Goal: Task Accomplishment & Management: Use online tool/utility

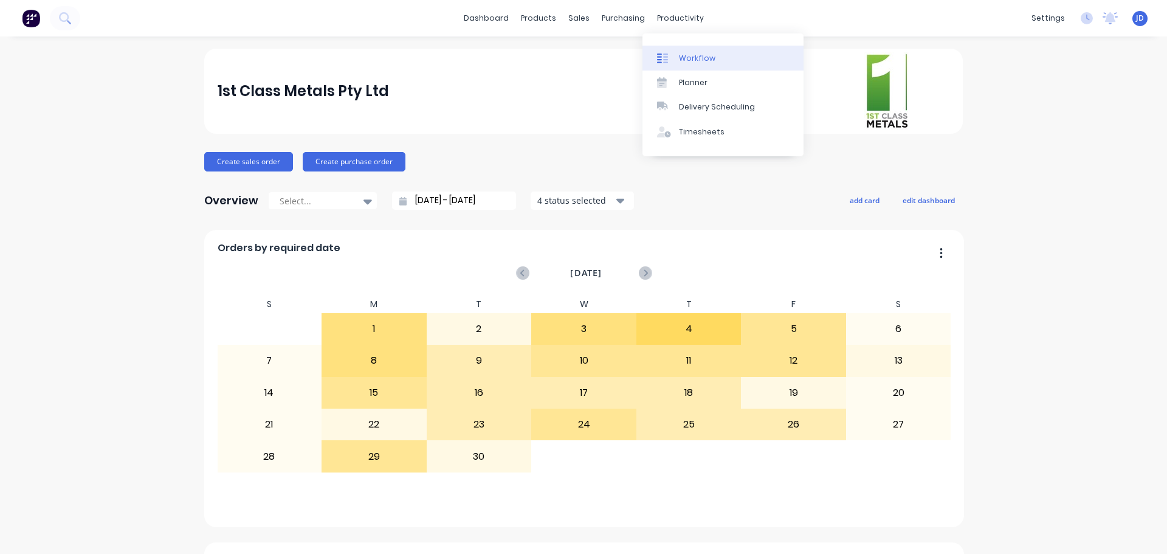
click at [674, 57] on div at bounding box center [666, 58] width 18 height 11
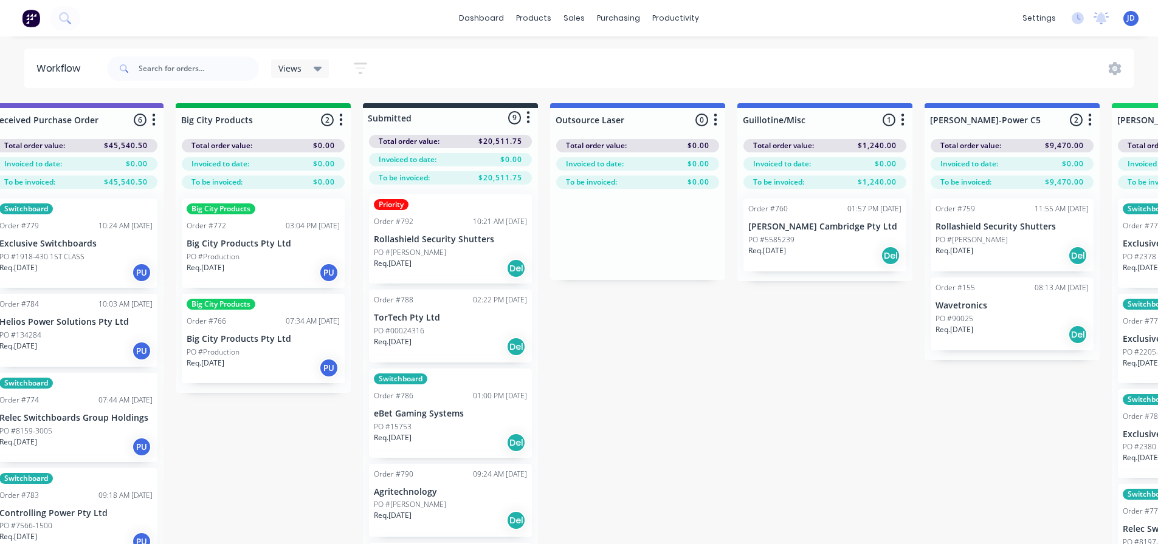
drag, startPoint x: 843, startPoint y: 411, endPoint x: 908, endPoint y: 400, distance: 66.0
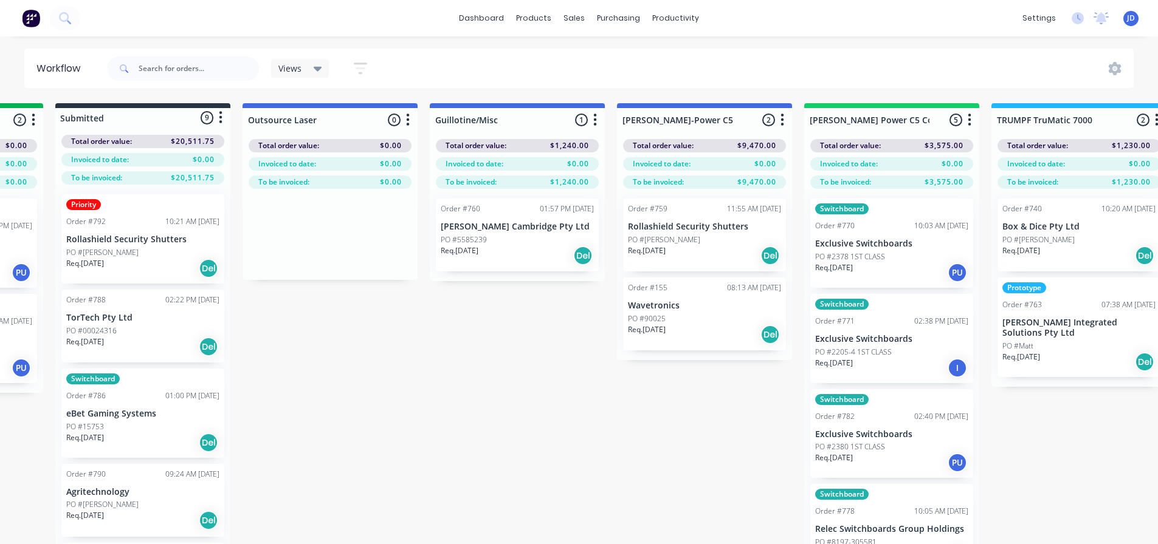
scroll to position [0, 641]
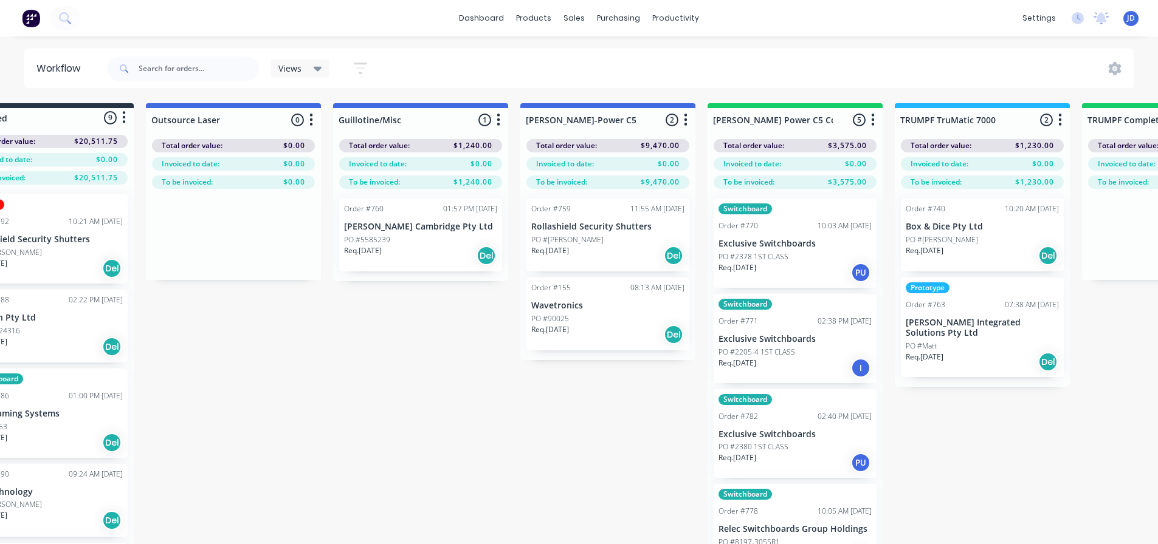
drag, startPoint x: 722, startPoint y: 388, endPoint x: 786, endPoint y: 374, distance: 65.2
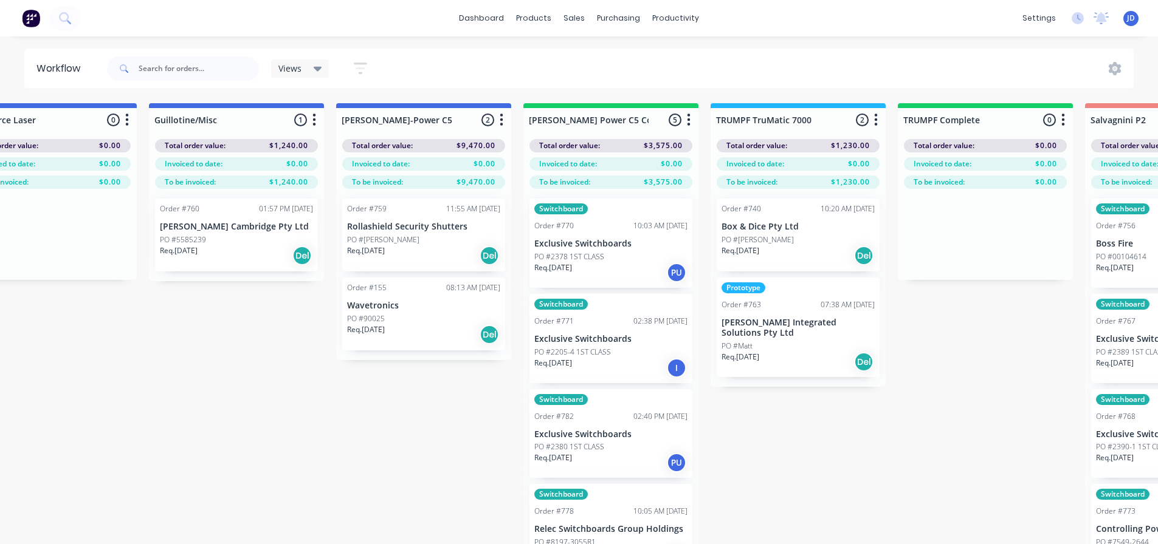
scroll to position [0, 989]
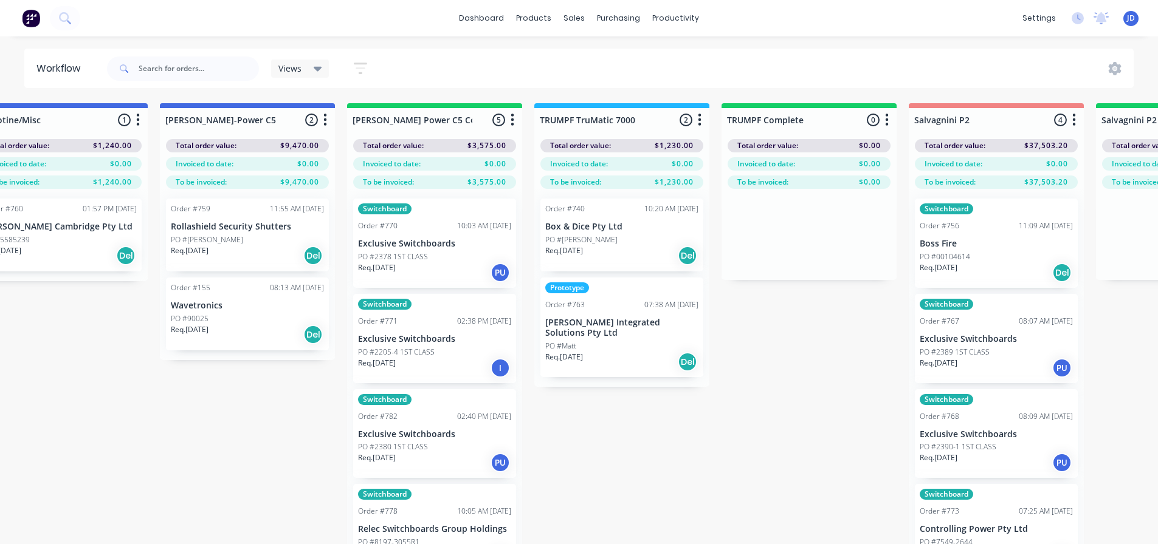
drag, startPoint x: 448, startPoint y: 380, endPoint x: 531, endPoint y: 377, distance: 82.1
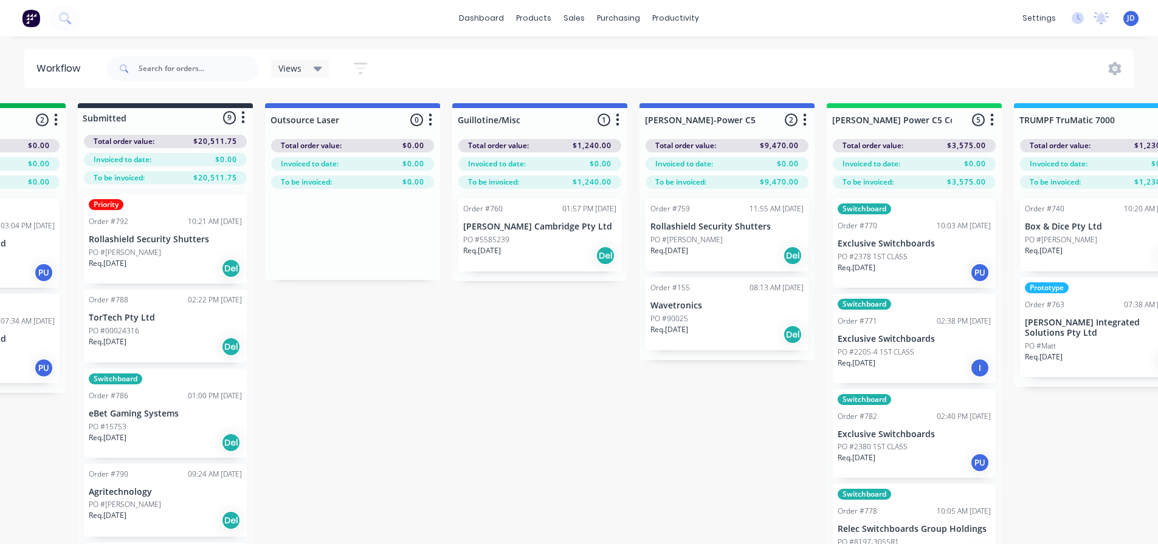
scroll to position [0, 376]
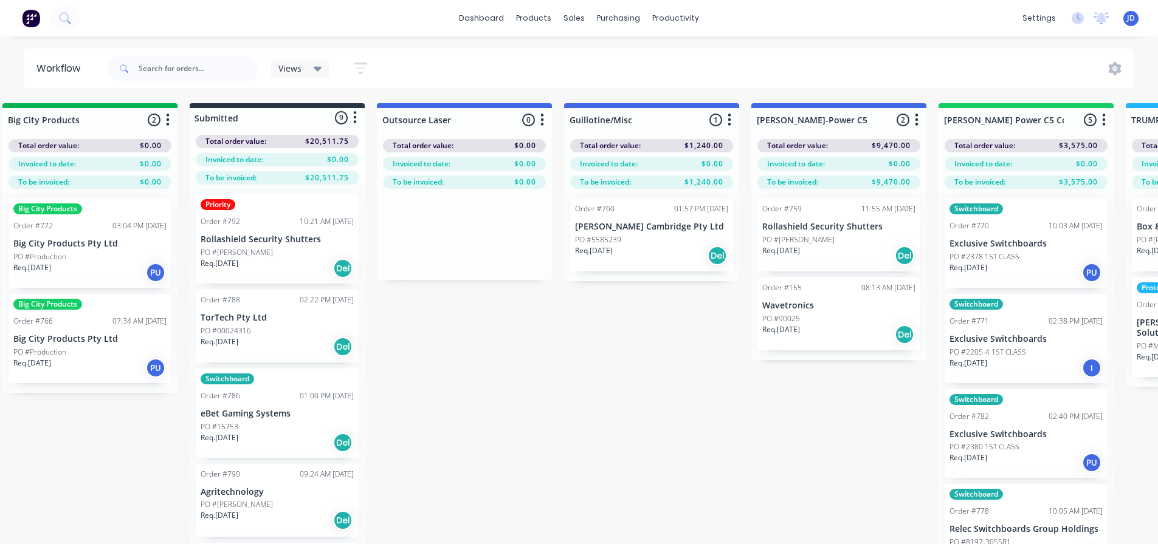
drag, startPoint x: 105, startPoint y: 432, endPoint x: 38, endPoint y: 391, distance: 79.1
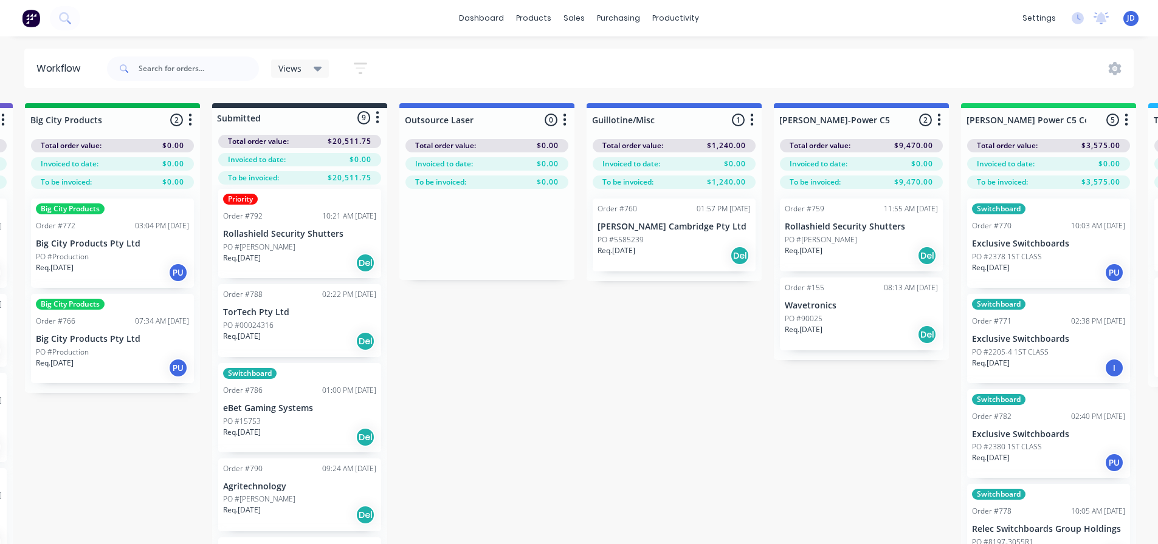
scroll to position [0, 0]
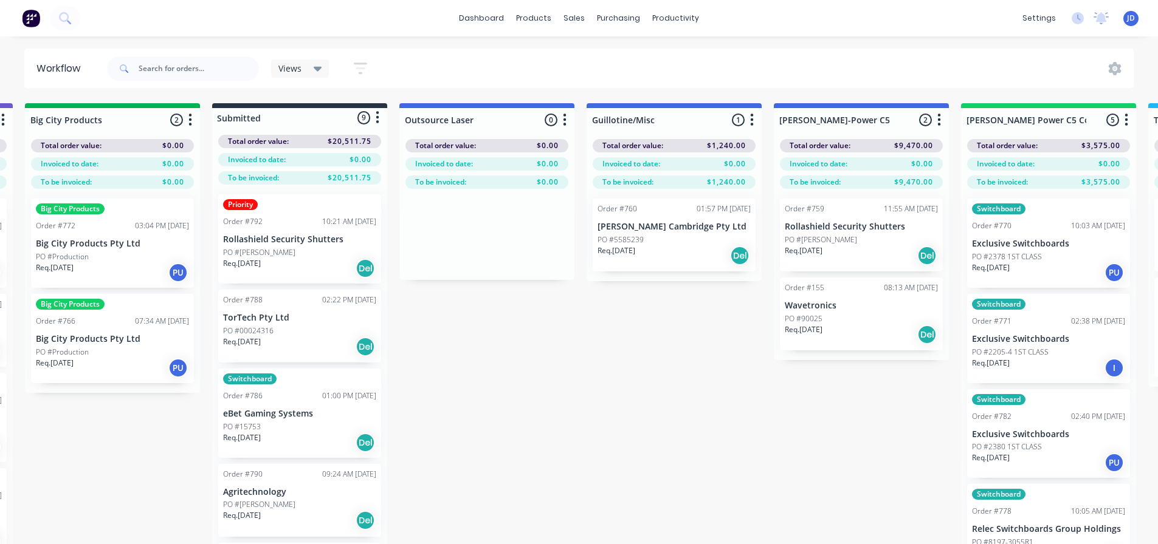
click at [296, 258] on div "Req. [DATE] Del" at bounding box center [299, 268] width 153 height 21
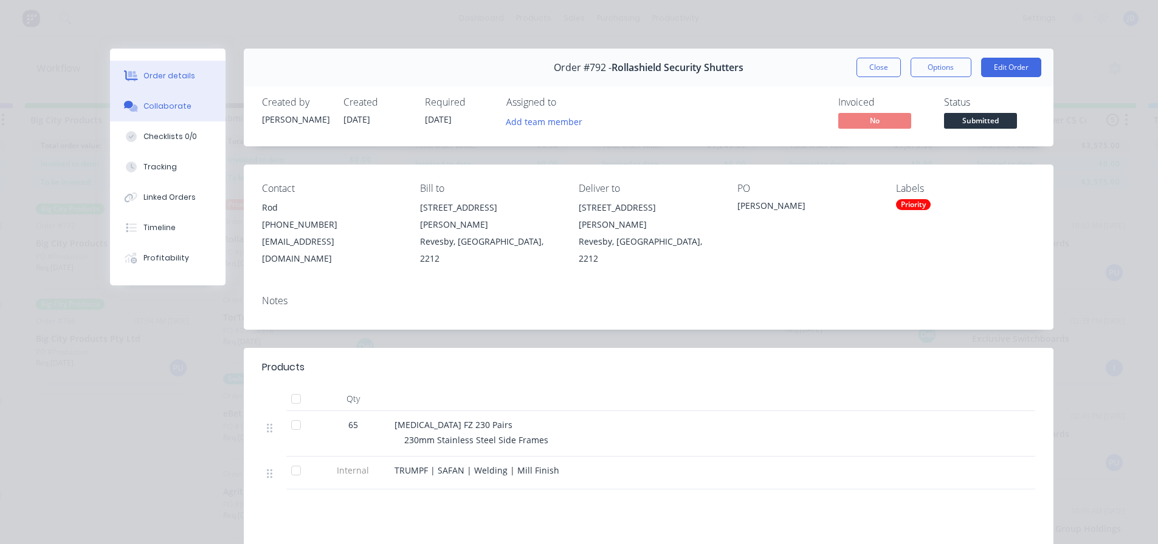
click at [171, 117] on button "Collaborate" at bounding box center [167, 106] width 115 height 30
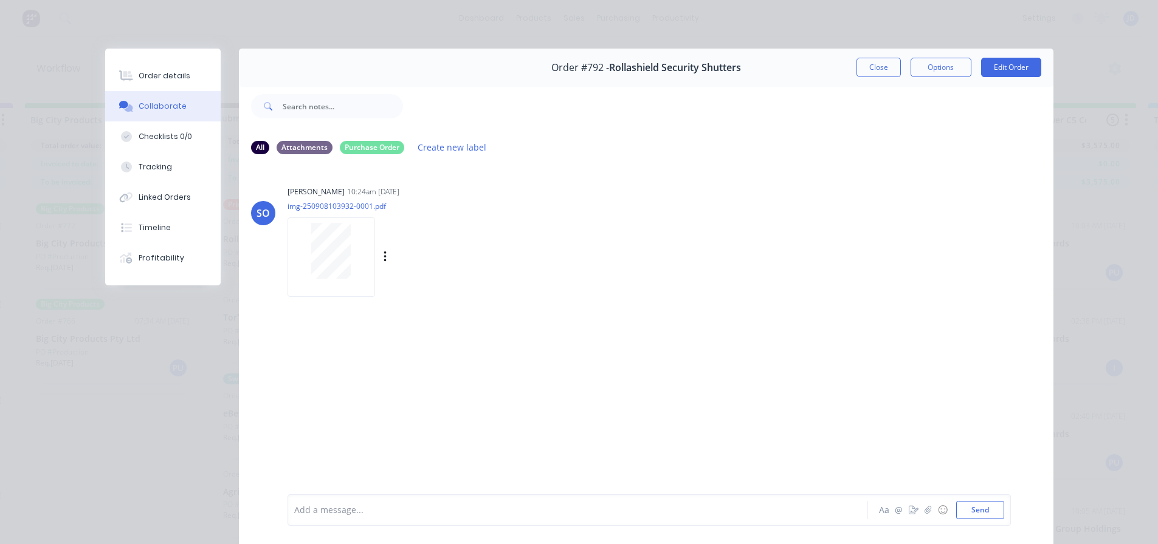
click at [352, 268] on div at bounding box center [331, 251] width 77 height 56
click at [862, 72] on button "Close" at bounding box center [878, 67] width 44 height 19
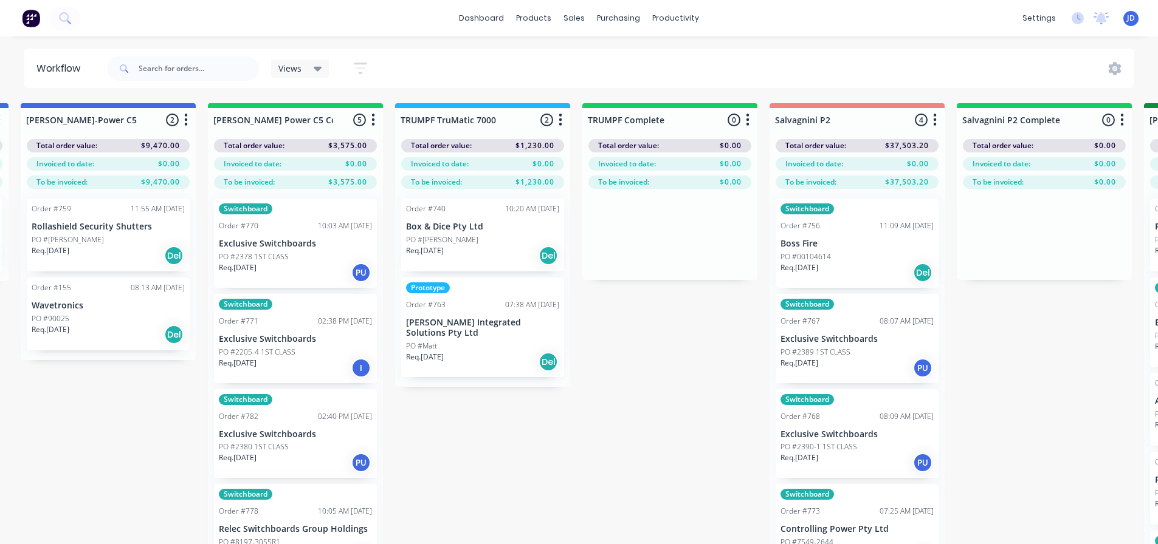
drag, startPoint x: 587, startPoint y: 332, endPoint x: 765, endPoint y: 323, distance: 178.3
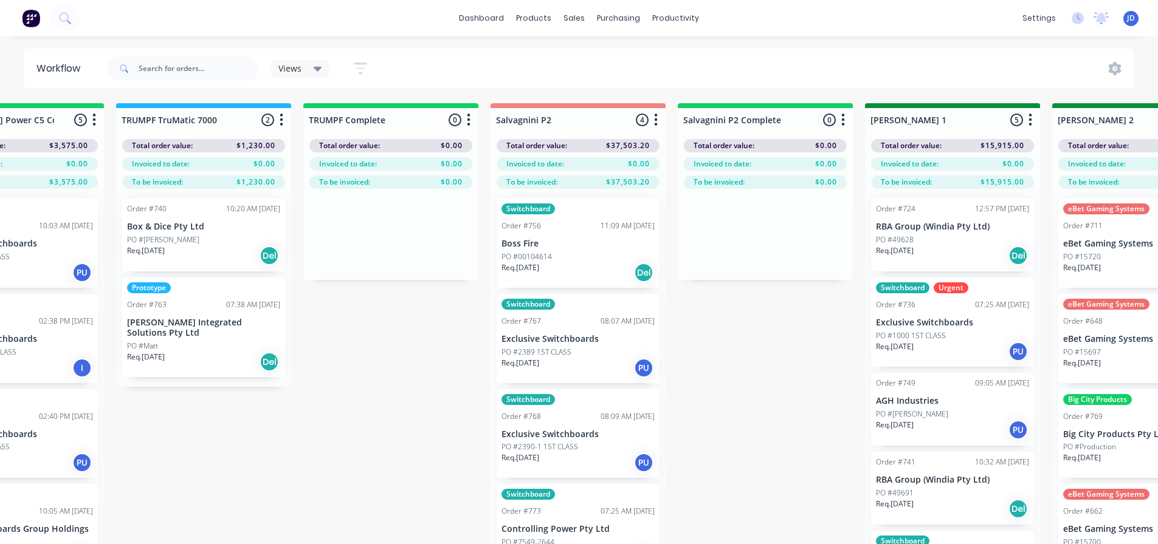
scroll to position [0, 1790]
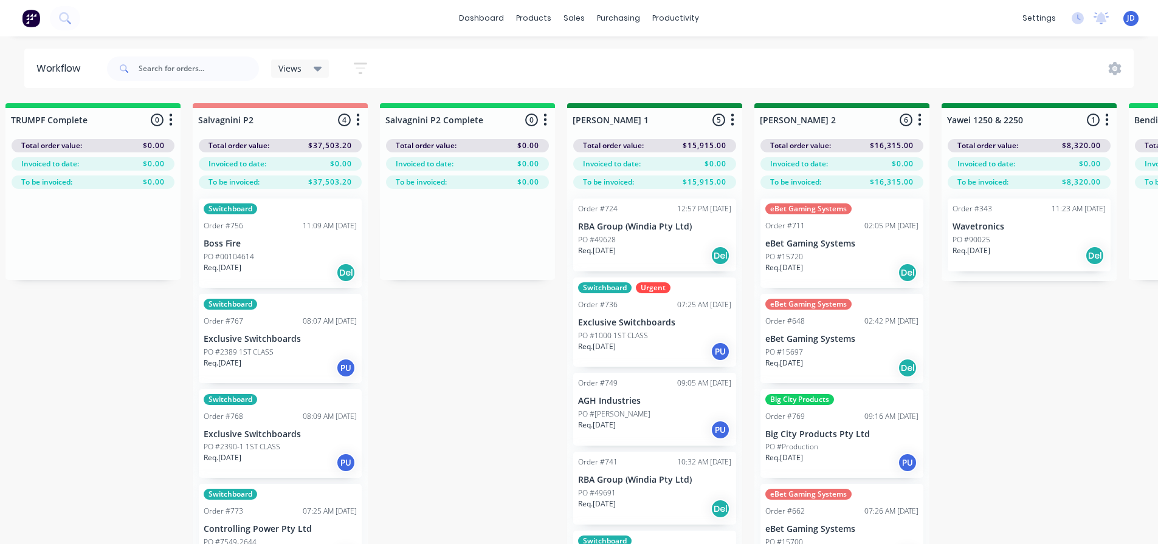
drag, startPoint x: 464, startPoint y: 382, endPoint x: 593, endPoint y: 368, distance: 129.6
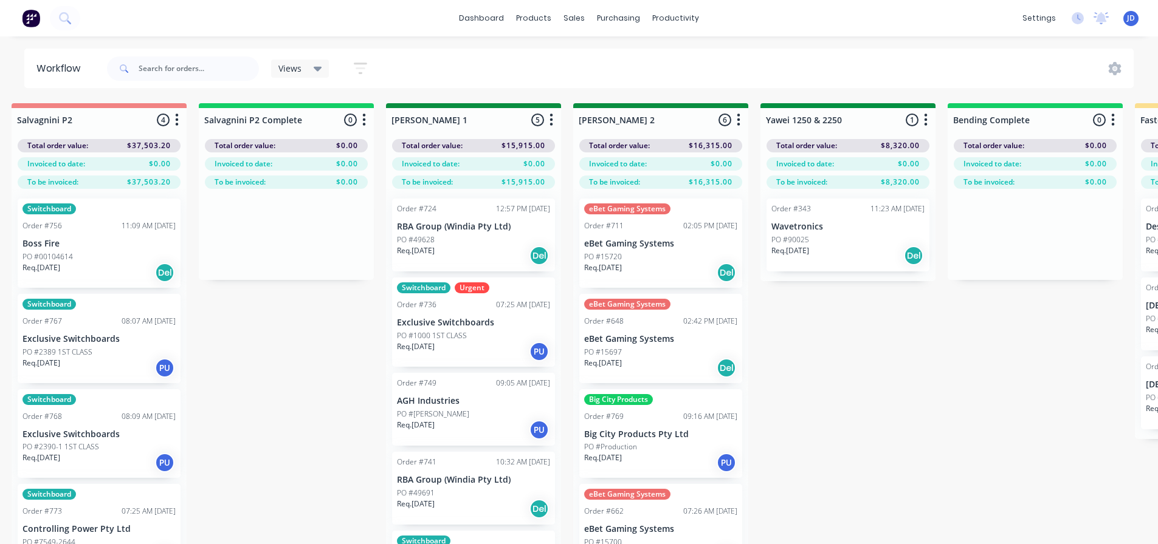
drag, startPoint x: 929, startPoint y: 413, endPoint x: 1018, endPoint y: 396, distance: 91.6
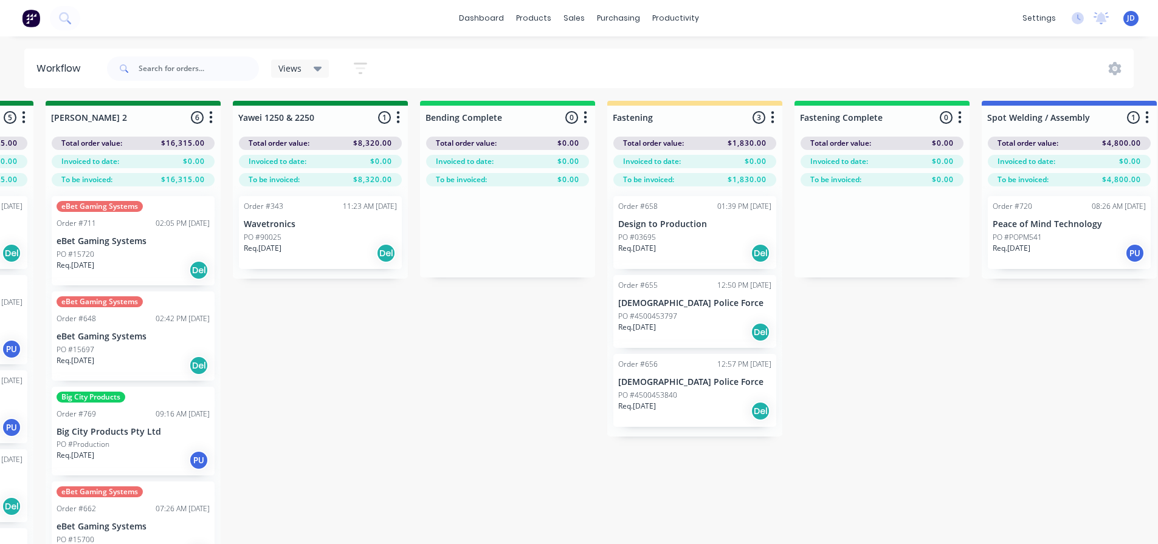
scroll to position [2, 2475]
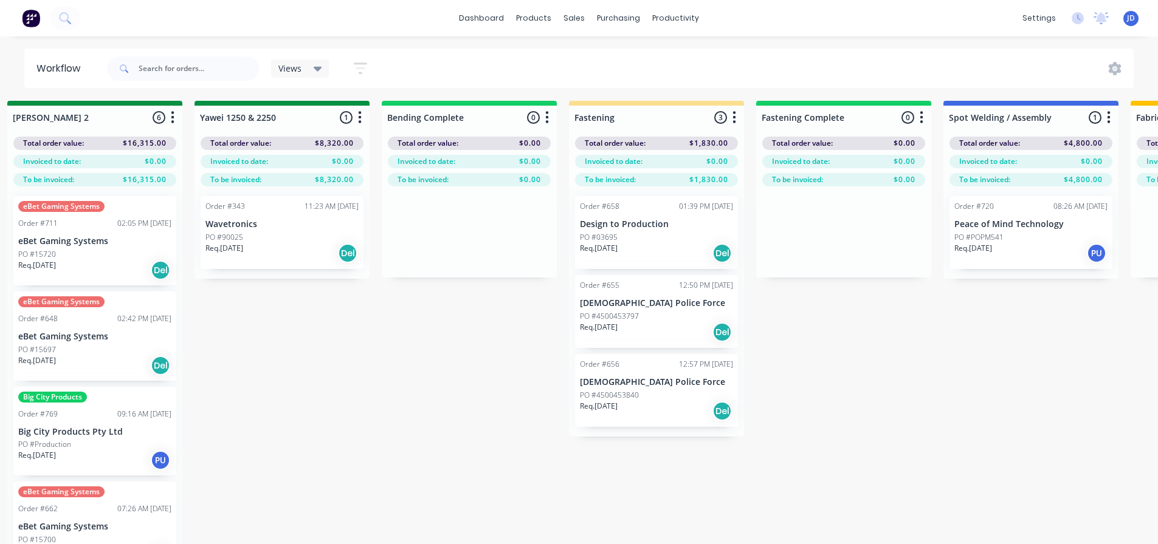
drag, startPoint x: 637, startPoint y: 472, endPoint x: 681, endPoint y: 462, distance: 44.4
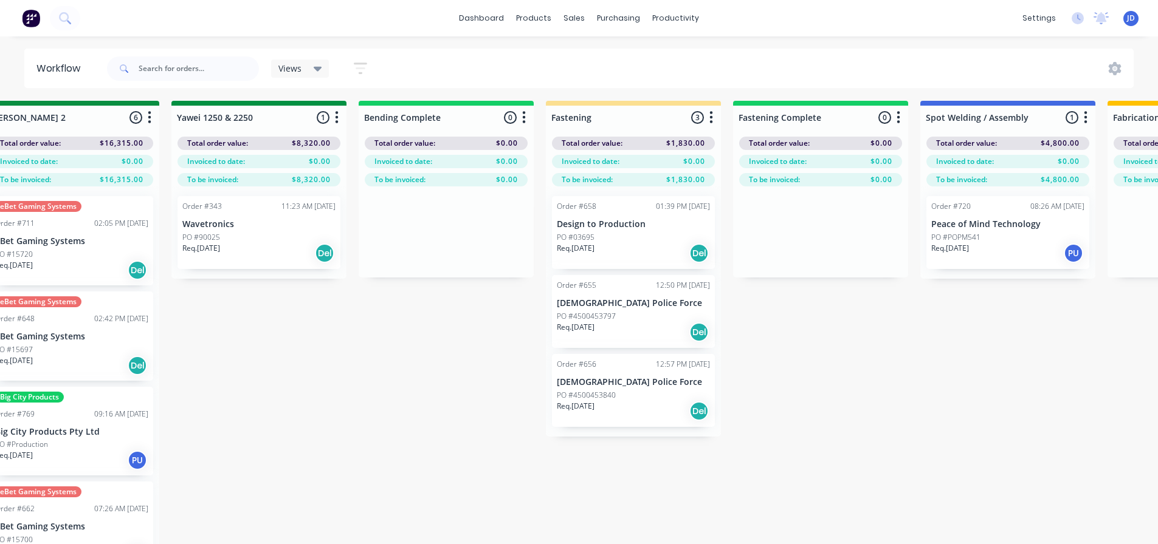
scroll to position [2, 2478]
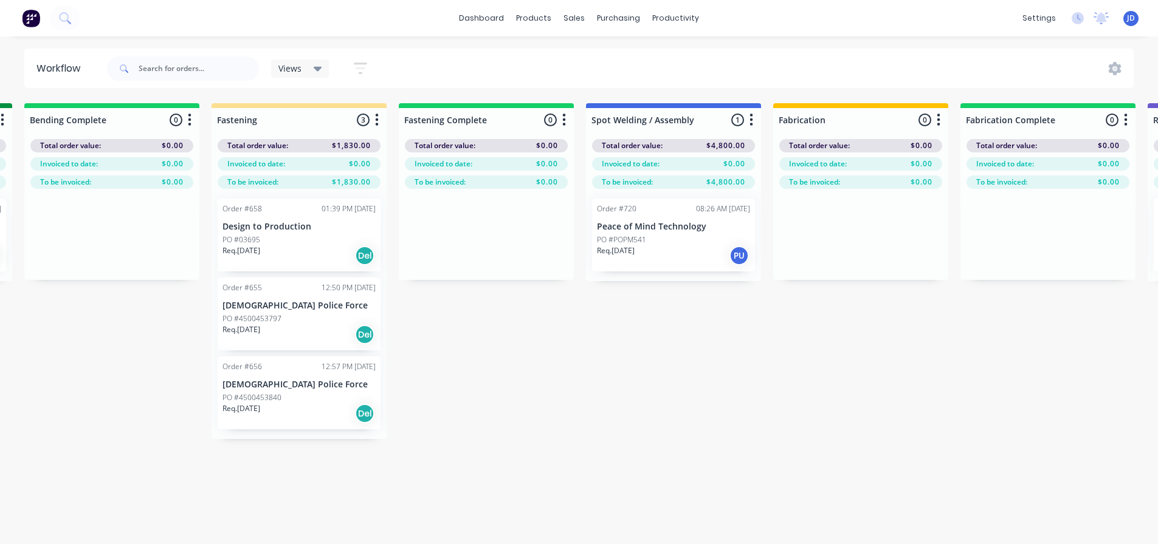
drag, startPoint x: 922, startPoint y: 401, endPoint x: 1030, endPoint y: 380, distance: 110.1
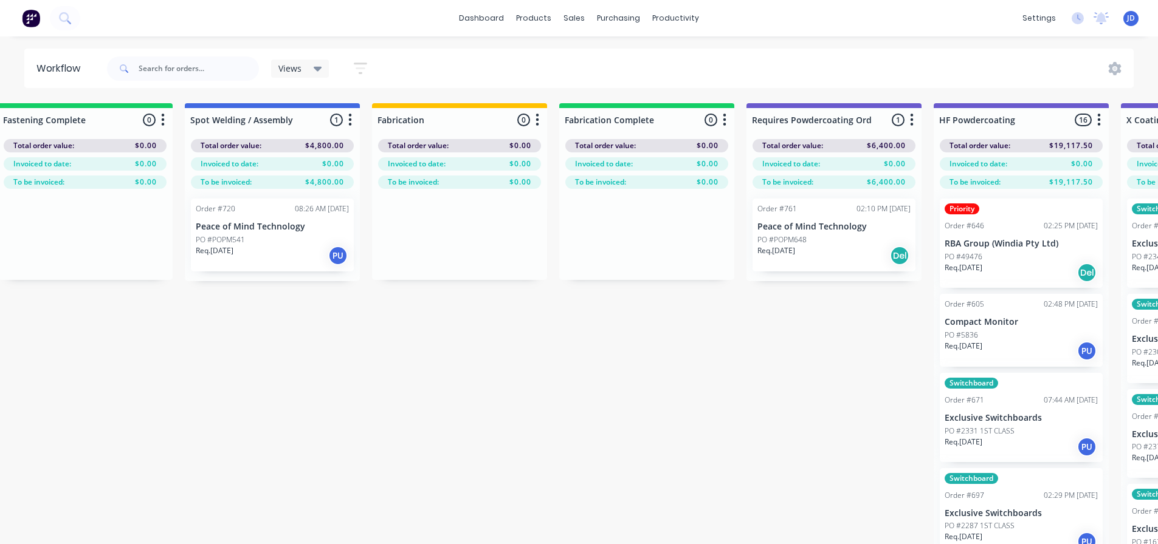
drag, startPoint x: 729, startPoint y: 390, endPoint x: 839, endPoint y: 374, distance: 110.6
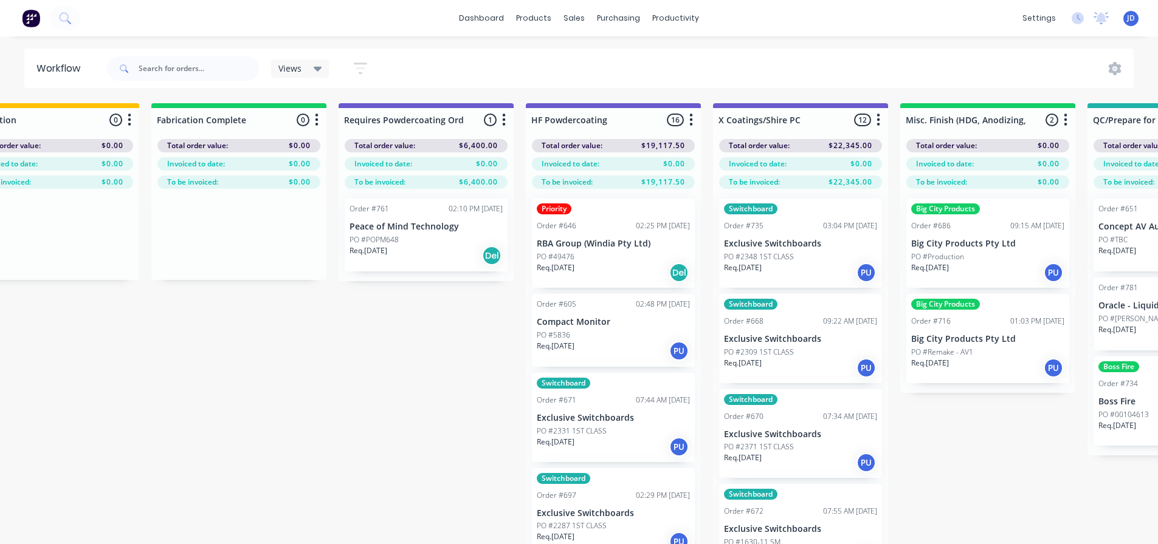
drag, startPoint x: 388, startPoint y: 349, endPoint x: 404, endPoint y: 349, distance: 15.2
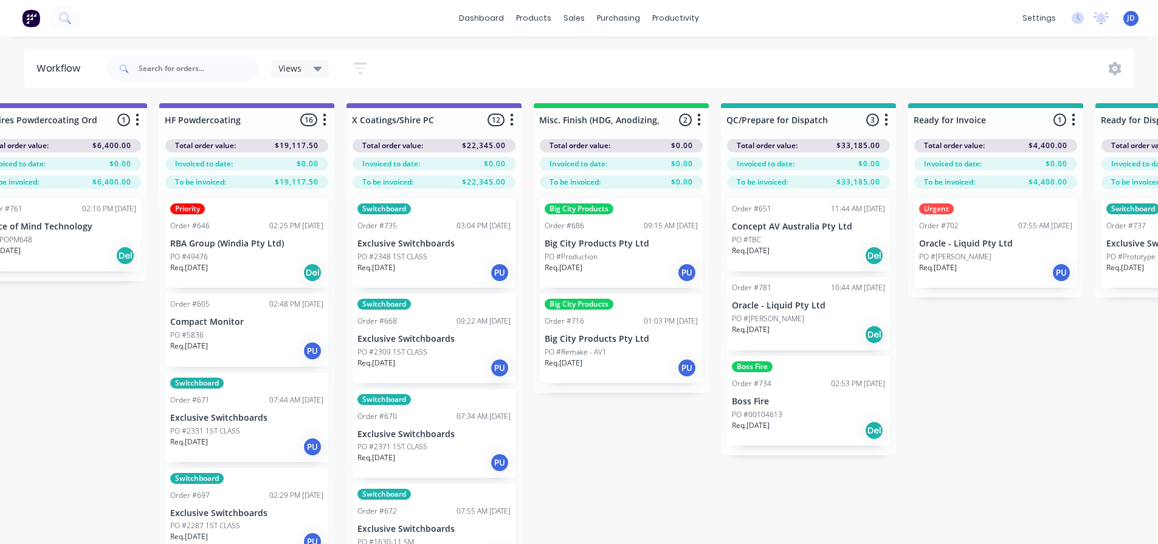
drag, startPoint x: 913, startPoint y: 458, endPoint x: 944, endPoint y: 450, distance: 32.7
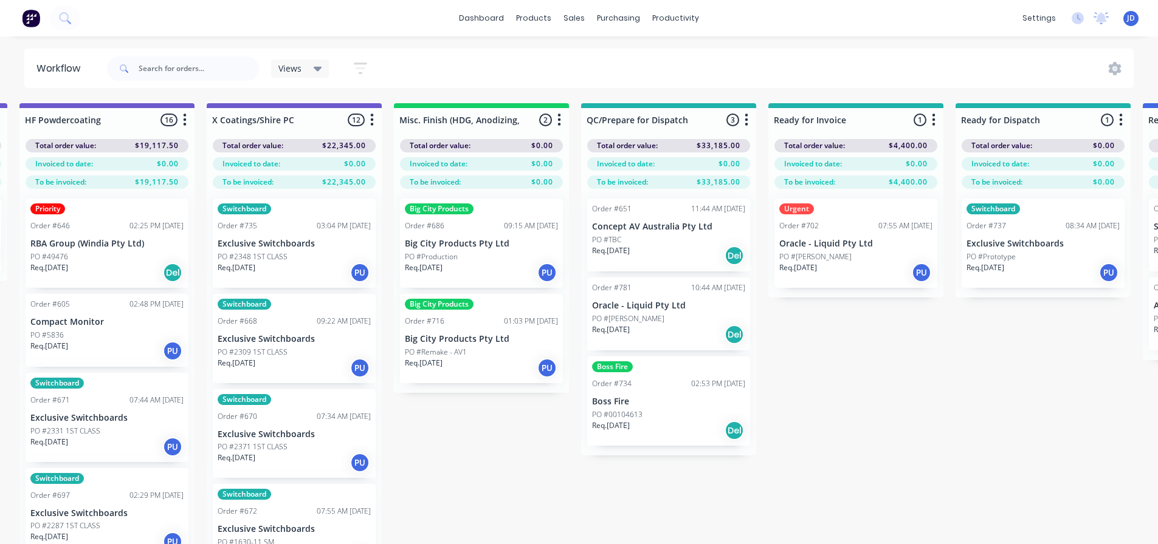
drag, startPoint x: 942, startPoint y: 455, endPoint x: 1062, endPoint y: 441, distance: 120.6
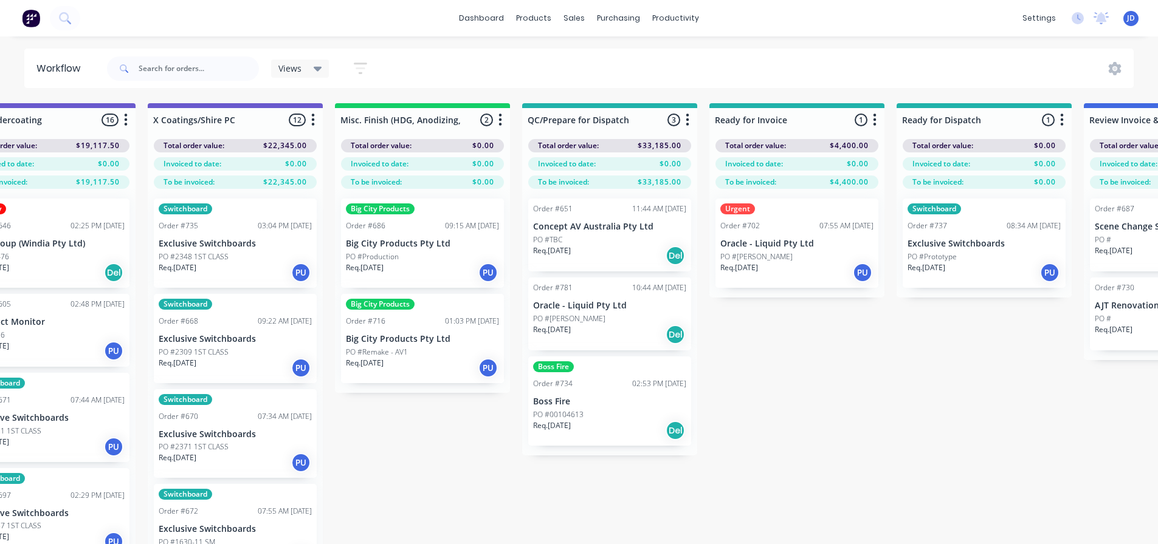
click at [780, 261] on div "PO #[PERSON_NAME]" at bounding box center [796, 257] width 153 height 11
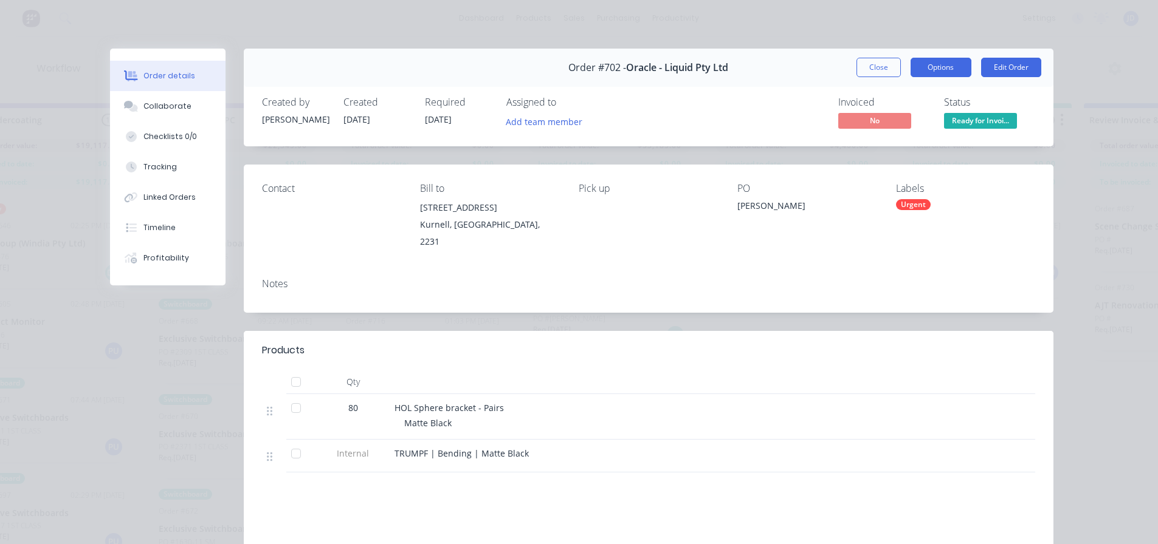
click at [930, 70] on button "Options" at bounding box center [940, 67] width 61 height 19
click at [891, 72] on button "Close" at bounding box center [878, 67] width 44 height 19
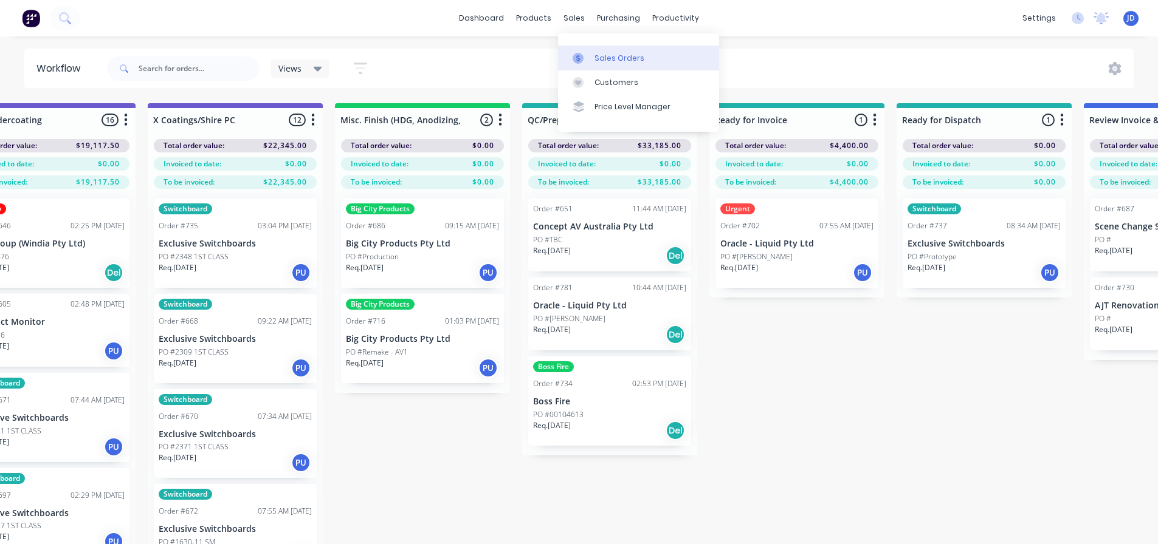
click at [587, 60] on div at bounding box center [581, 58] width 18 height 11
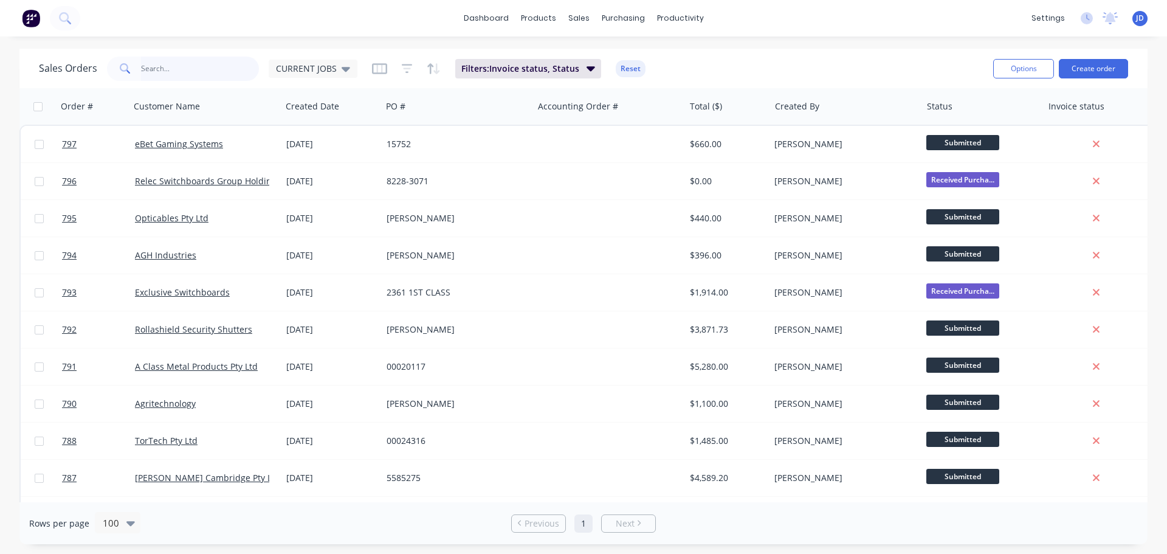
click at [207, 64] on input "text" at bounding box center [200, 69] width 119 height 24
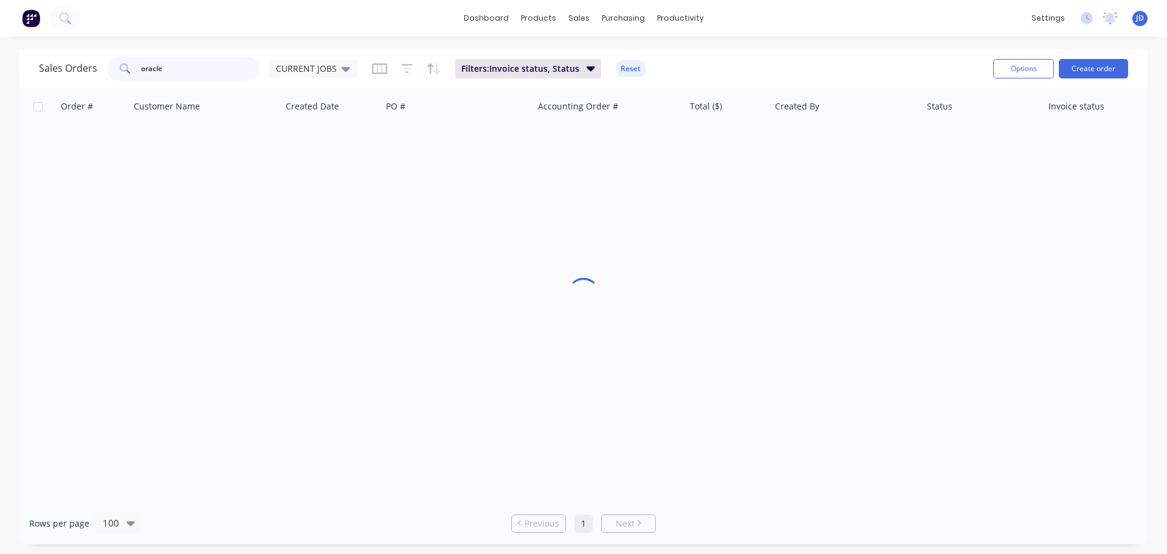
type input "oracle"
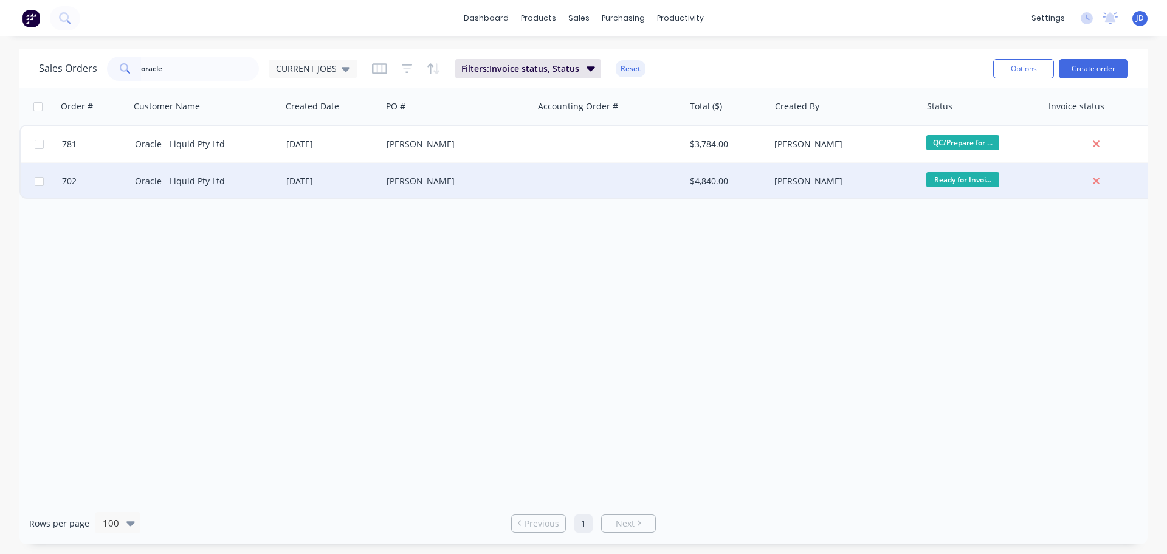
click at [410, 175] on div "[PERSON_NAME]" at bounding box center [453, 181] width 135 height 12
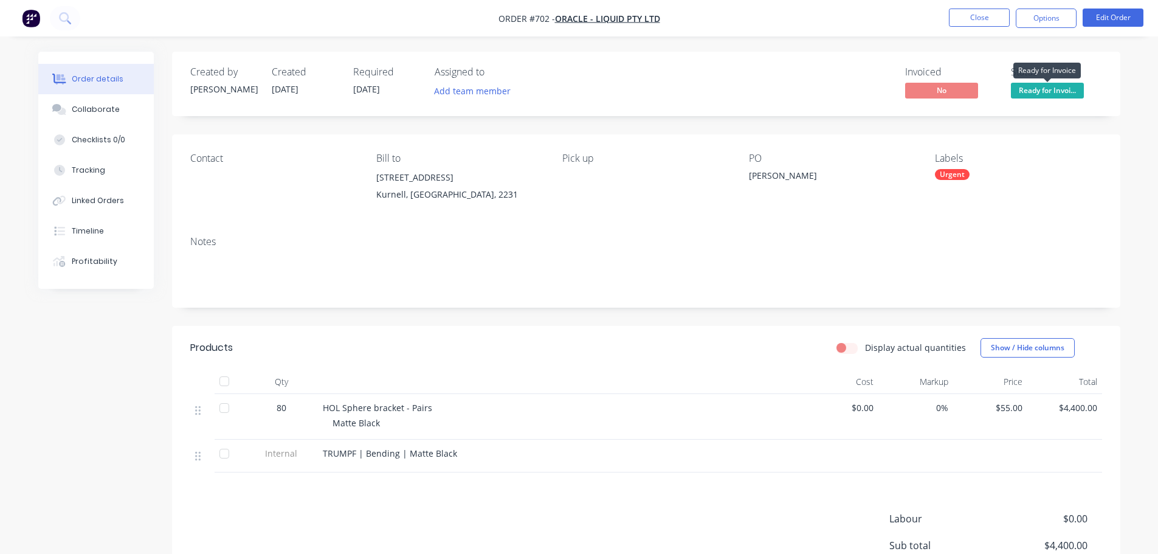
click at [1045, 91] on span "Ready for Invoi..." at bounding box center [1047, 90] width 73 height 15
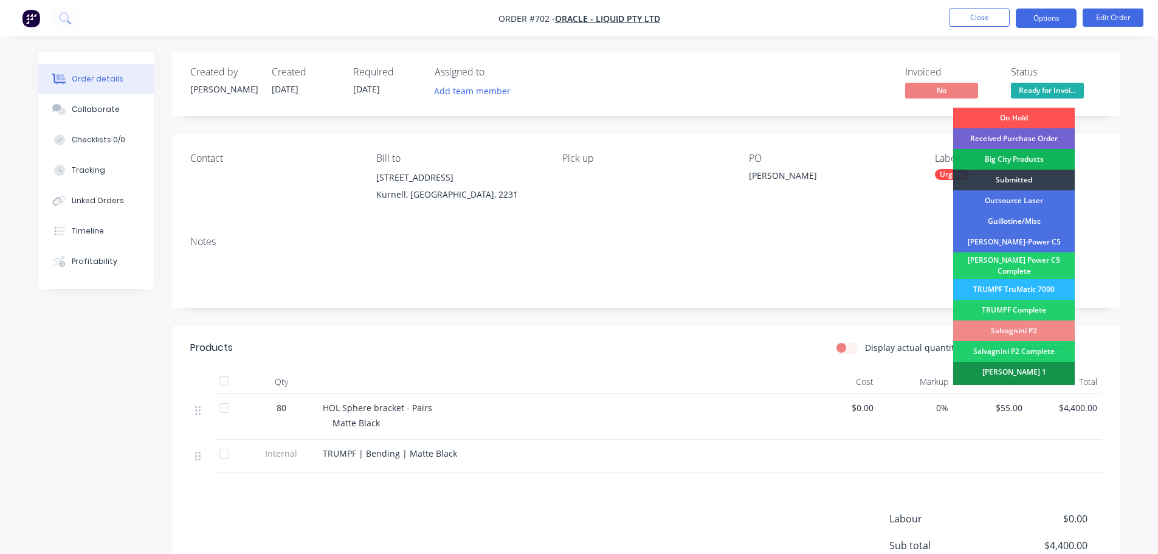
click at [1032, 22] on button "Options" at bounding box center [1045, 18] width 61 height 19
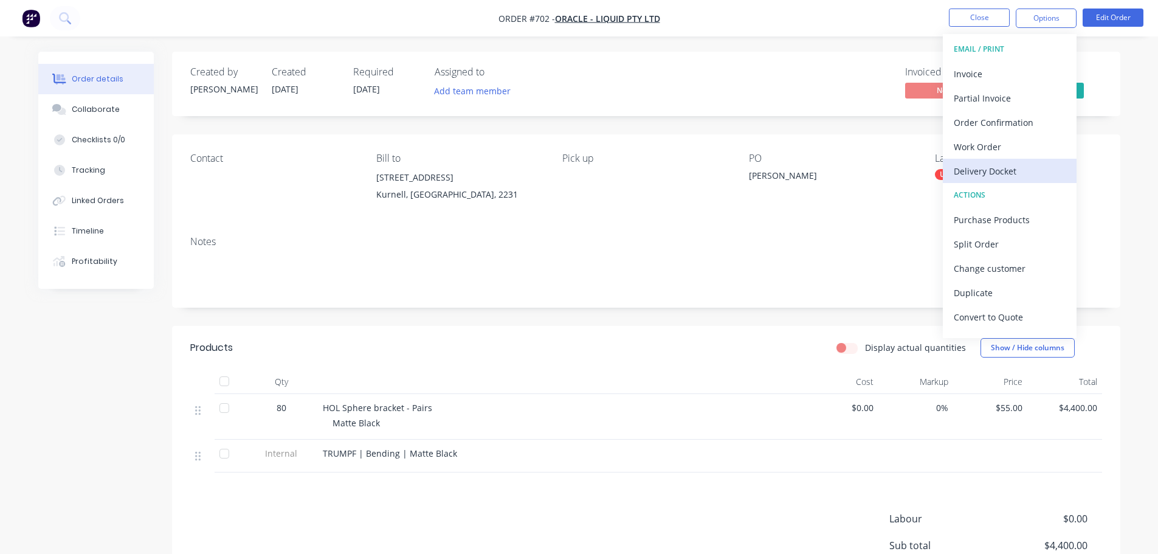
click at [1012, 166] on div "Delivery Docket" at bounding box center [1009, 171] width 112 height 18
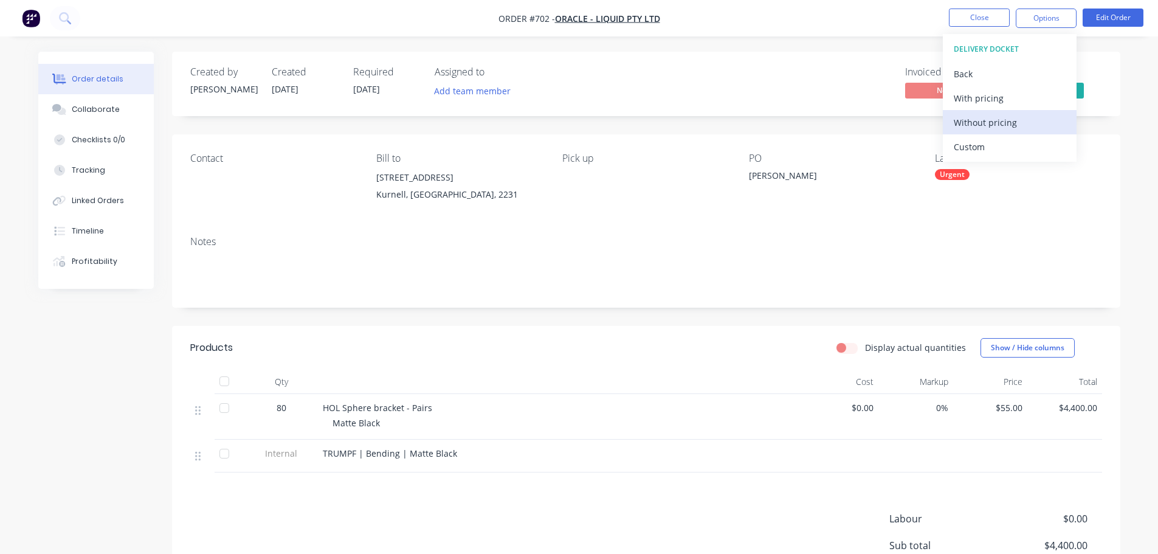
click at [1011, 120] on div "Without pricing" at bounding box center [1009, 123] width 112 height 18
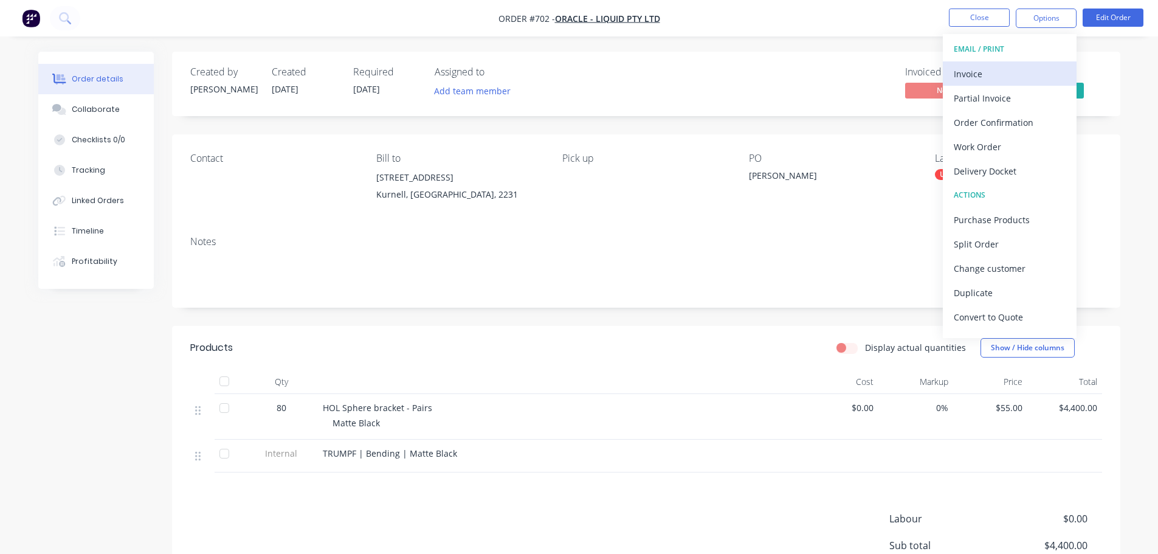
click at [1011, 81] on div "Invoice" at bounding box center [1009, 74] width 112 height 18
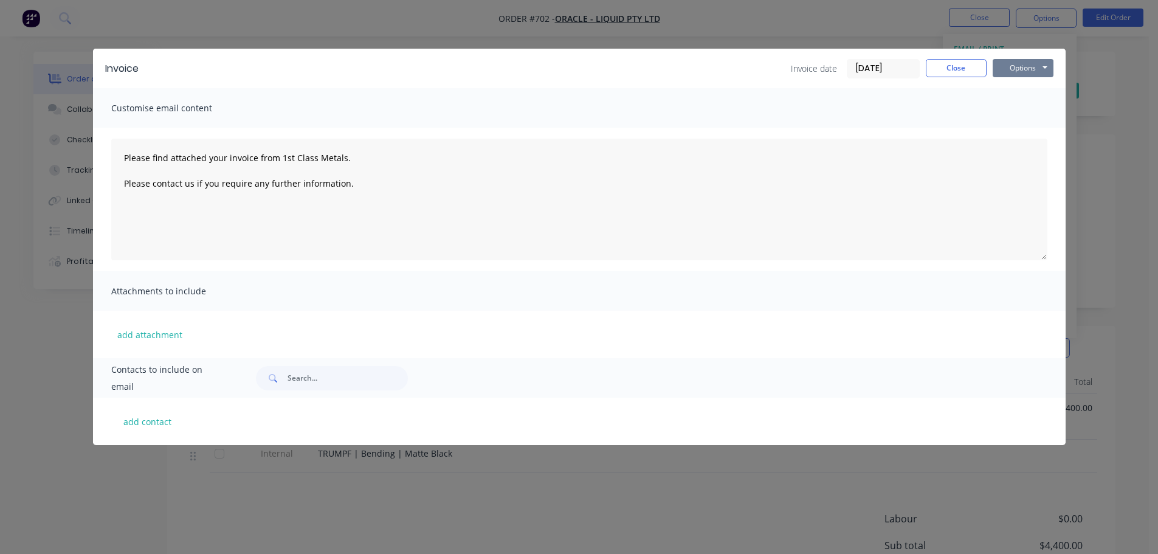
click at [1035, 69] on button "Options" at bounding box center [1022, 68] width 61 height 18
click at [1036, 106] on button "Print" at bounding box center [1031, 110] width 78 height 20
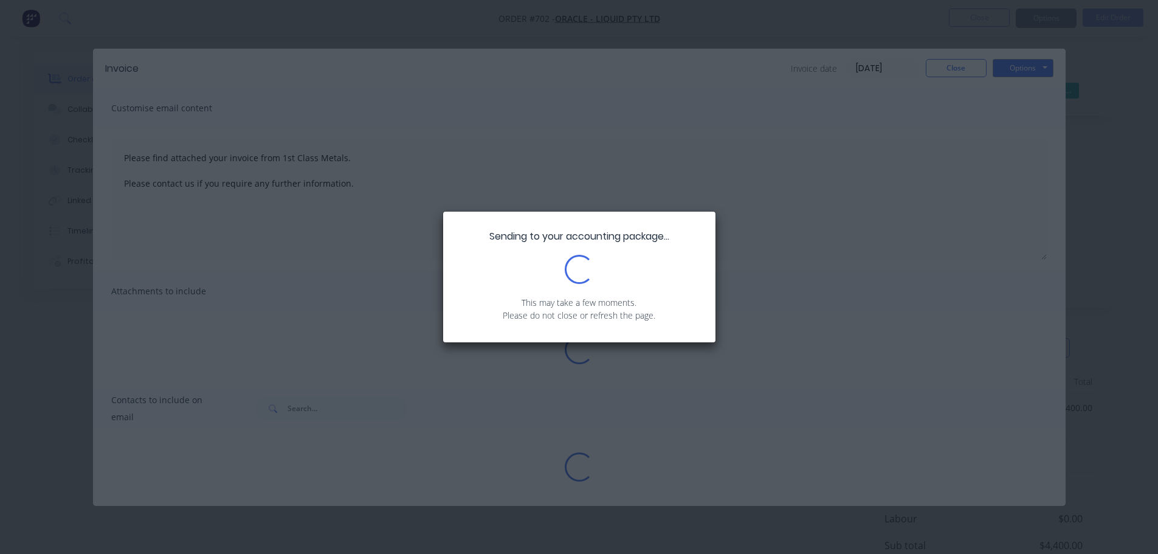
type textarea "Please find attached your invoice from 1st Class Metals. Please contact us if y…"
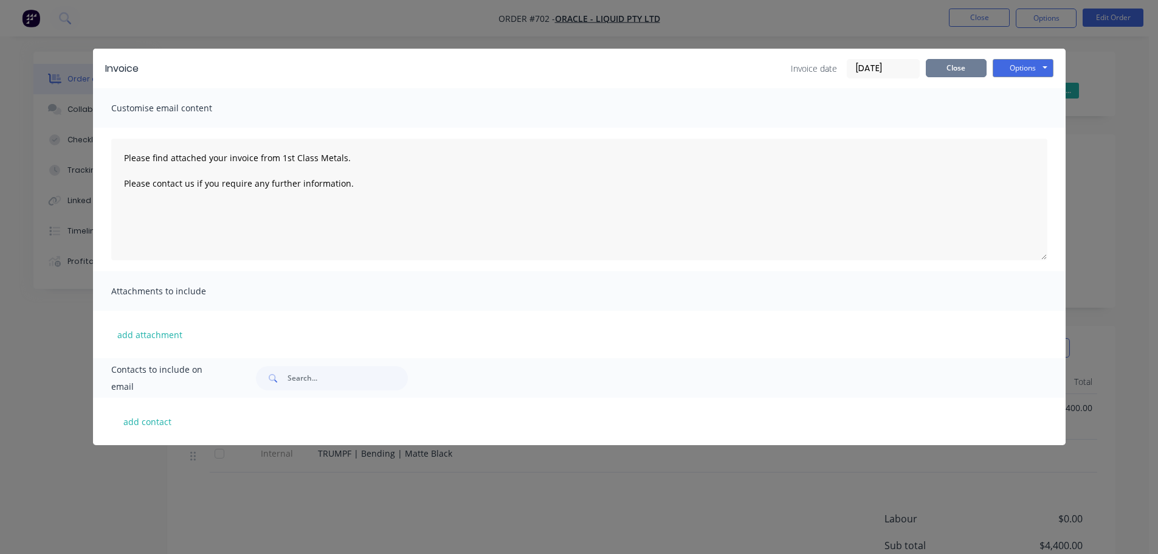
click at [944, 65] on button "Close" at bounding box center [956, 68] width 61 height 18
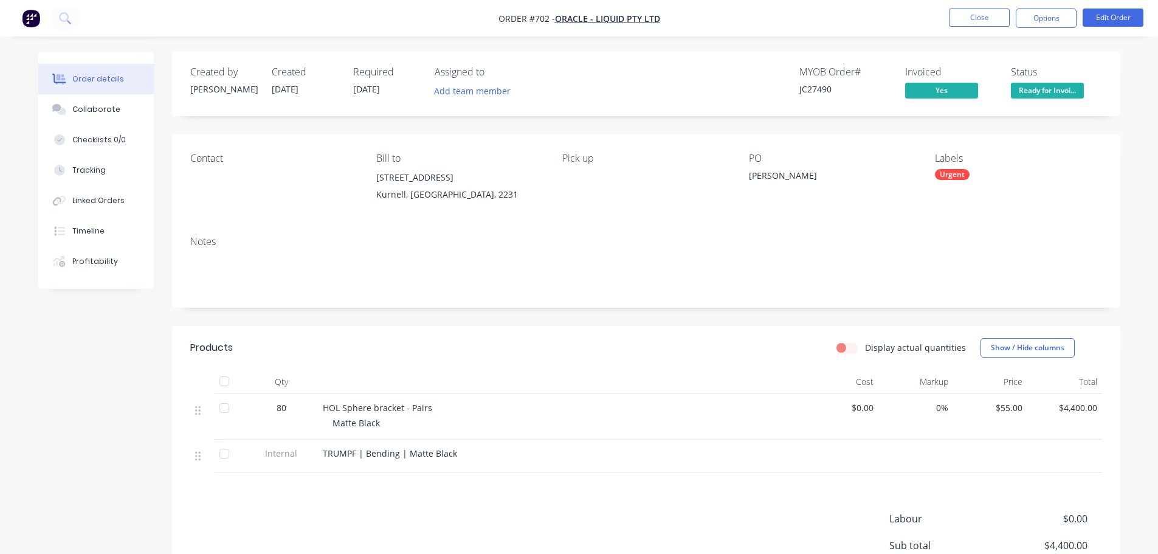
drag, startPoint x: 1026, startPoint y: 93, endPoint x: 1034, endPoint y: 101, distance: 11.6
click at [1026, 93] on span "Ready for Invoi..." at bounding box center [1047, 90] width 73 height 15
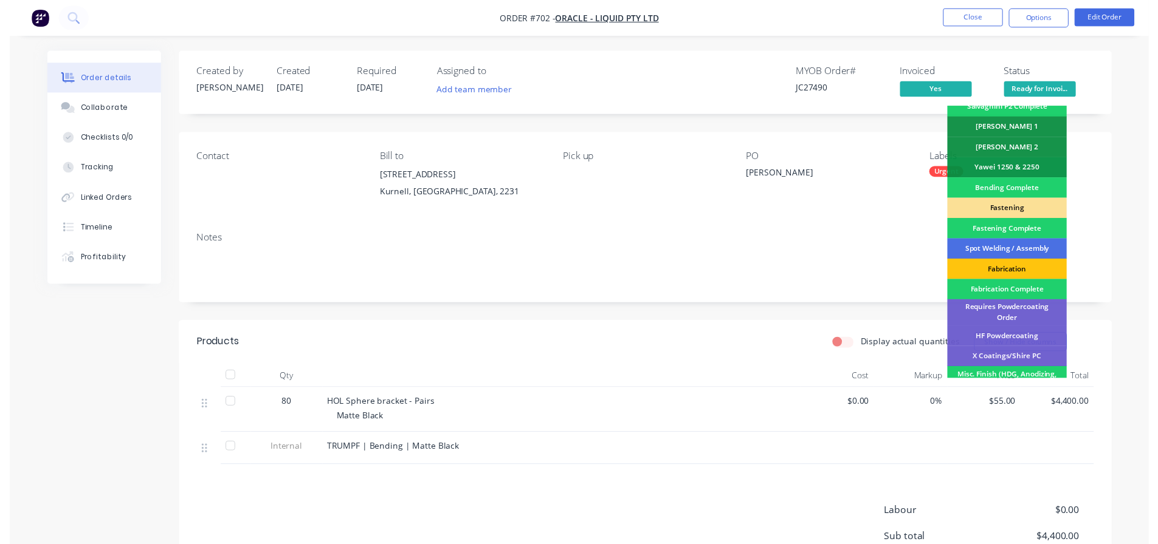
scroll to position [355, 0]
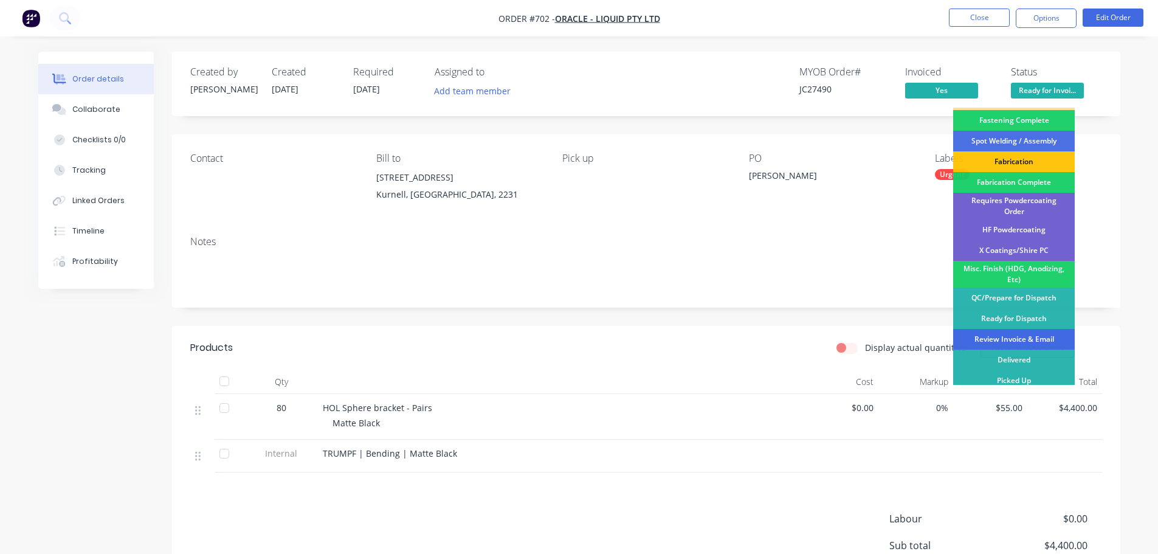
click at [1032, 329] on div "Review Invoice & Email" at bounding box center [1014, 339] width 122 height 21
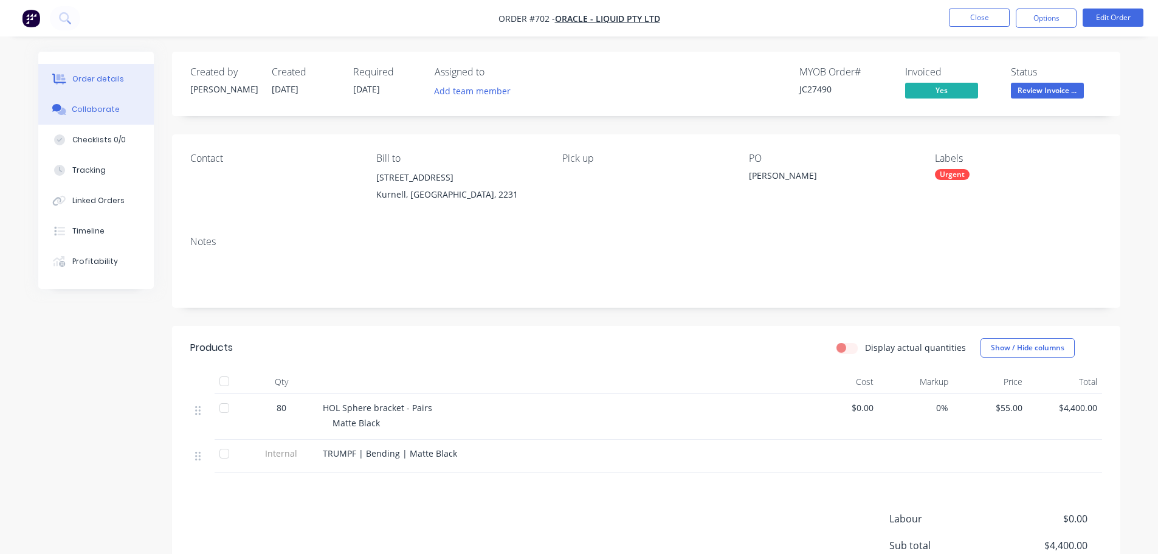
click at [97, 114] on div "Collaborate" at bounding box center [96, 109] width 48 height 11
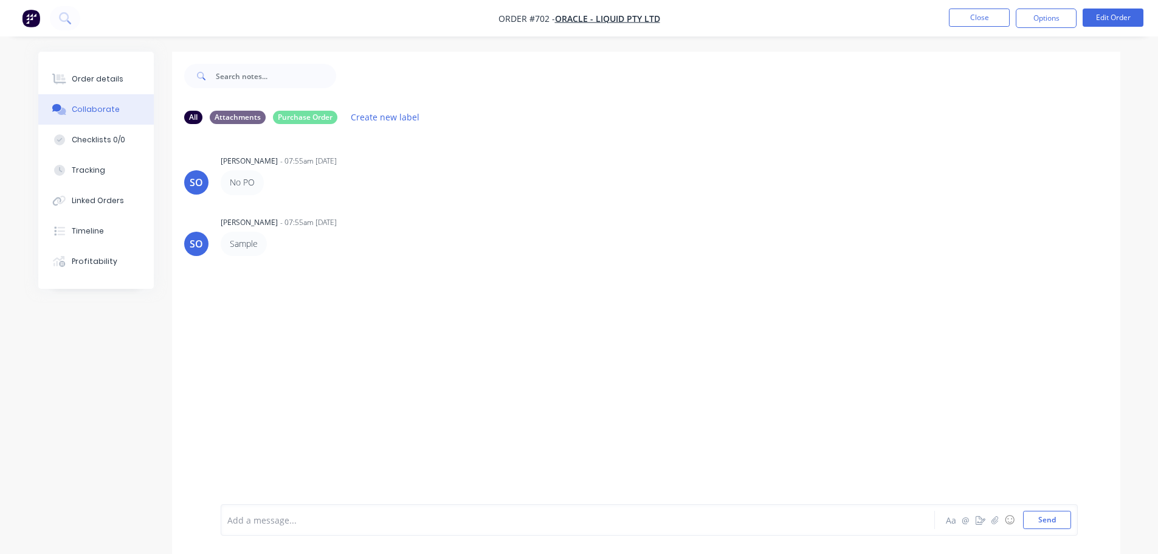
drag, startPoint x: 106, startPoint y: 74, endPoint x: 155, endPoint y: 83, distance: 49.5
click at [107, 74] on div "Order details" at bounding box center [98, 79] width 52 height 11
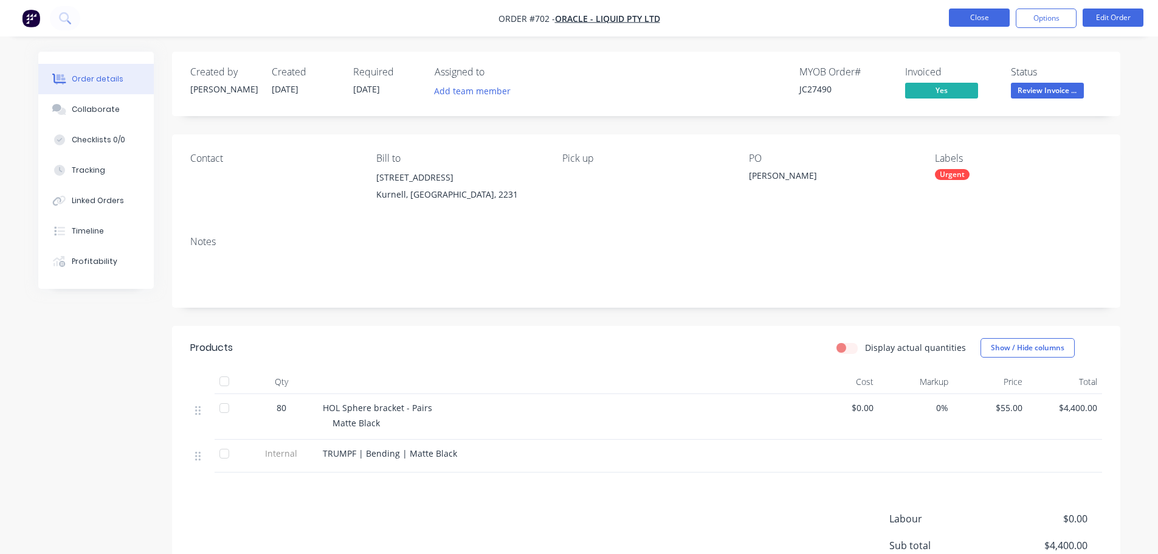
click at [962, 15] on button "Close" at bounding box center [979, 18] width 61 height 18
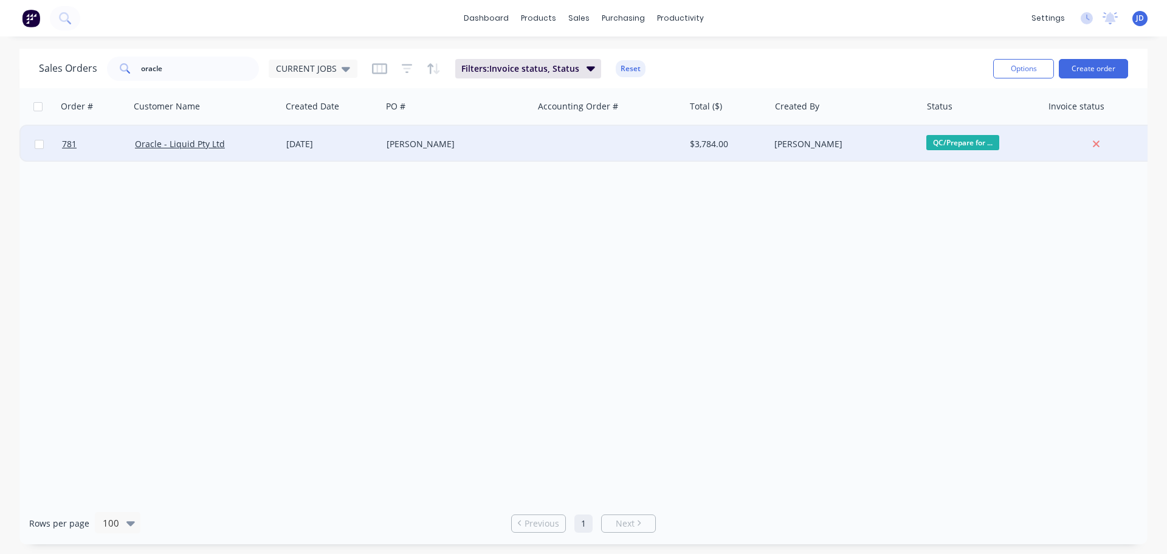
click at [731, 150] on div "$3,784.00" at bounding box center [727, 144] width 85 height 36
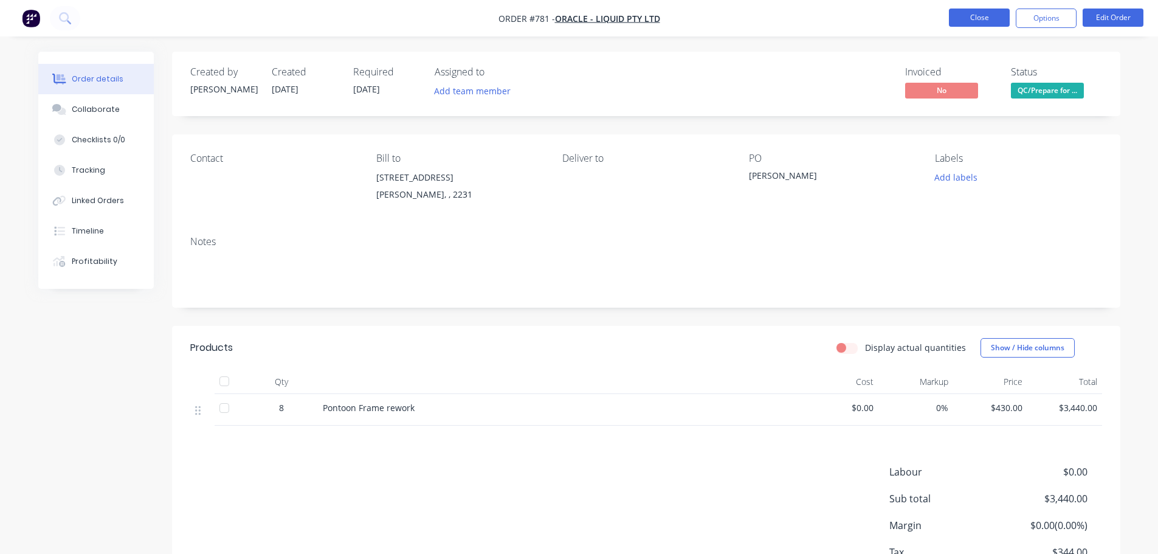
click at [980, 21] on button "Close" at bounding box center [979, 18] width 61 height 18
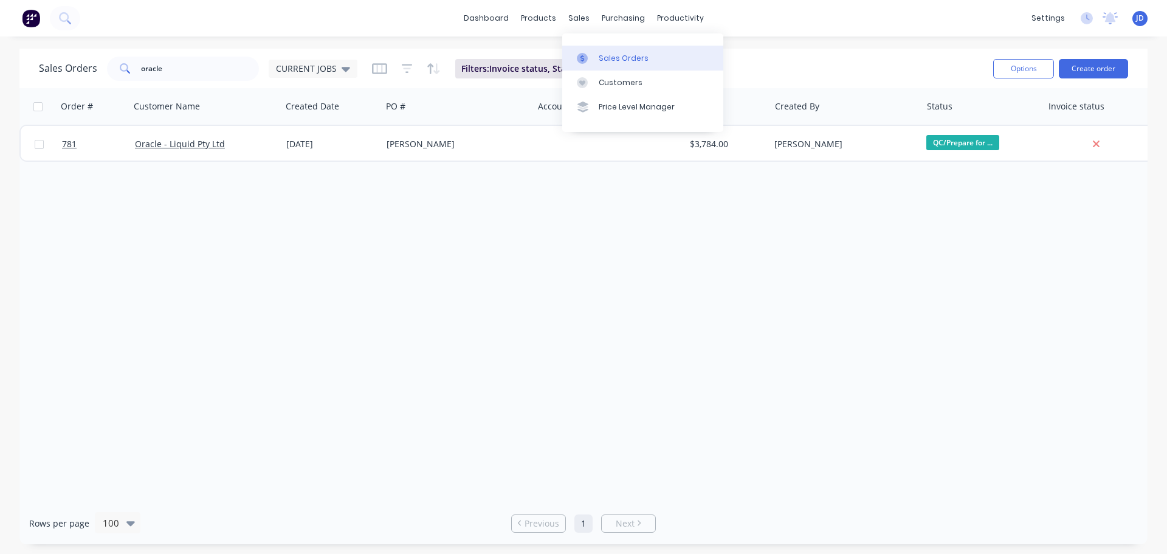
click at [583, 52] on link "Sales Orders" at bounding box center [642, 58] width 161 height 24
click at [604, 58] on div "Sales Orders" at bounding box center [624, 58] width 50 height 11
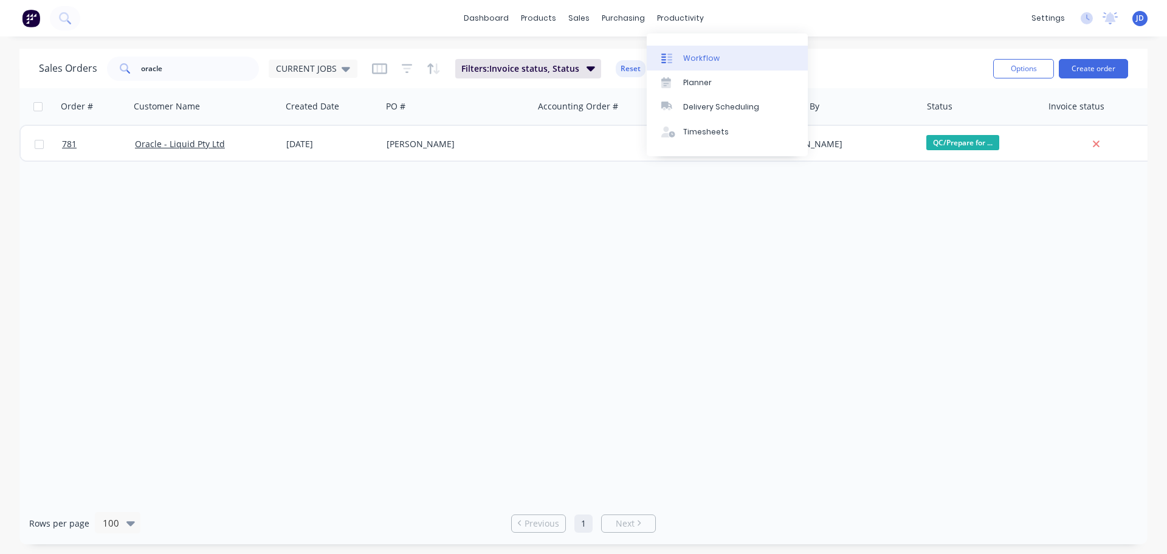
click at [684, 58] on div "Workflow" at bounding box center [701, 58] width 36 height 11
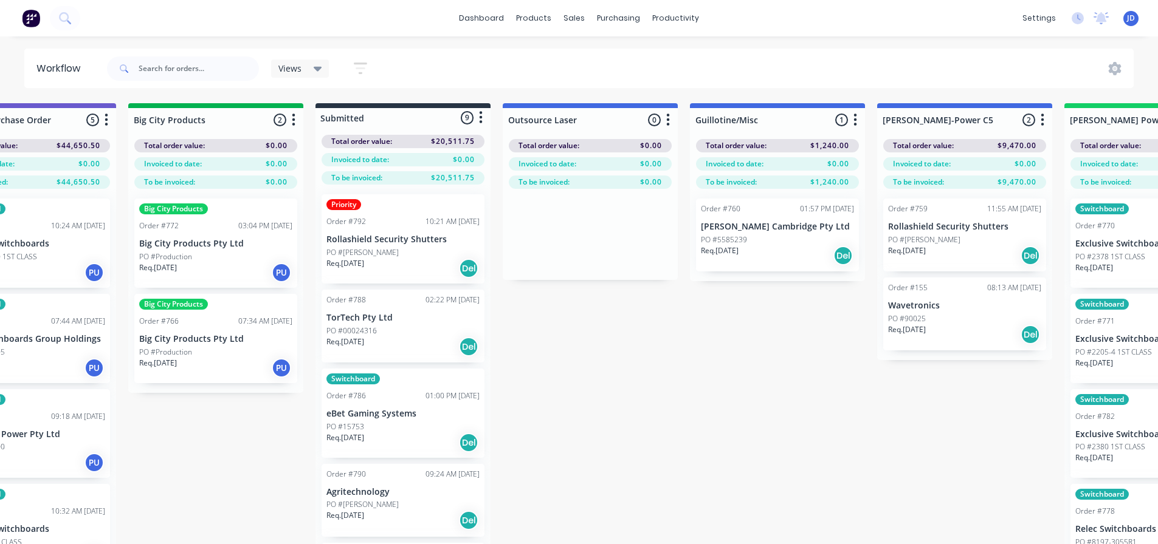
drag, startPoint x: 930, startPoint y: 416, endPoint x: 943, endPoint y: 407, distance: 16.5
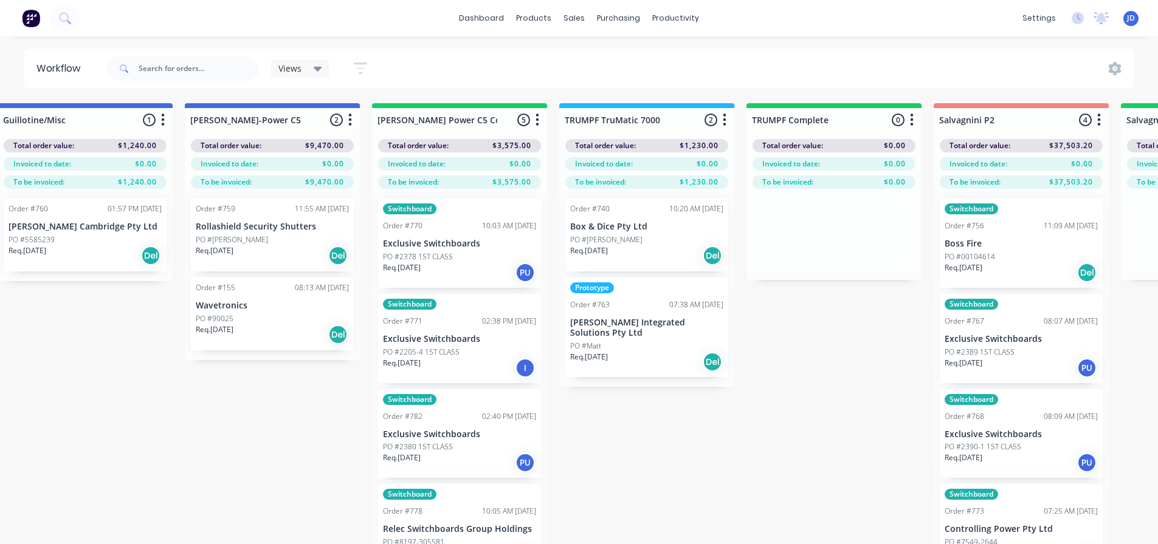
drag, startPoint x: 794, startPoint y: 416, endPoint x: 905, endPoint y: 402, distance: 111.5
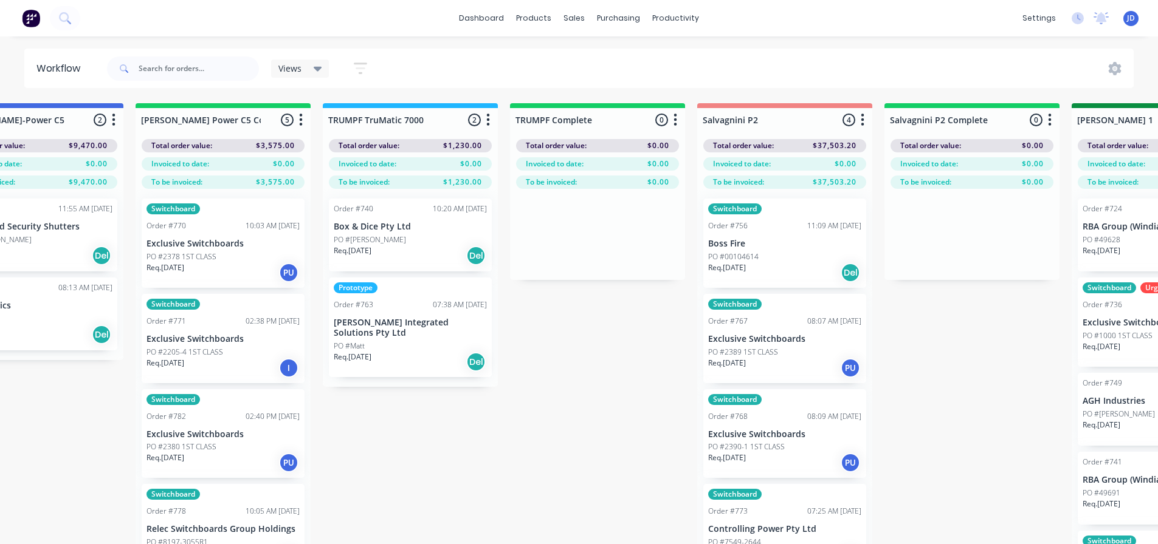
scroll to position [0, 1287]
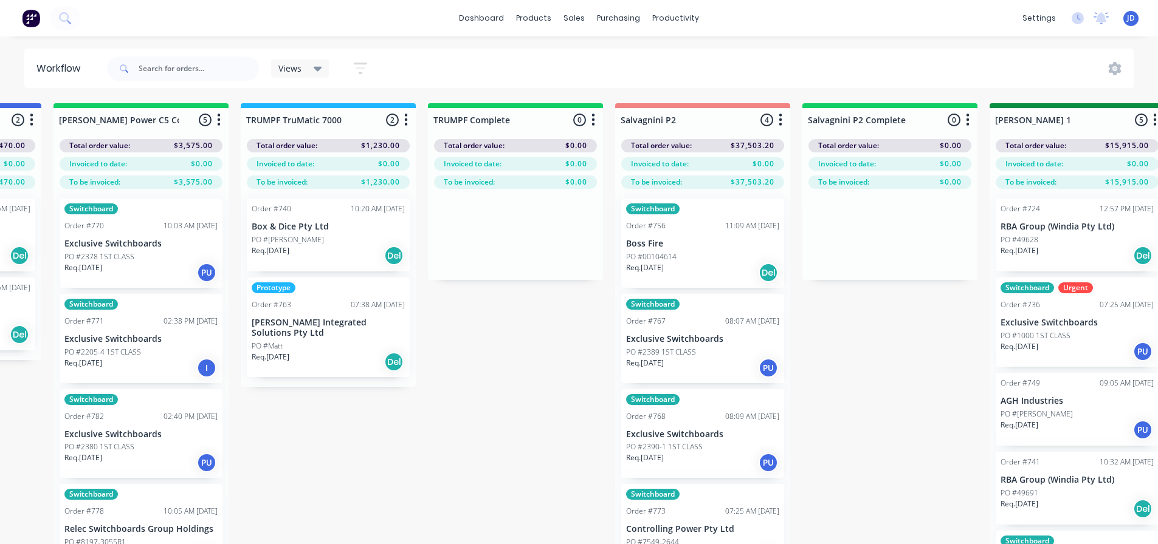
drag, startPoint x: 594, startPoint y: 369, endPoint x: 661, endPoint y: 342, distance: 72.8
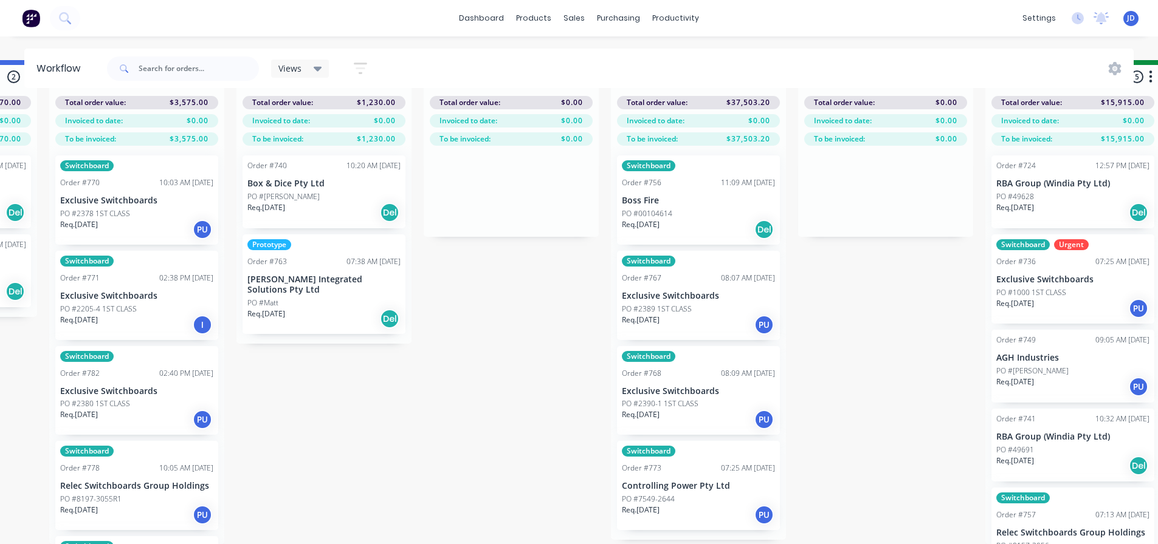
scroll to position [21, 1287]
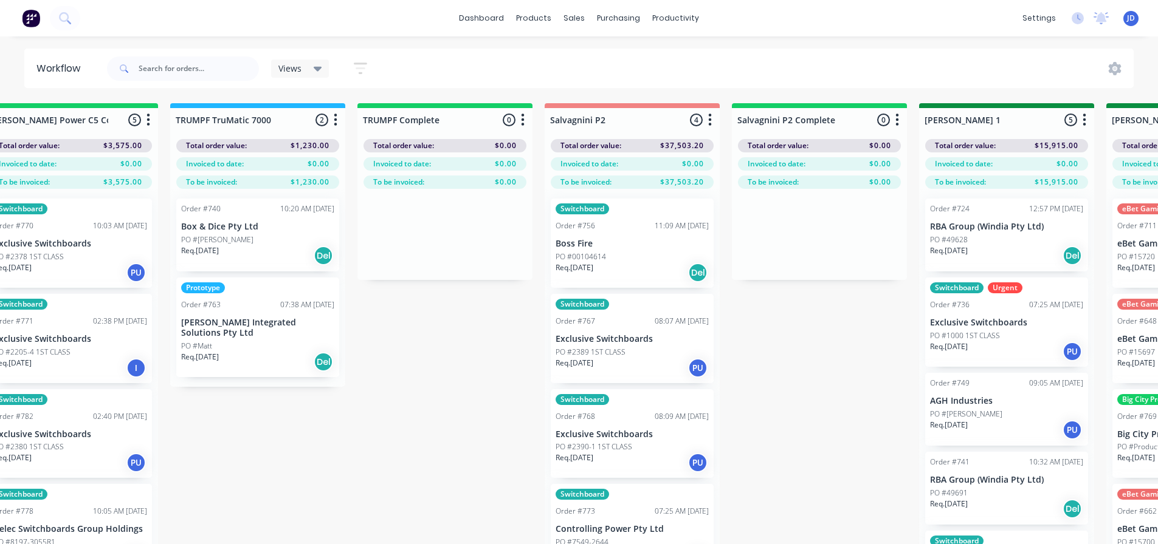
drag, startPoint x: 854, startPoint y: 408, endPoint x: 969, endPoint y: 381, distance: 118.1
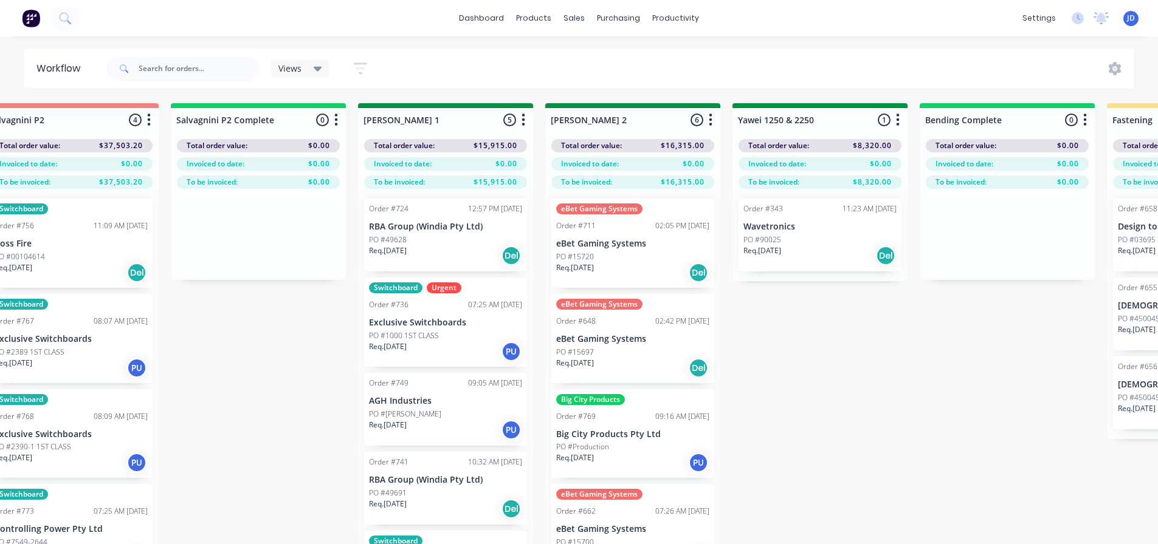
drag, startPoint x: 521, startPoint y: 380, endPoint x: 645, endPoint y: 369, distance: 125.1
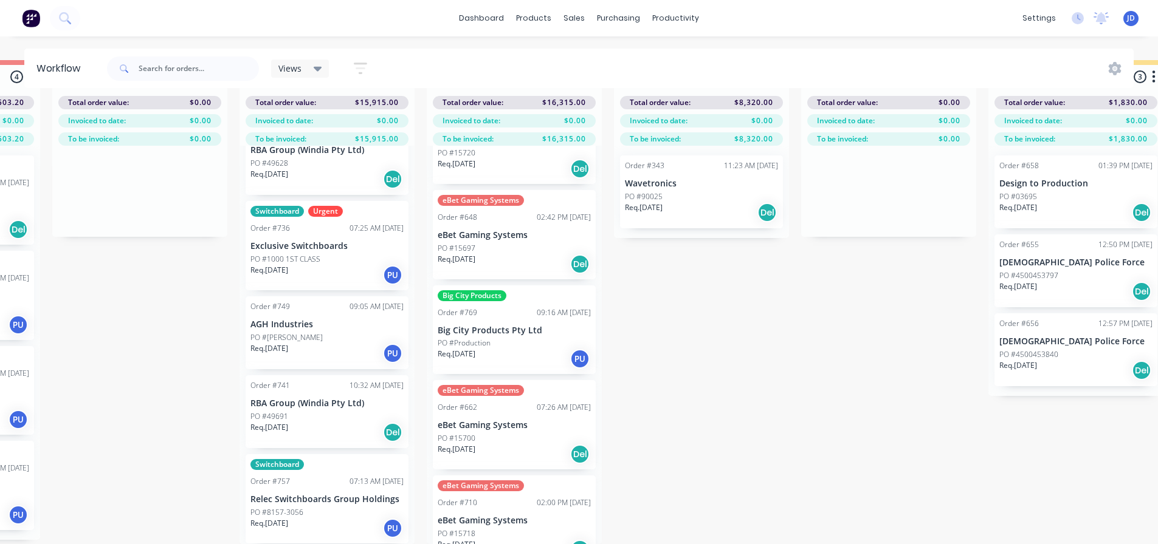
scroll to position [177, 0]
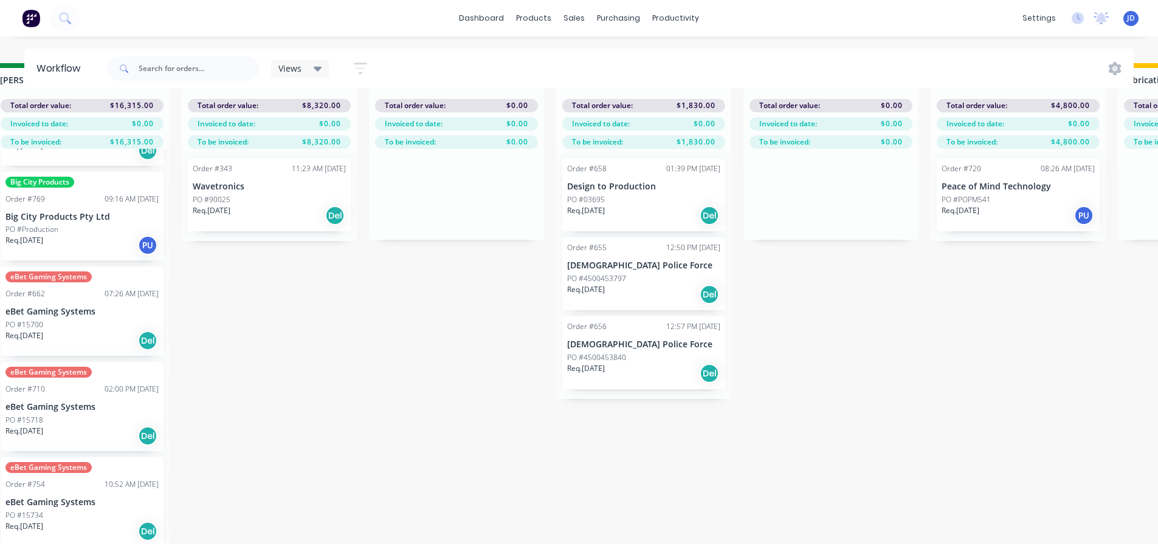
drag, startPoint x: 832, startPoint y: 438, endPoint x: 838, endPoint y: 433, distance: 7.8
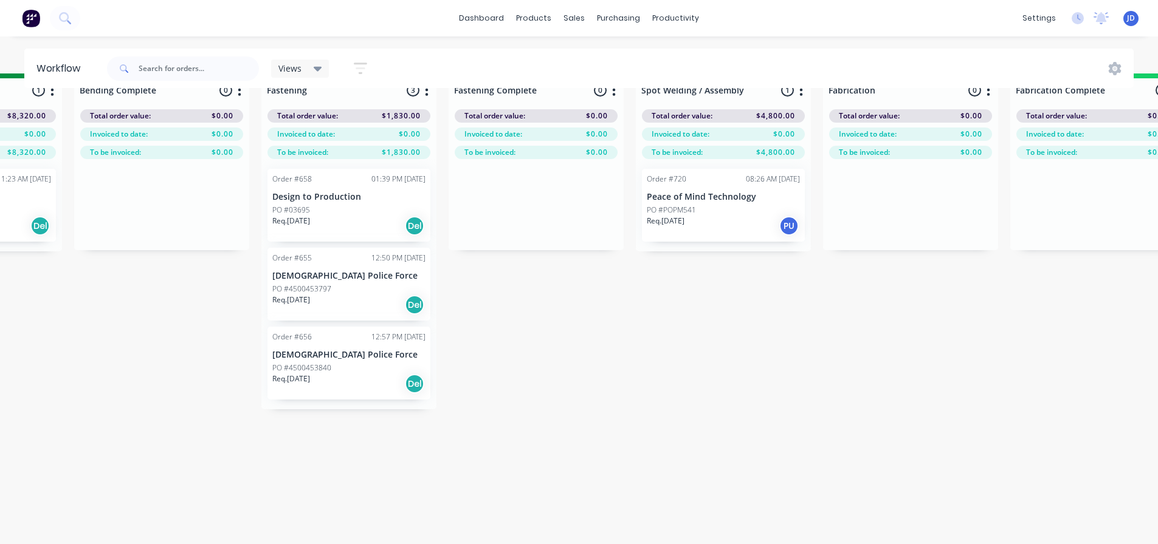
drag, startPoint x: 648, startPoint y: 435, endPoint x: 668, endPoint y: 425, distance: 22.3
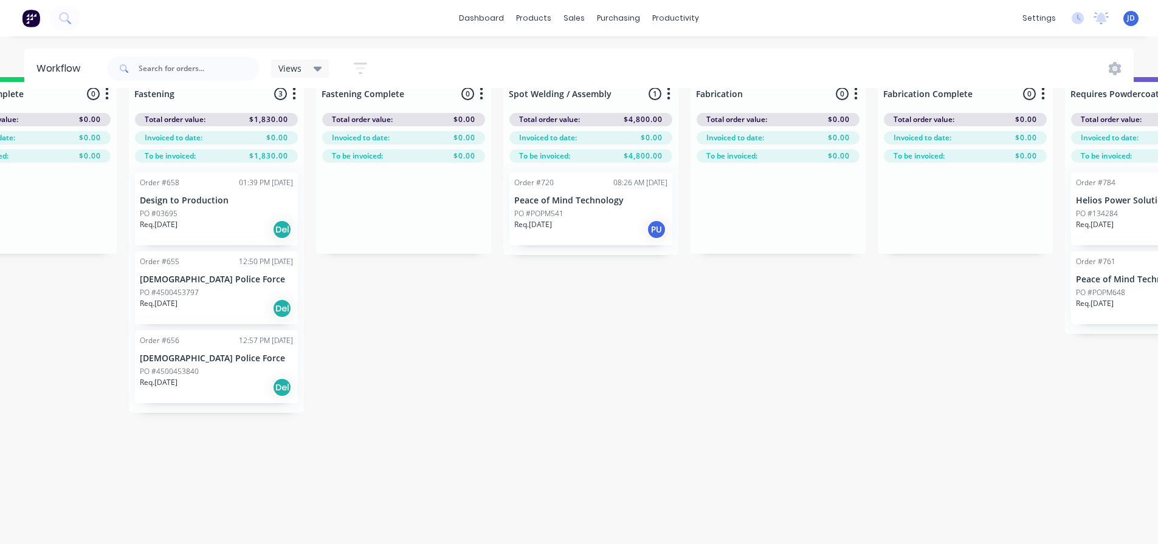
drag, startPoint x: 596, startPoint y: 351, endPoint x: 696, endPoint y: 349, distance: 100.3
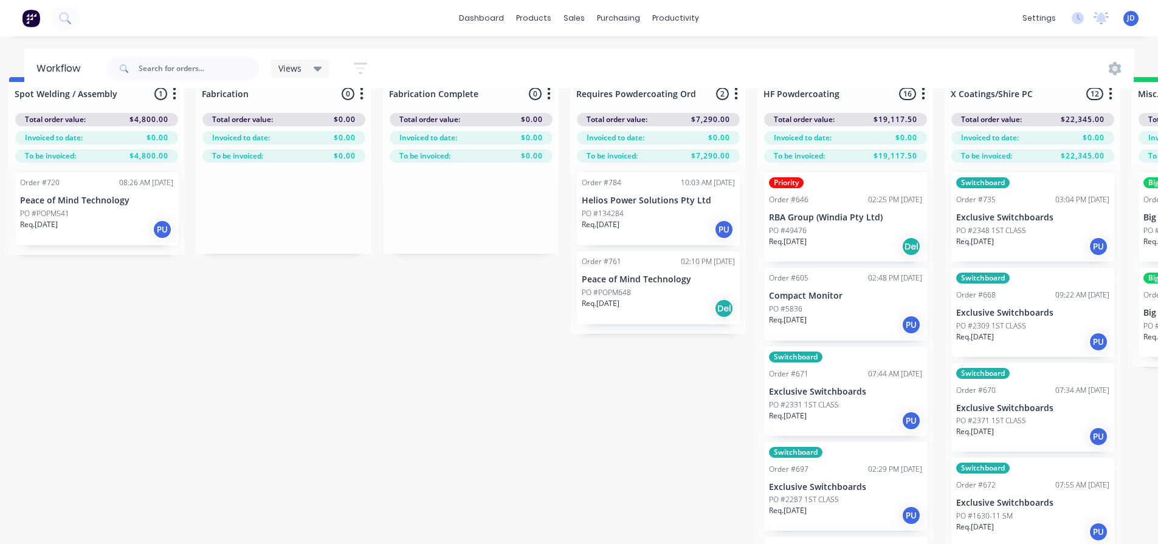
drag, startPoint x: 695, startPoint y: 369, endPoint x: 702, endPoint y: 369, distance: 7.3
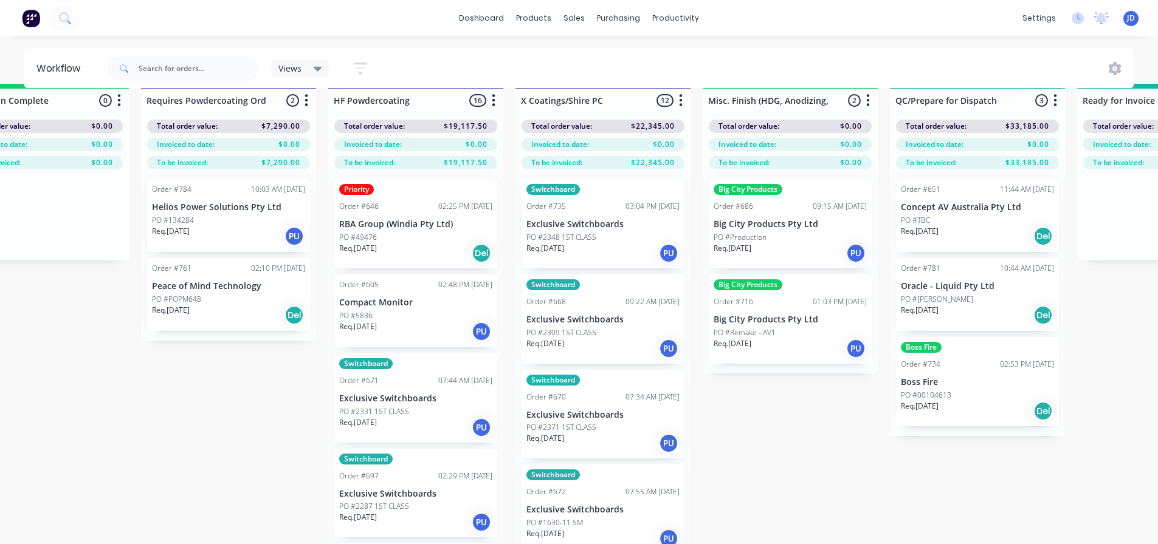
drag, startPoint x: 625, startPoint y: 391, endPoint x: 701, endPoint y: 376, distance: 77.9
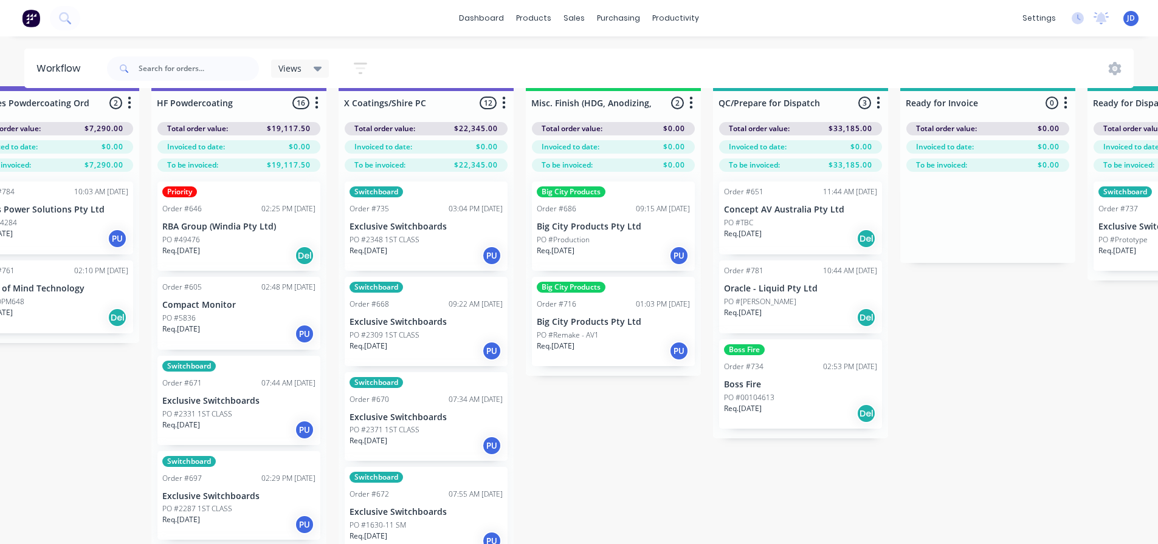
drag, startPoint x: 684, startPoint y: 404, endPoint x: 733, endPoint y: 399, distance: 50.1
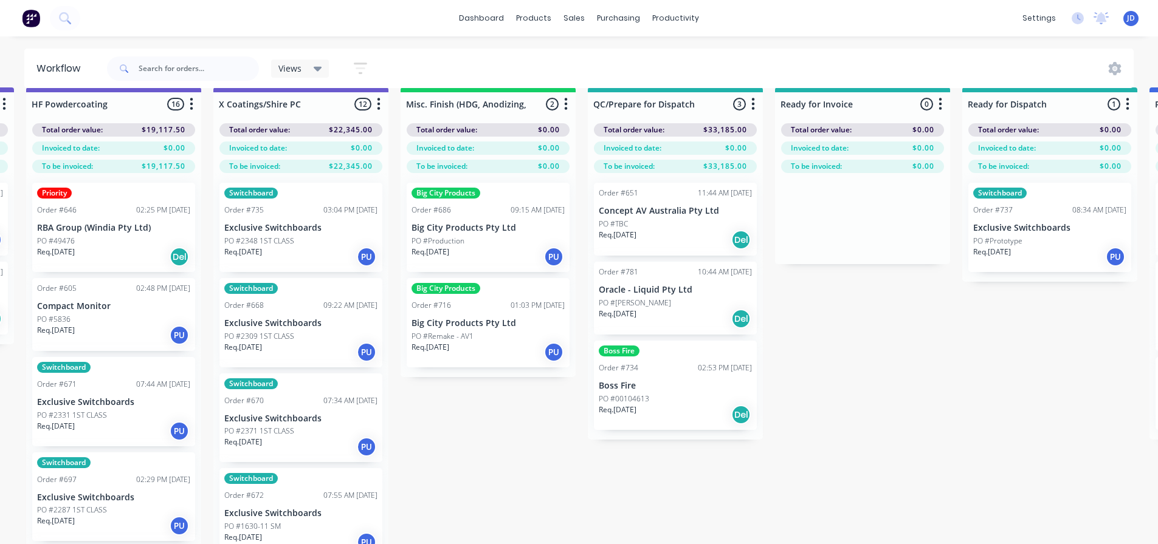
drag, startPoint x: 665, startPoint y: 432, endPoint x: 681, endPoint y: 431, distance: 16.4
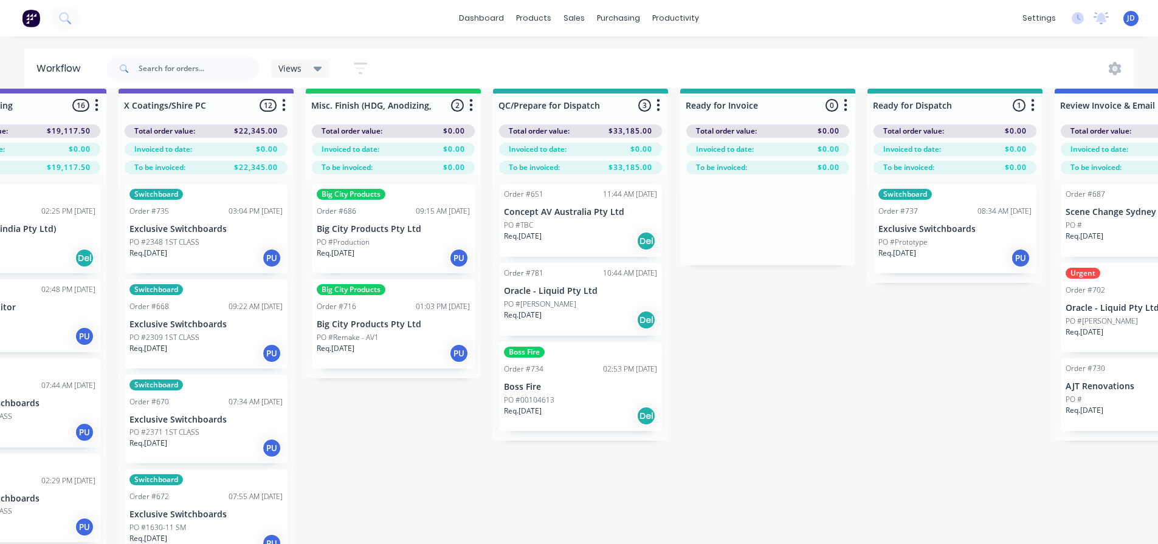
scroll to position [13, 4302]
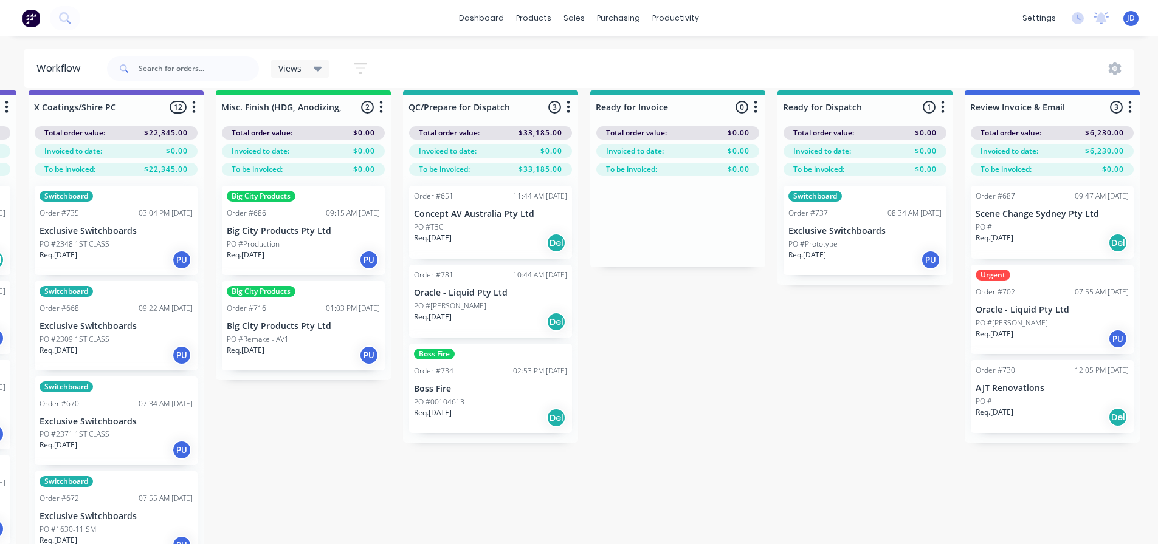
drag, startPoint x: 788, startPoint y: 407, endPoint x: 944, endPoint y: 359, distance: 163.4
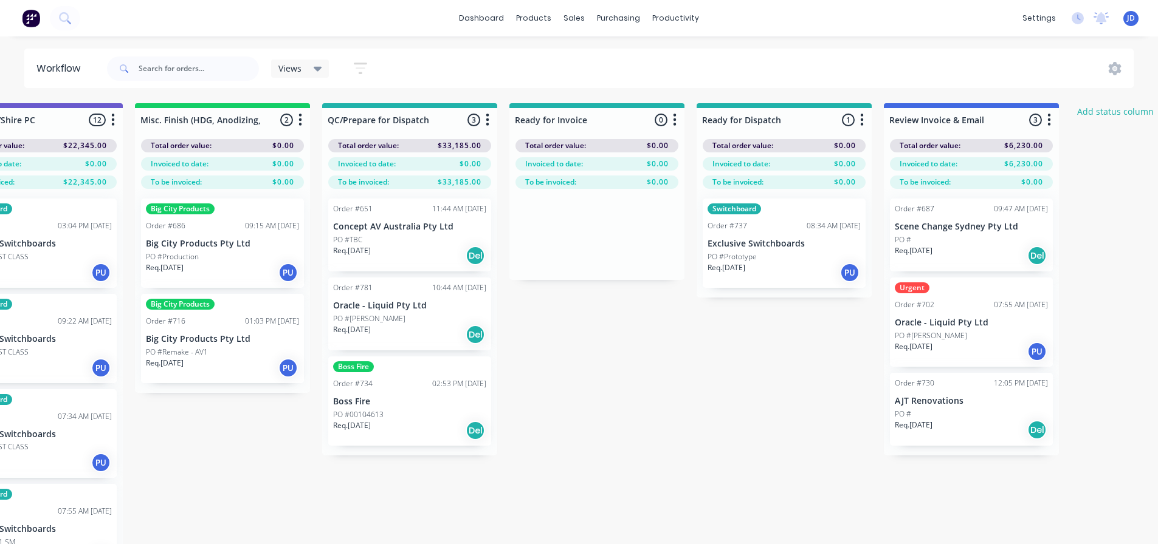
drag, startPoint x: 712, startPoint y: 371, endPoint x: 665, endPoint y: 344, distance: 53.9
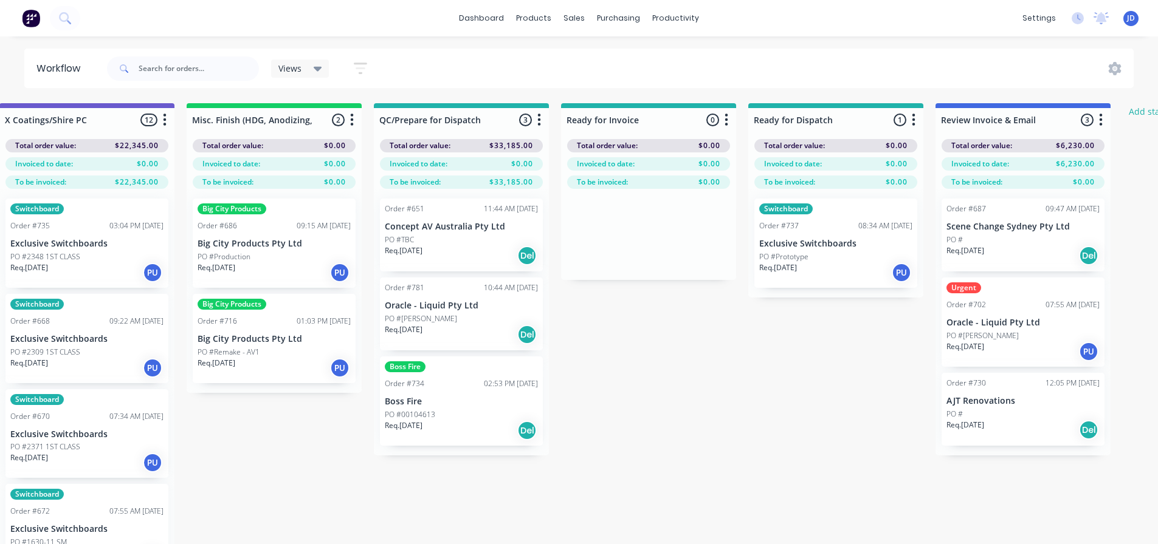
drag, startPoint x: 612, startPoint y: 409, endPoint x: 559, endPoint y: 385, distance: 58.2
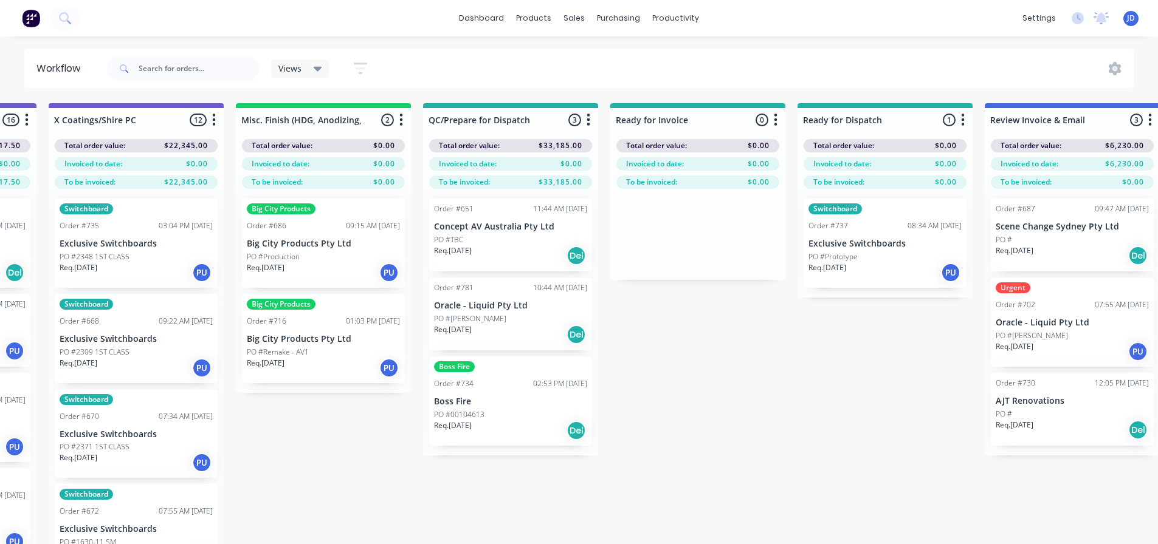
click at [472, 427] on p "Req. [DATE]" at bounding box center [453, 426] width 38 height 11
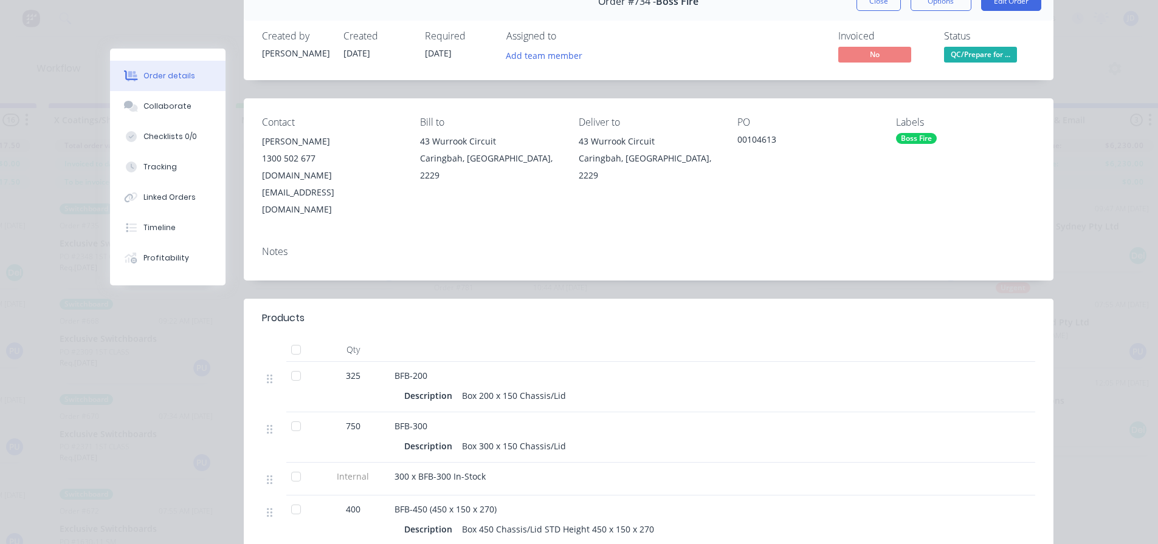
scroll to position [0, 0]
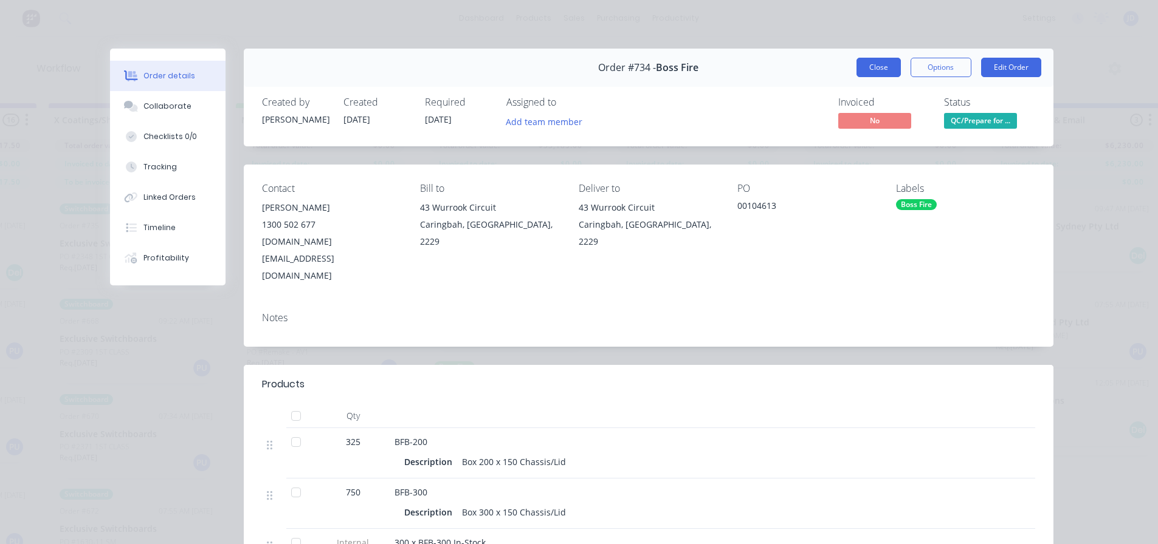
click at [870, 72] on button "Close" at bounding box center [878, 67] width 44 height 19
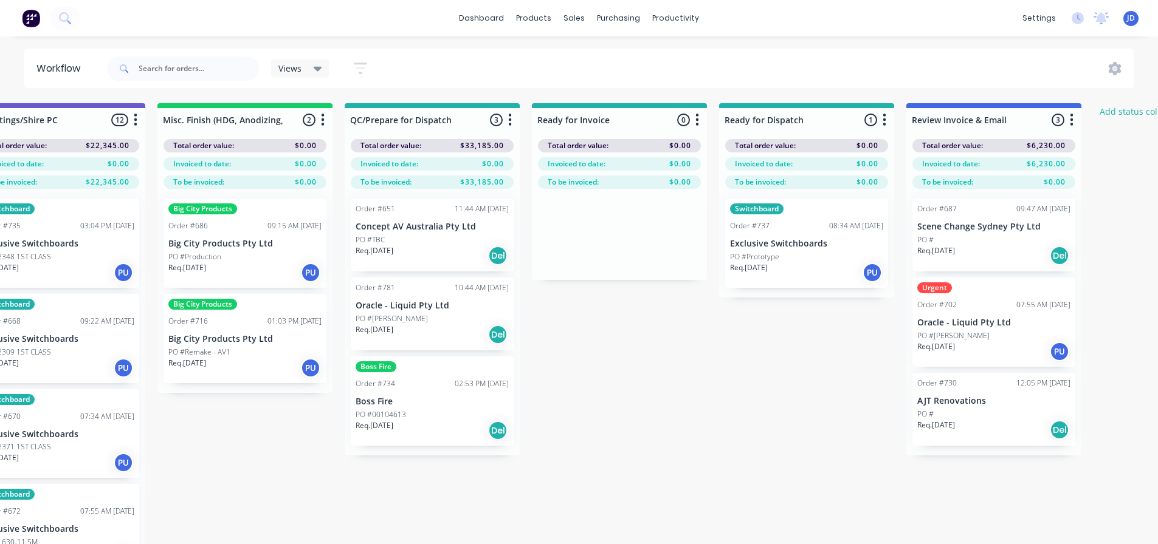
drag, startPoint x: 821, startPoint y: 400, endPoint x: 871, endPoint y: 396, distance: 50.6
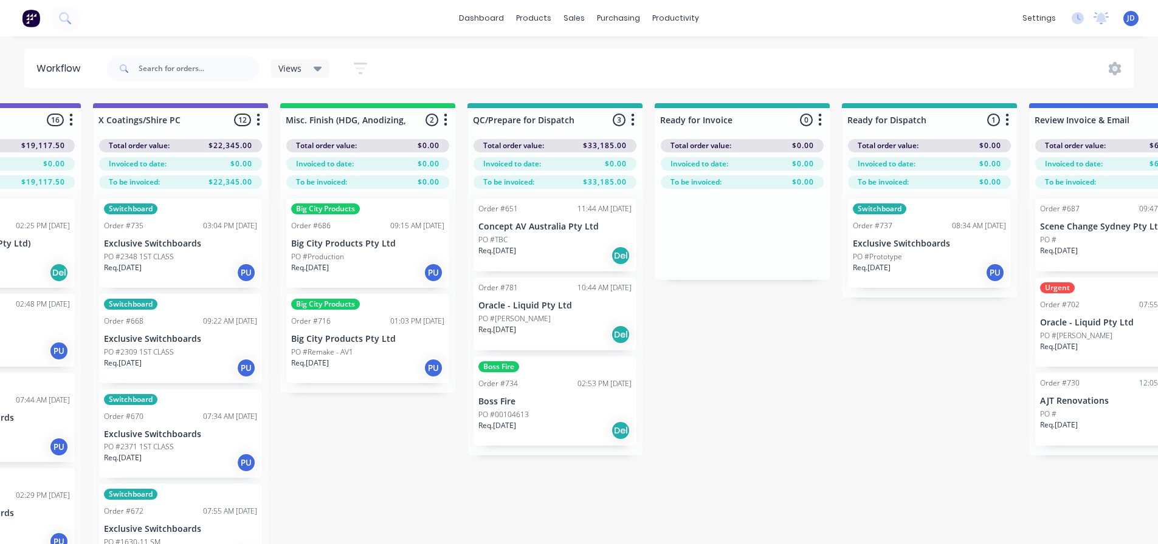
drag, startPoint x: 840, startPoint y: 433, endPoint x: 809, endPoint y: 422, distance: 32.9
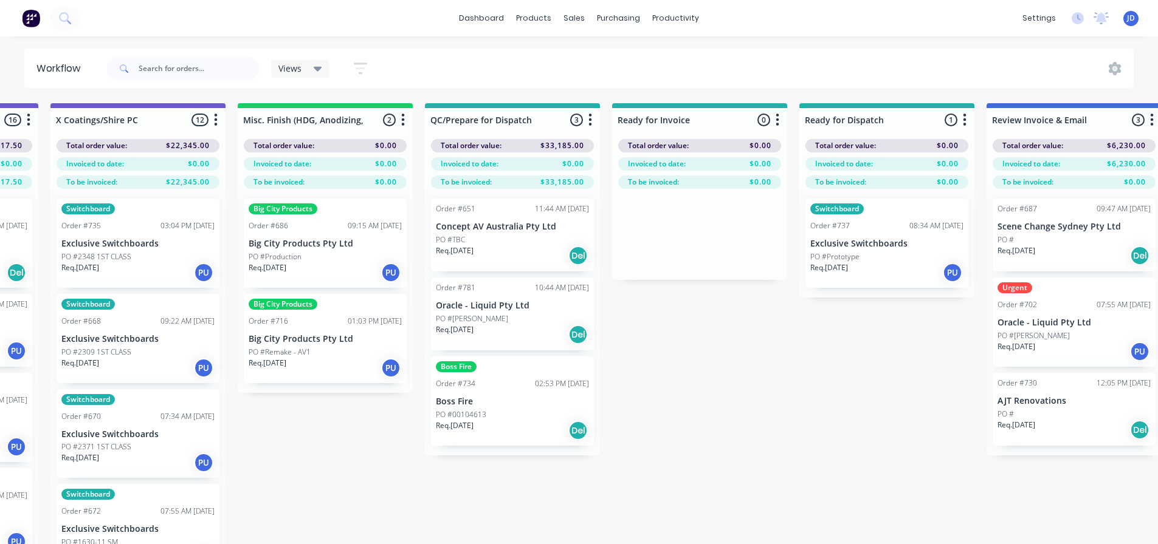
drag, startPoint x: 1018, startPoint y: 425, endPoint x: 1082, endPoint y: 421, distance: 64.5
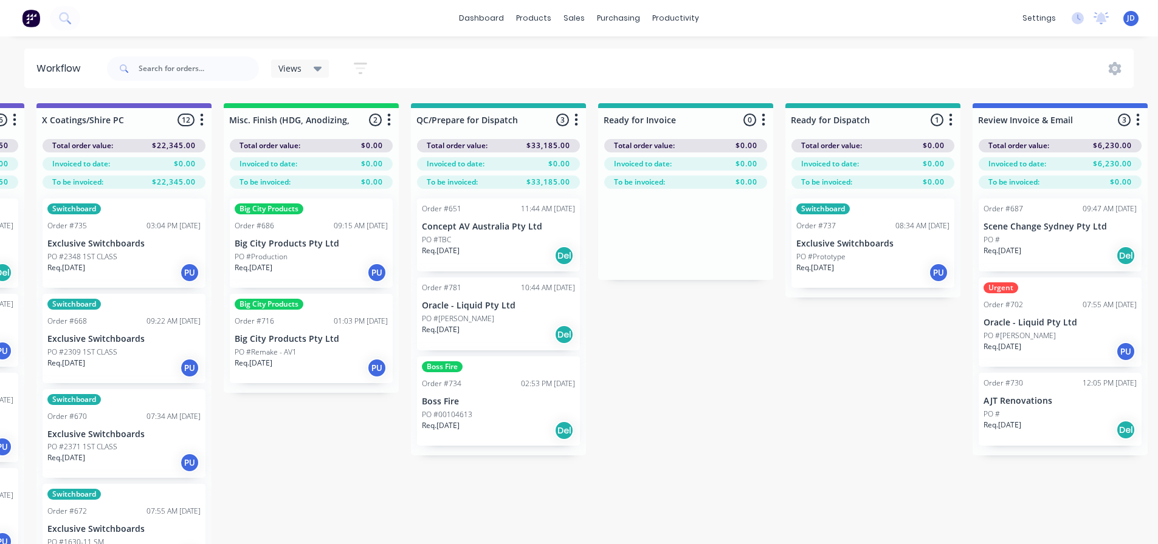
scroll to position [0, 4220]
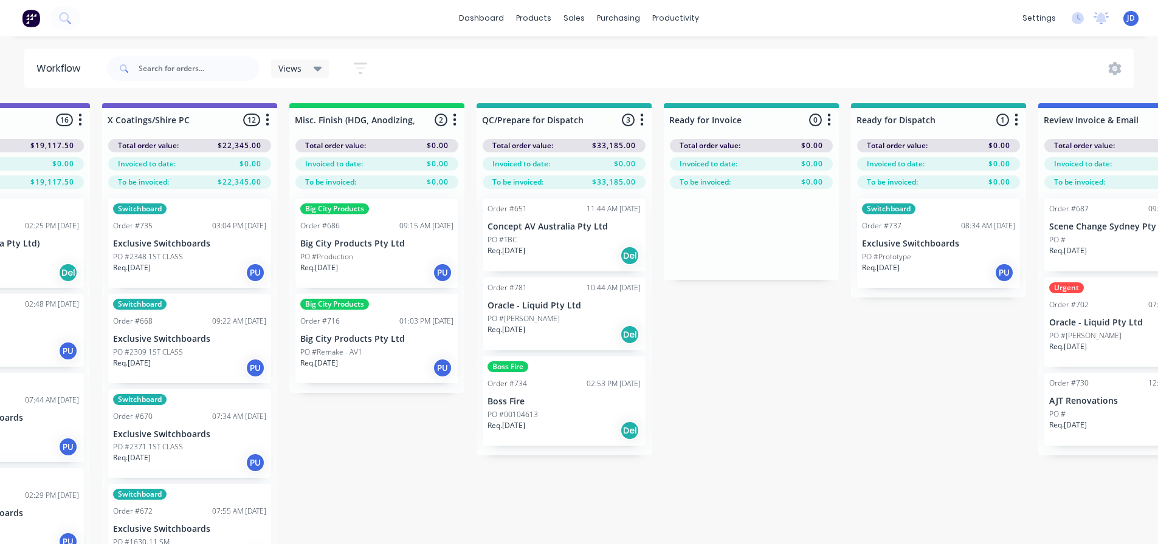
drag, startPoint x: 932, startPoint y: 420, endPoint x: 867, endPoint y: 413, distance: 64.8
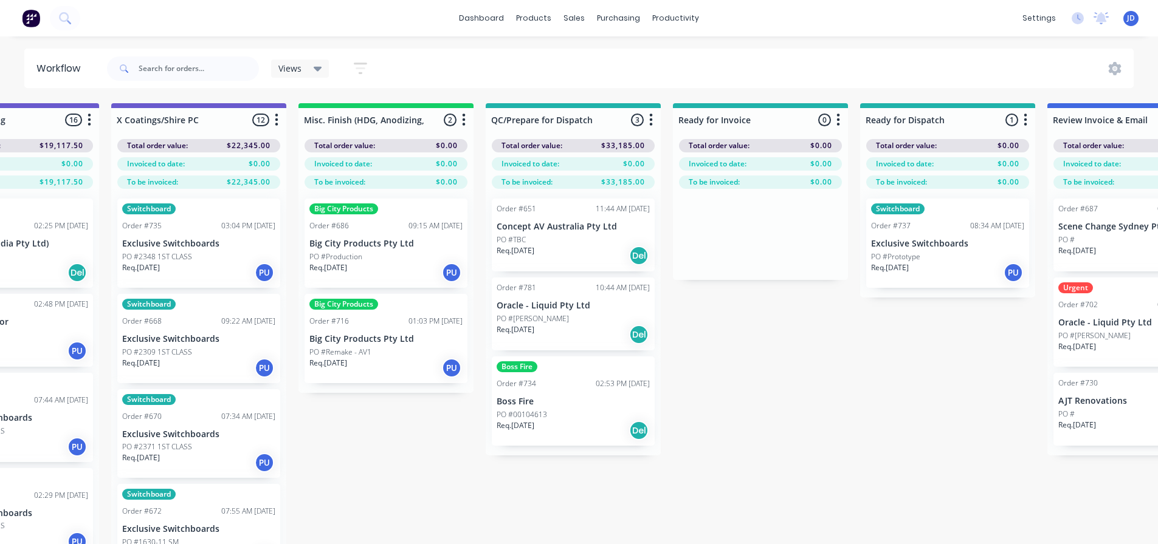
click at [202, 358] on div "Req. [DATE] PU" at bounding box center [198, 368] width 153 height 21
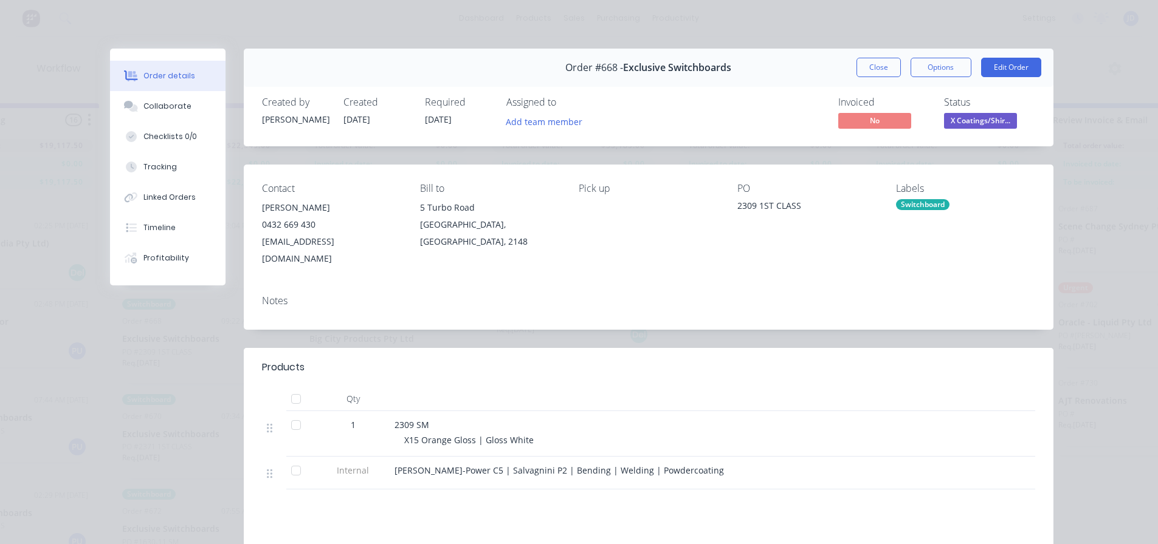
click at [872, 66] on button "Close" at bounding box center [878, 67] width 44 height 19
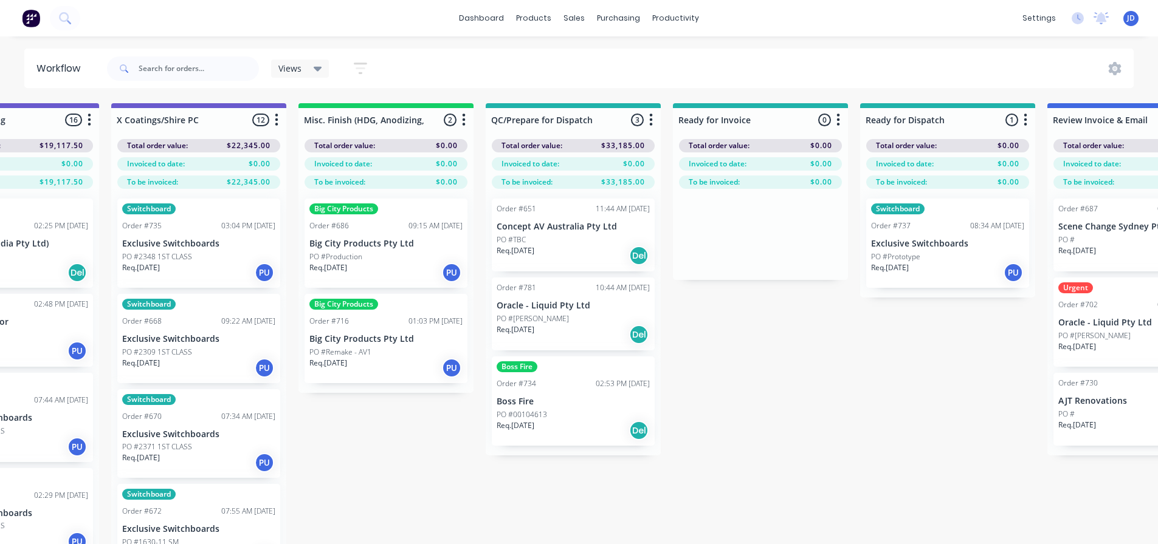
click at [157, 53] on div at bounding box center [183, 68] width 152 height 36
drag, startPoint x: 168, startPoint y: 65, endPoint x: 184, endPoint y: 60, distance: 16.7
click at [169, 65] on input "text" at bounding box center [199, 69] width 120 height 24
type input "2309"
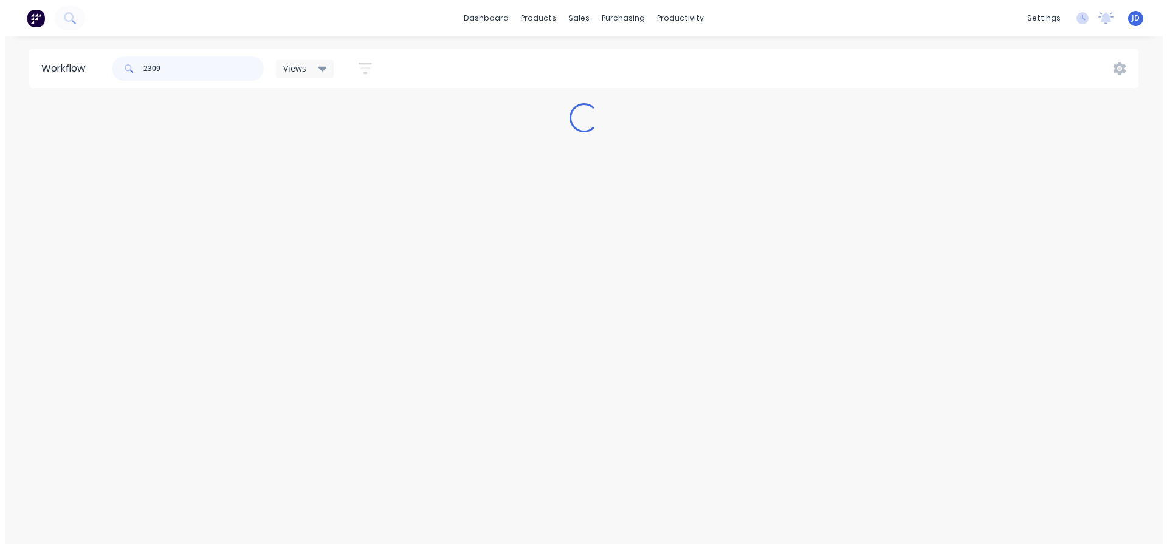
scroll to position [0, 0]
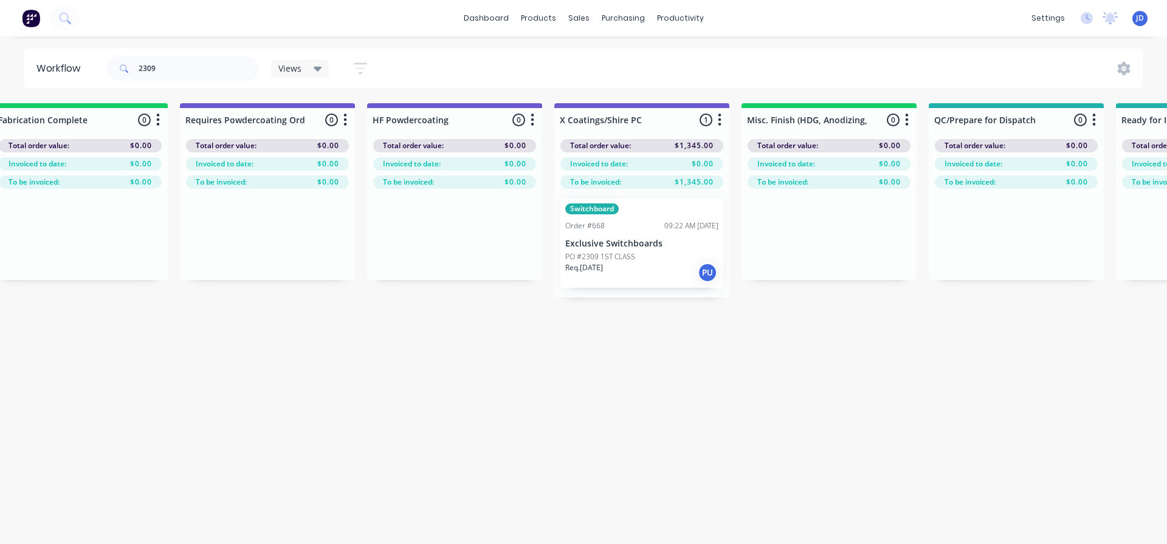
drag, startPoint x: 397, startPoint y: 413, endPoint x: 444, endPoint y: 408, distance: 47.0
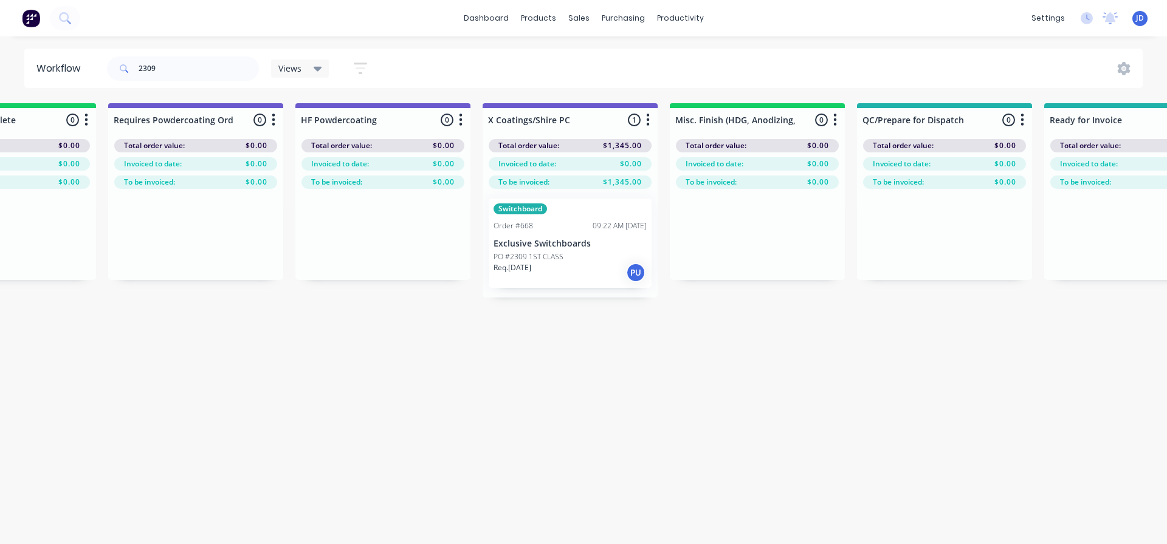
scroll to position [0, 4013]
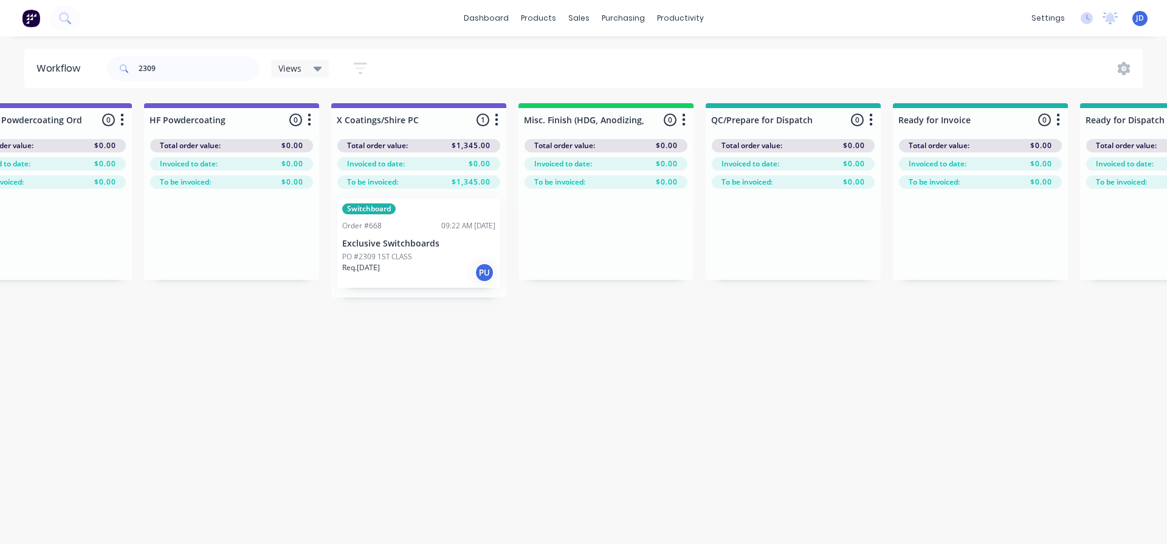
drag, startPoint x: 360, startPoint y: 378, endPoint x: 422, endPoint y: 371, distance: 63.0
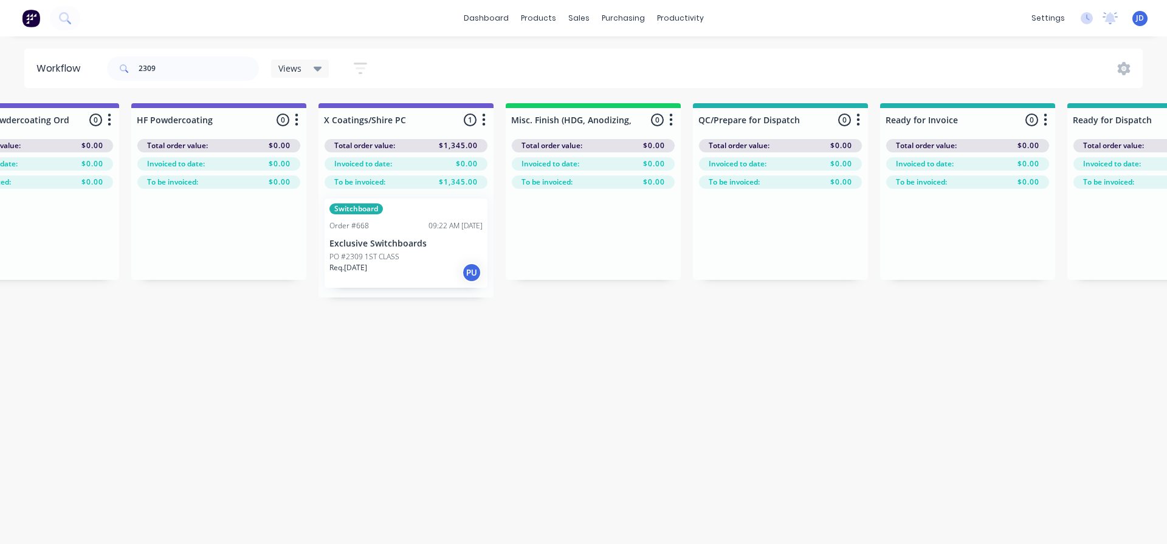
click at [380, 280] on div "Req. [DATE] PU" at bounding box center [405, 273] width 153 height 21
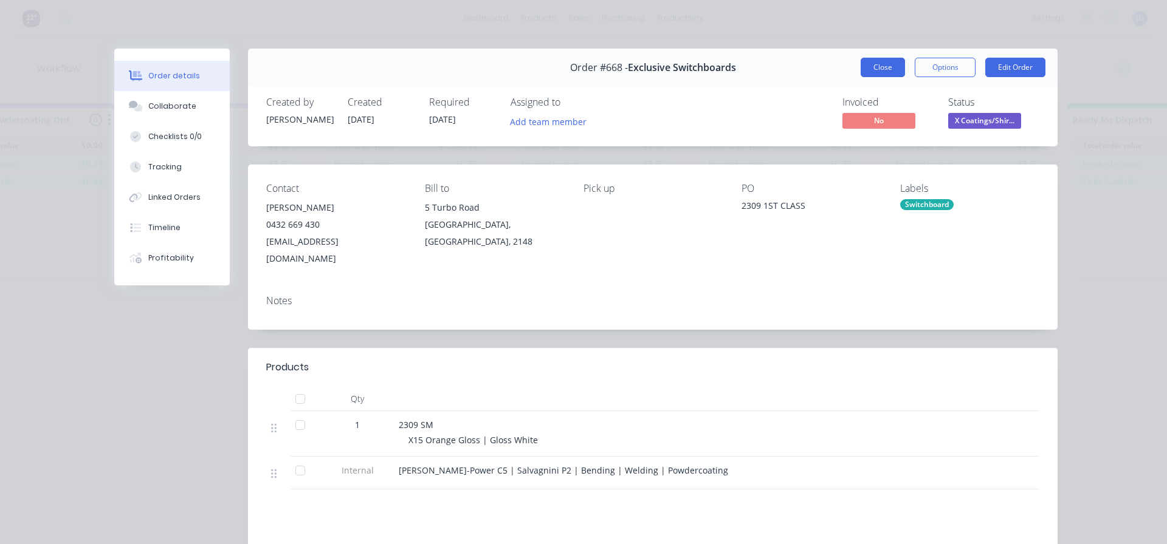
click at [867, 71] on button "Close" at bounding box center [882, 67] width 44 height 19
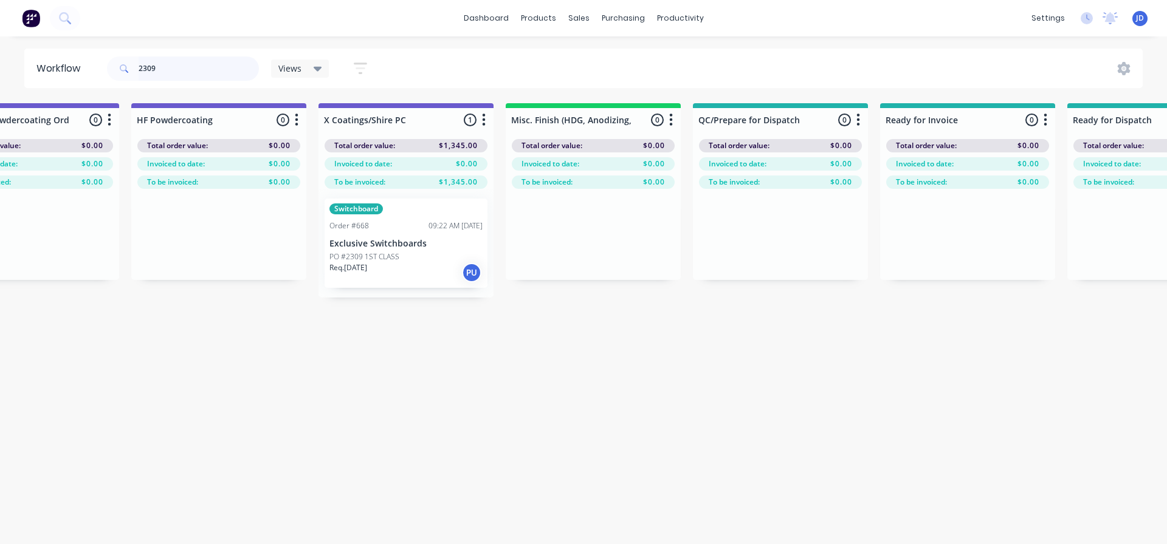
drag, startPoint x: 196, startPoint y: 74, endPoint x: 12, endPoint y: 1, distance: 197.5
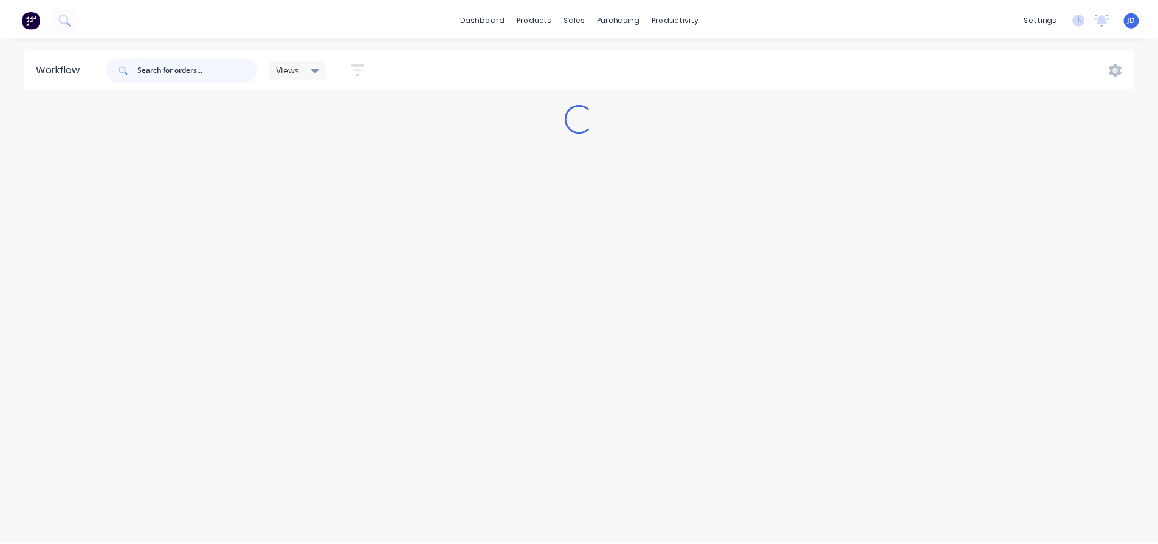
scroll to position [0, 0]
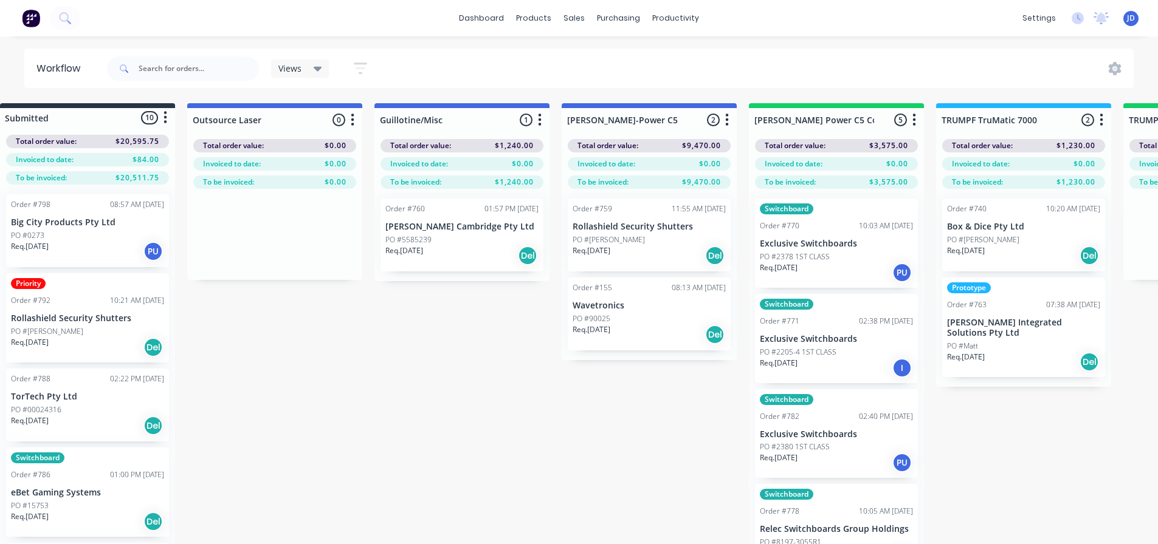
drag, startPoint x: 696, startPoint y: 410, endPoint x: 805, endPoint y: 410, distance: 108.8
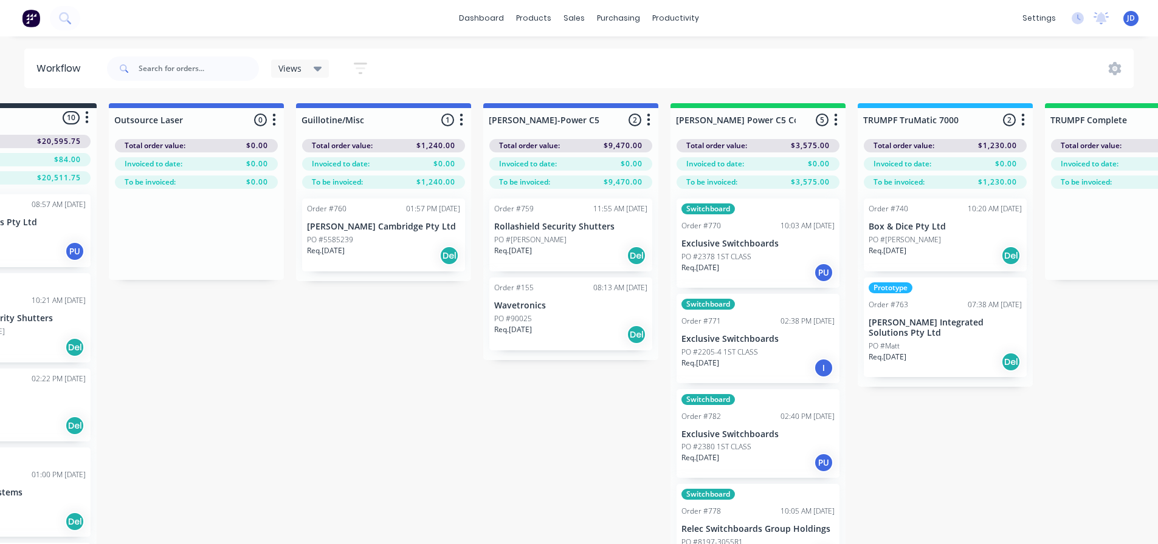
drag, startPoint x: 566, startPoint y: 400, endPoint x: 629, endPoint y: 397, distance: 63.2
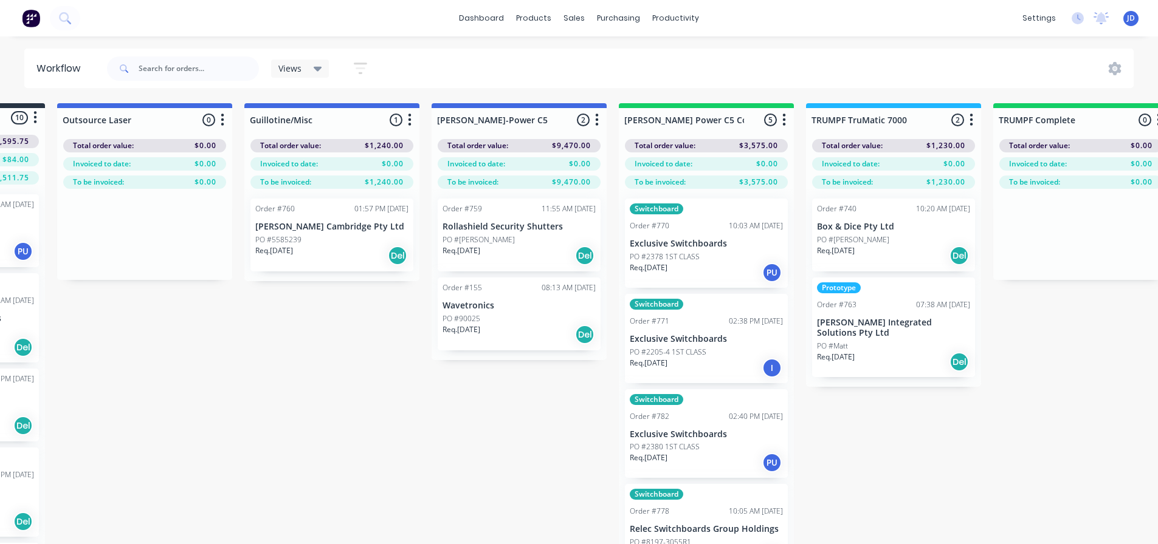
drag, startPoint x: 431, startPoint y: 419, endPoint x: 489, endPoint y: 417, distance: 57.2
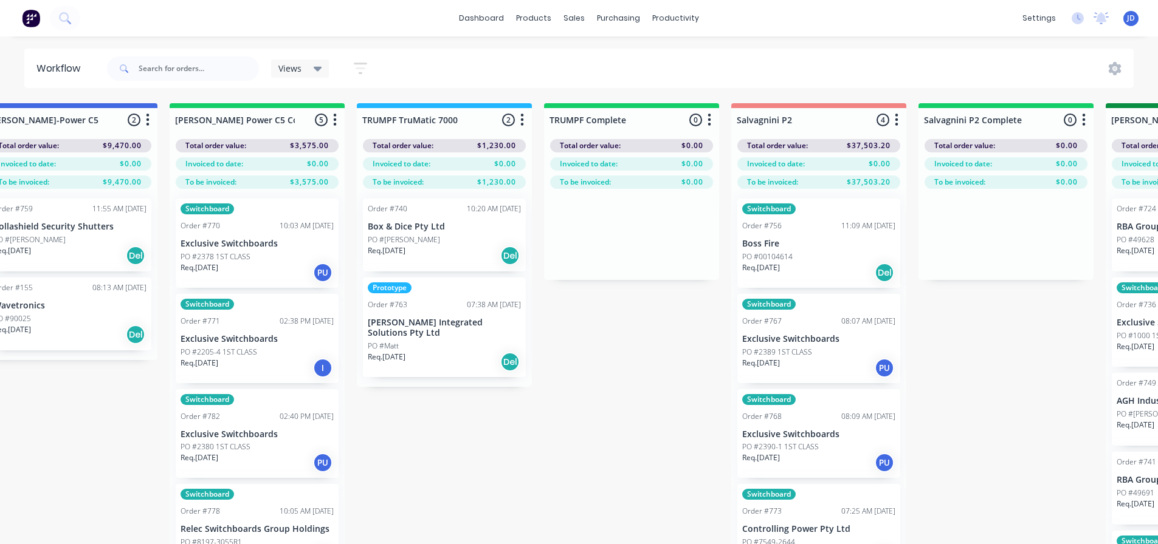
drag, startPoint x: 1000, startPoint y: 482, endPoint x: 1062, endPoint y: 458, distance: 66.6
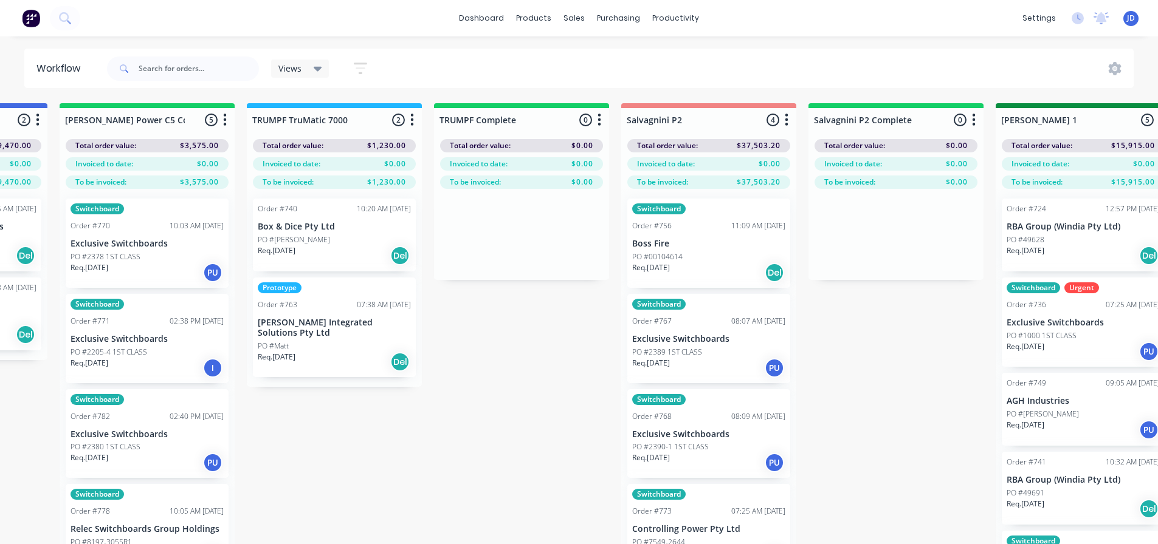
drag, startPoint x: 625, startPoint y: 417, endPoint x: 685, endPoint y: 417, distance: 60.8
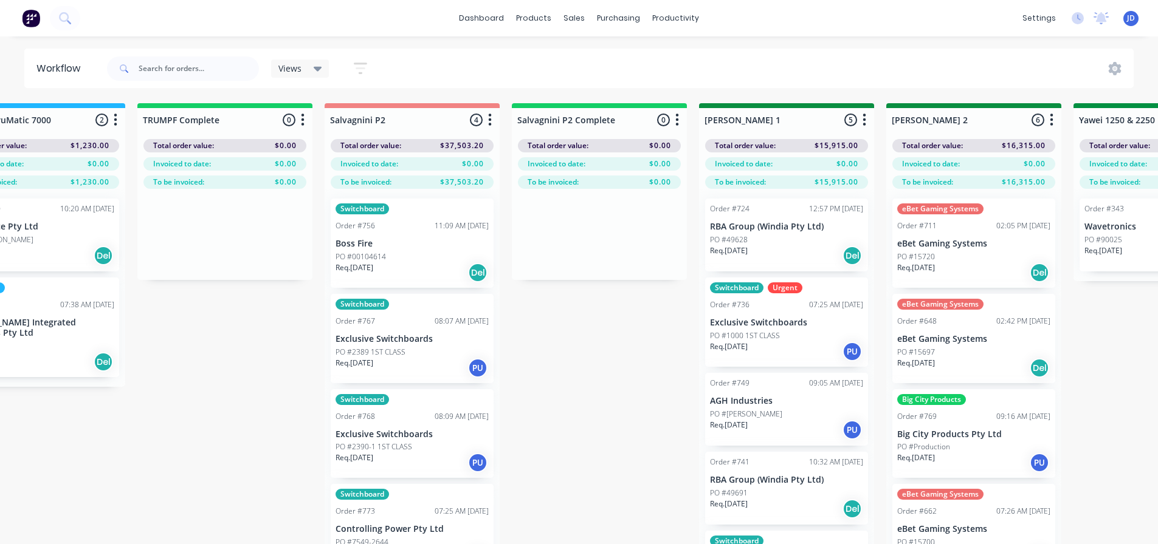
drag, startPoint x: 842, startPoint y: 414, endPoint x: 851, endPoint y: 407, distance: 11.3
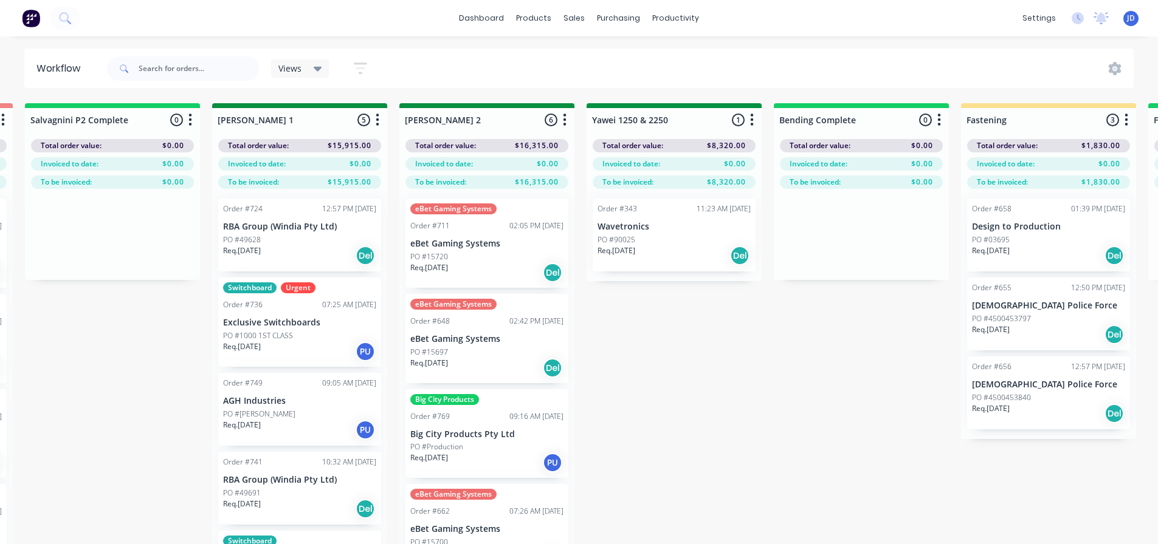
drag, startPoint x: 940, startPoint y: 340, endPoint x: 1002, endPoint y: 337, distance: 62.0
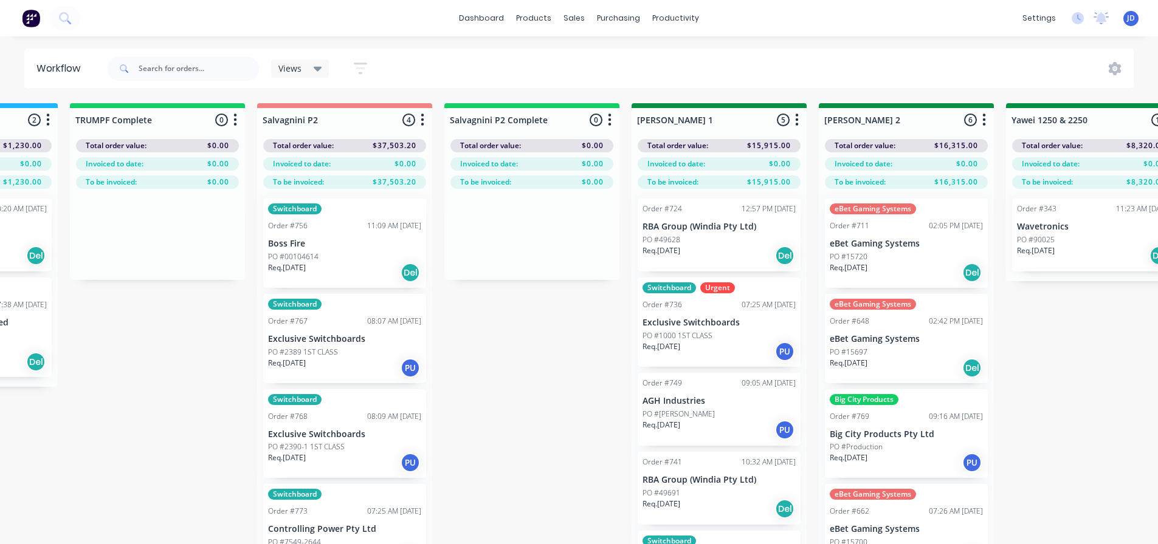
drag, startPoint x: 734, startPoint y: 415, endPoint x: 575, endPoint y: 374, distance: 164.3
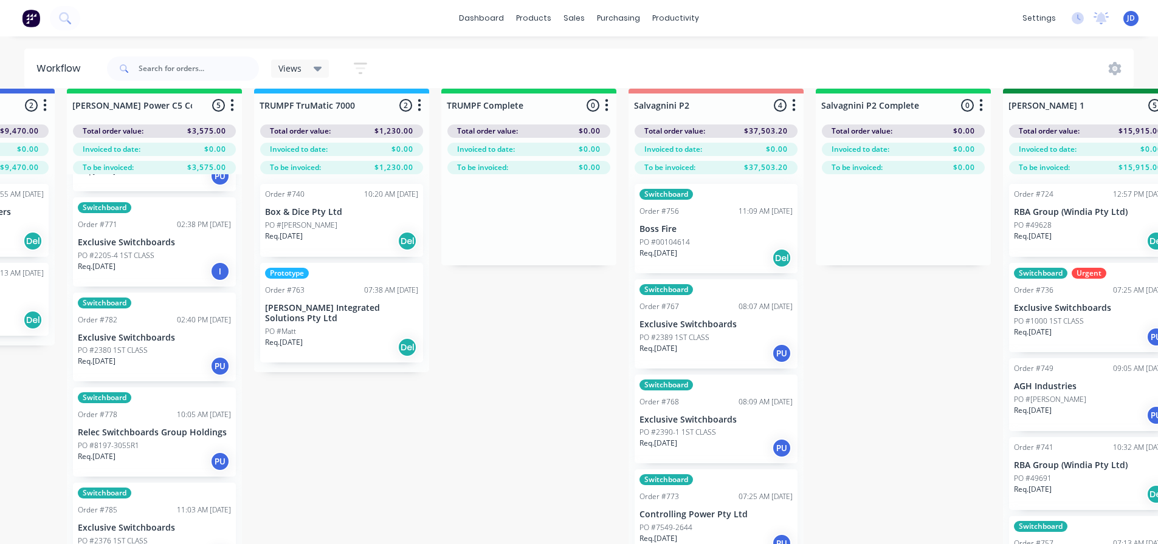
scroll to position [52, 1269]
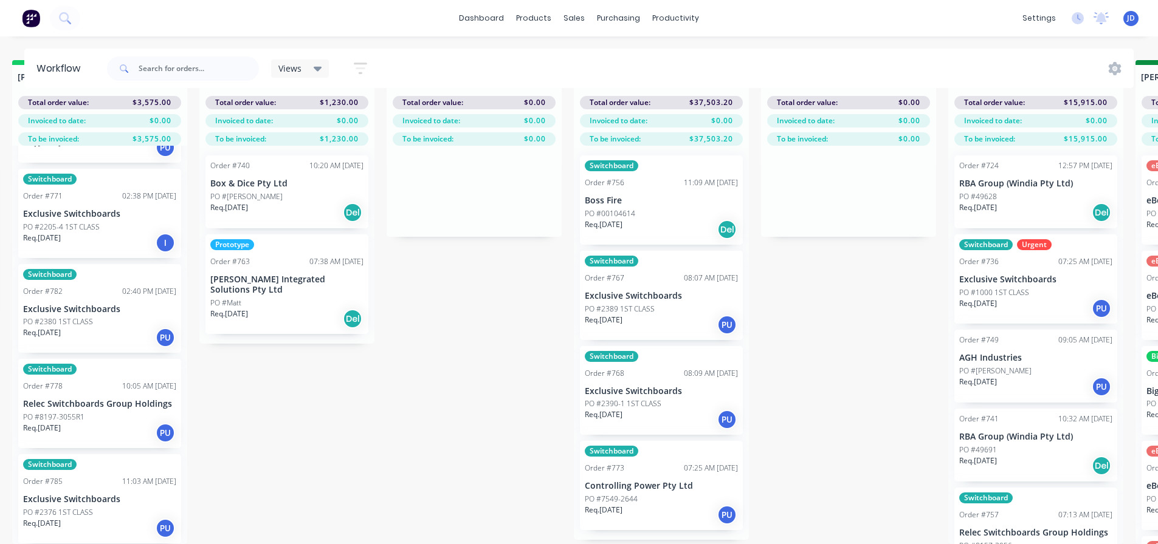
scroll to position [52, 1381]
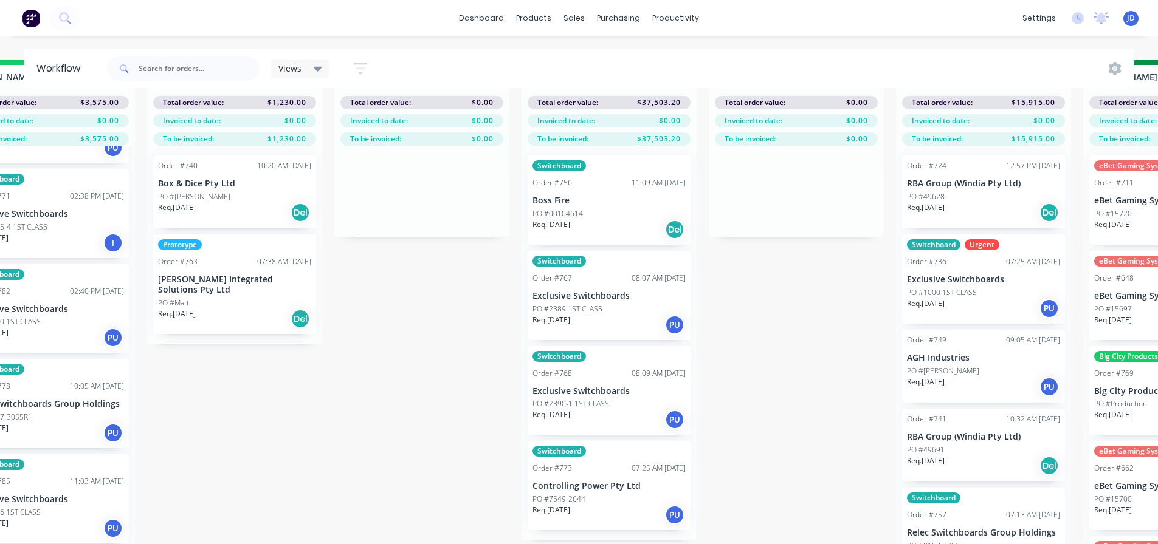
drag, startPoint x: 464, startPoint y: 442, endPoint x: 517, endPoint y: 438, distance: 53.6
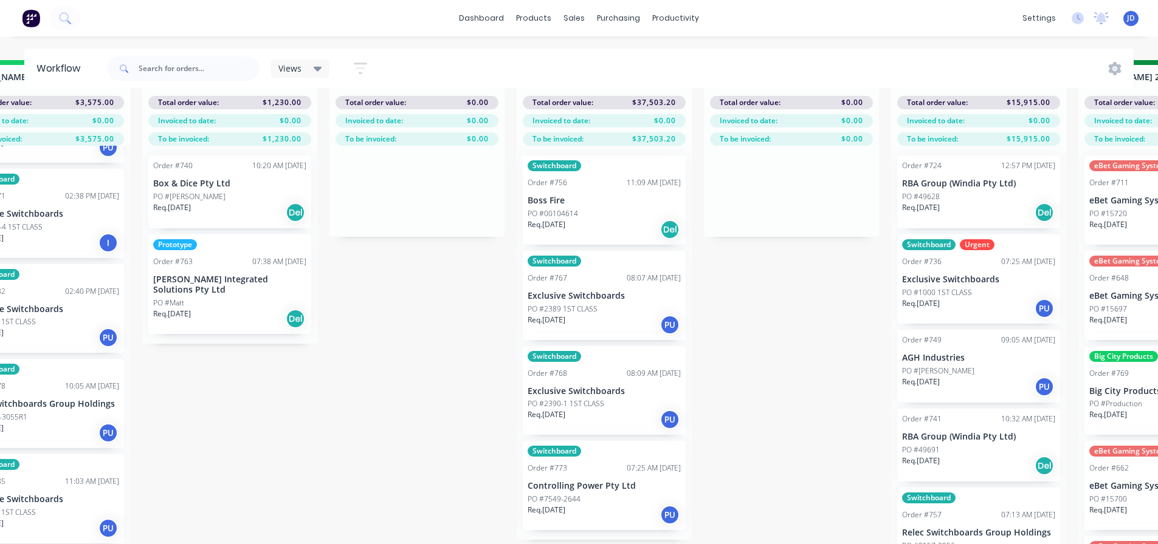
drag, startPoint x: 709, startPoint y: 301, endPoint x: 718, endPoint y: 294, distance: 11.2
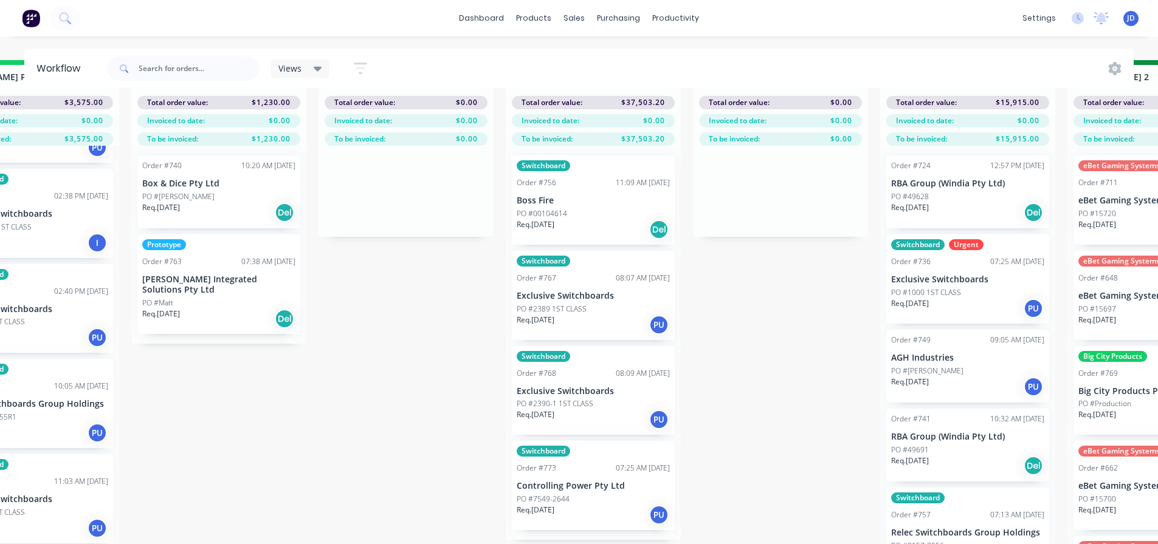
drag, startPoint x: 765, startPoint y: 374, endPoint x: 800, endPoint y: 368, distance: 35.7
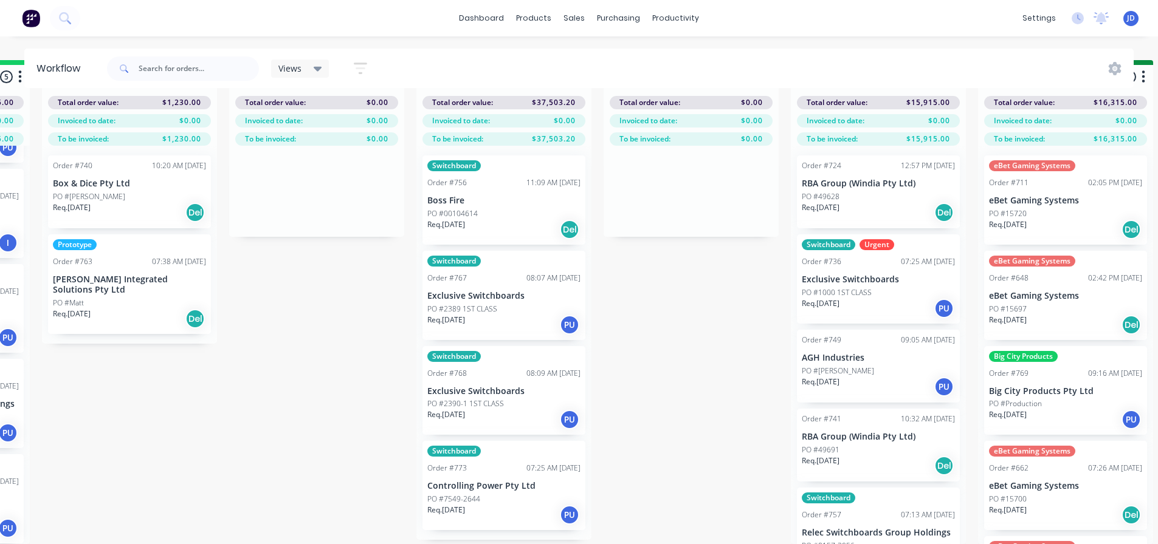
drag, startPoint x: 733, startPoint y: 318, endPoint x: 777, endPoint y: 319, distance: 43.8
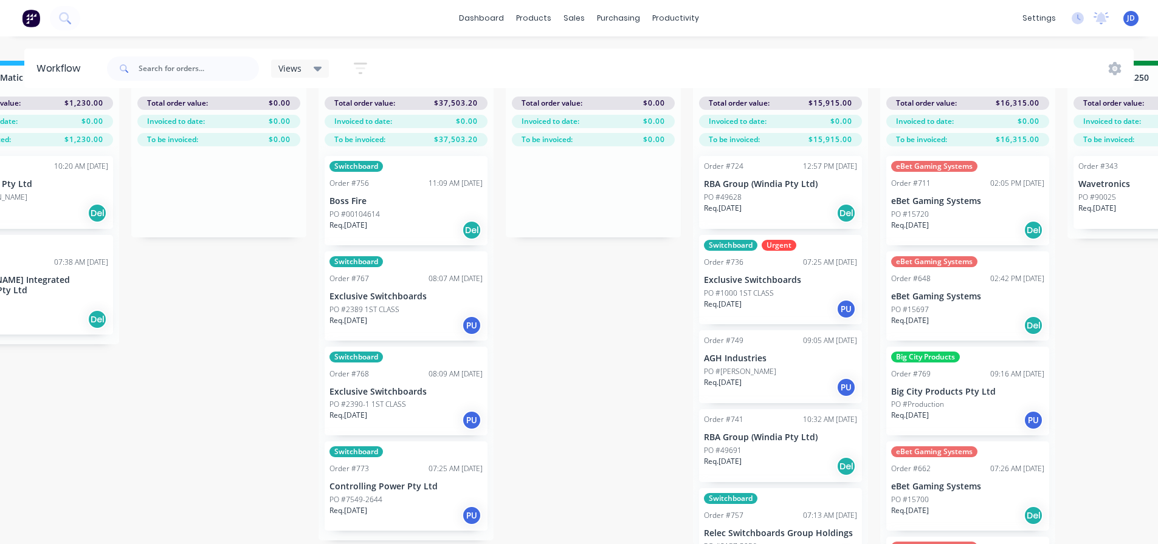
drag, startPoint x: 765, startPoint y: 306, endPoint x: 813, endPoint y: 288, distance: 51.1
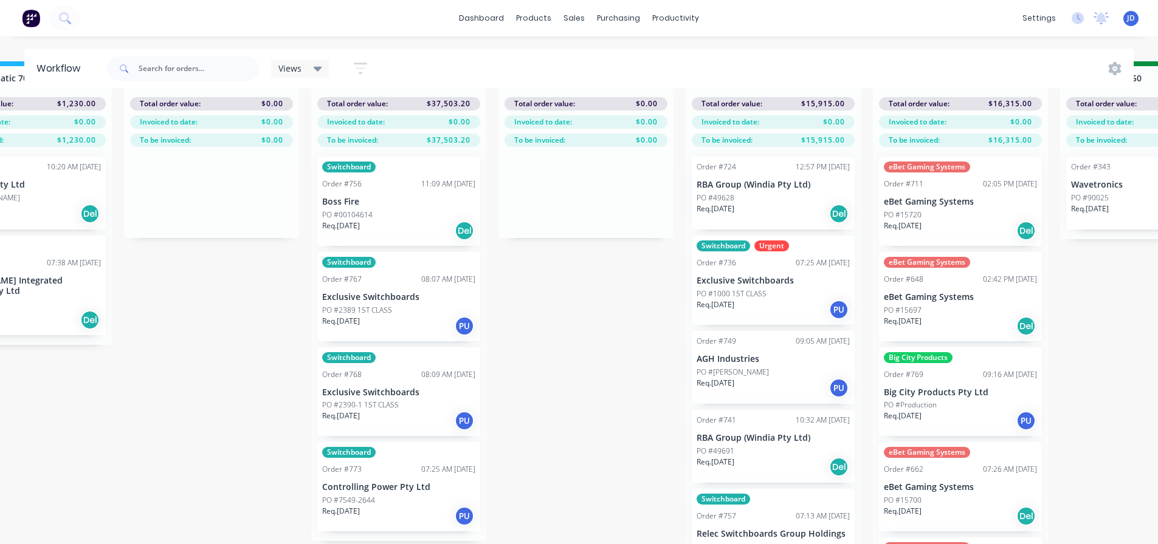
click at [549, 367] on div "On Hold 2 Status colour #FF4949 hex #FF4949 Save Cancel Notifications Email SMS…" at bounding box center [1179, 303] width 5551 height 484
click at [550, 366] on div "On Hold 2 Status colour #FF4949 hex #FF4949 Save Cancel Notifications Email SMS…" at bounding box center [1179, 303] width 5551 height 484
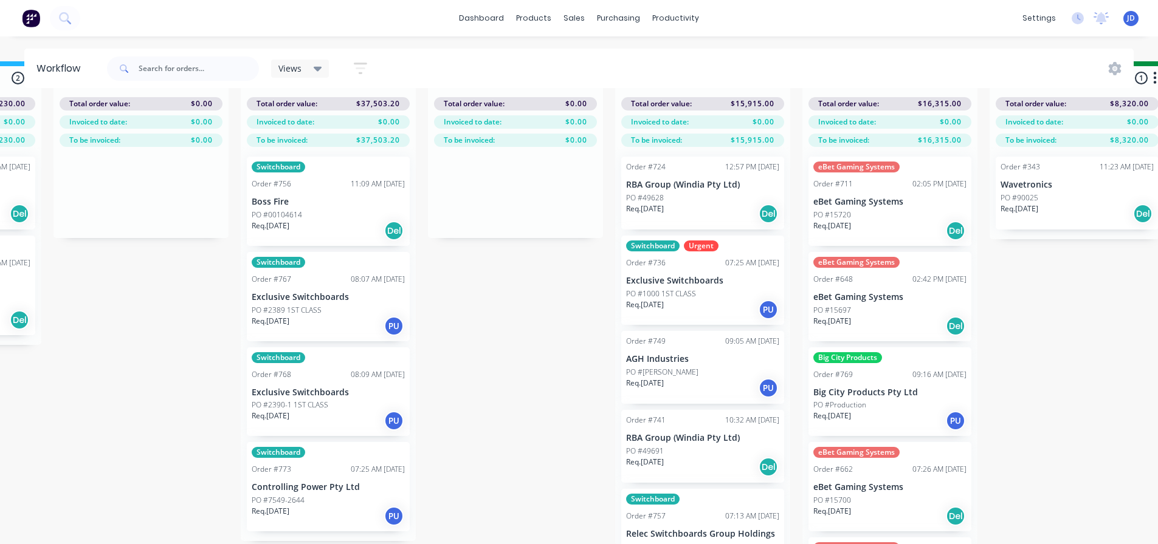
scroll to position [41, 2175]
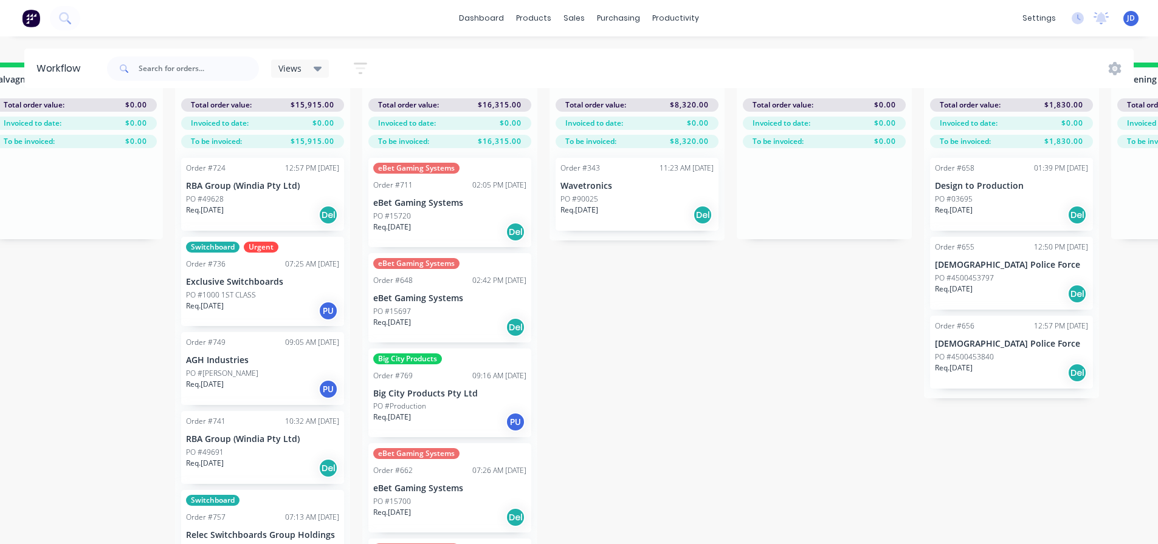
drag, startPoint x: 568, startPoint y: 366, endPoint x: 732, endPoint y: 349, distance: 165.0
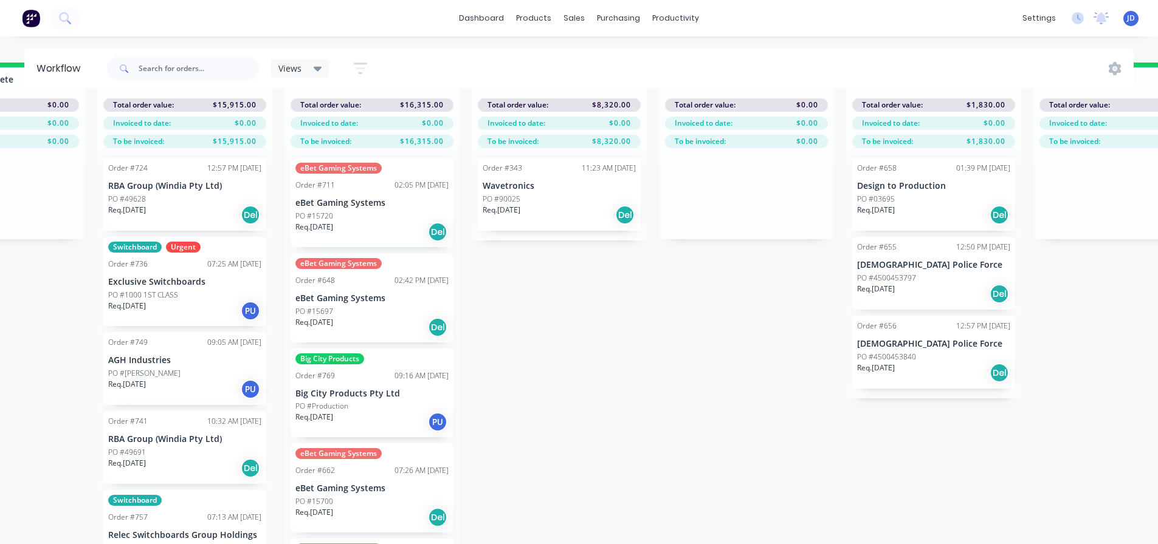
click at [736, 397] on div "On Hold 2 Status colour #FF4949 hex #FF4949 Save Cancel Notifications Email SMS…" at bounding box center [591, 305] width 5551 height 484
click at [739, 375] on div "On Hold 2 Status colour #FF4949 hex #FF4949 Save Cancel Notifications Email SMS…" at bounding box center [591, 305] width 5551 height 484
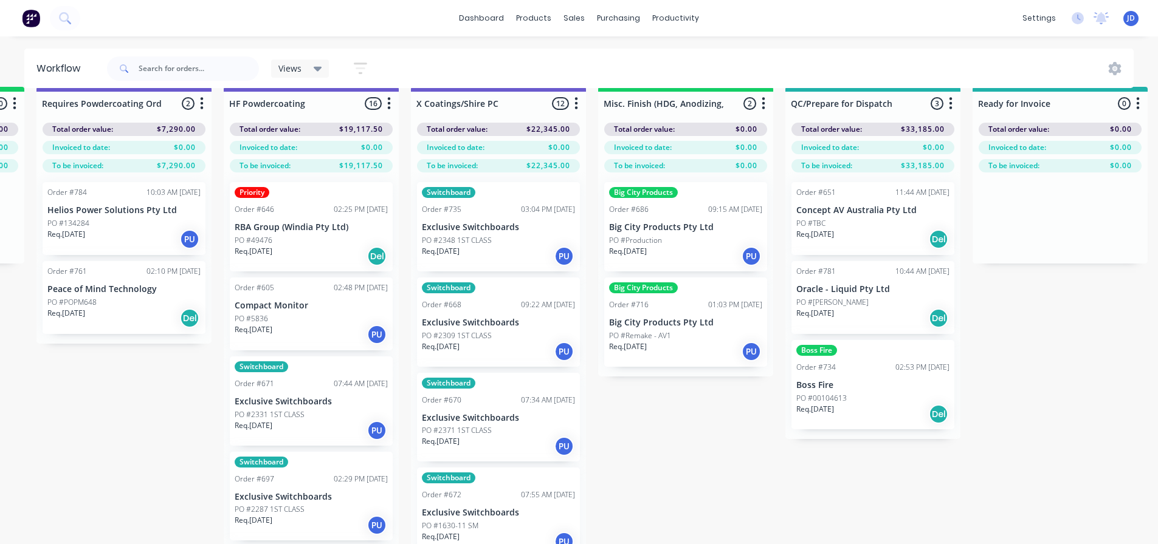
drag, startPoint x: 634, startPoint y: 331, endPoint x: 819, endPoint y: 297, distance: 187.1
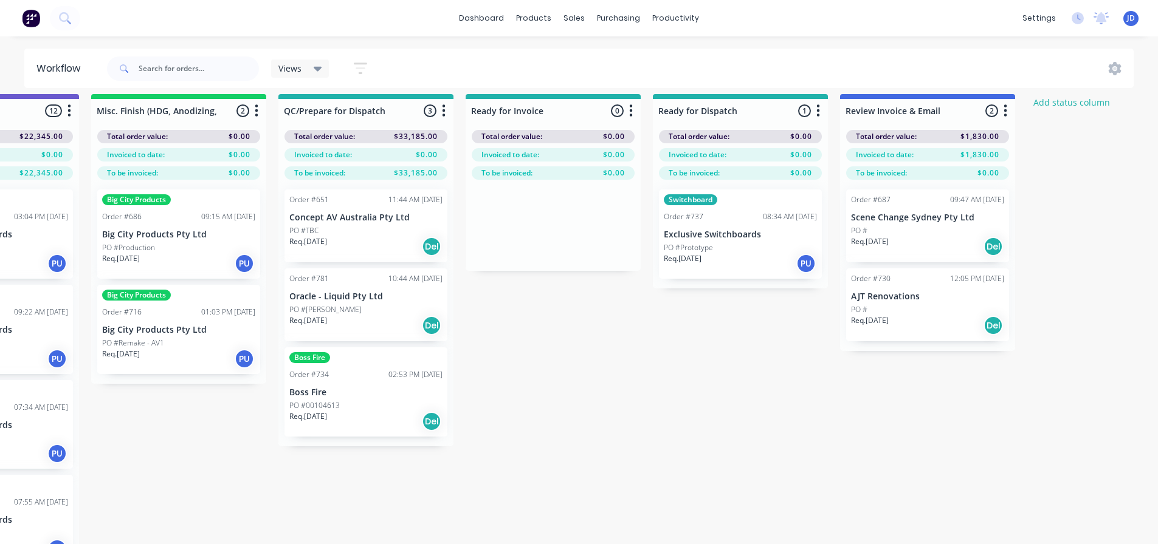
drag, startPoint x: 532, startPoint y: 511, endPoint x: 558, endPoint y: 501, distance: 28.1
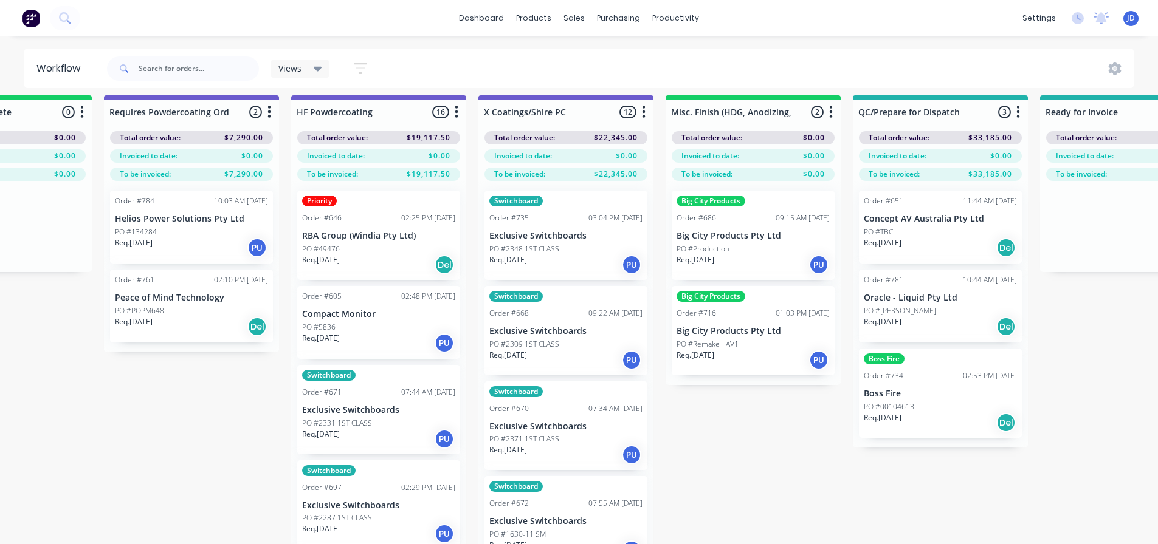
drag, startPoint x: 704, startPoint y: 467, endPoint x: 566, endPoint y: 424, distance: 144.5
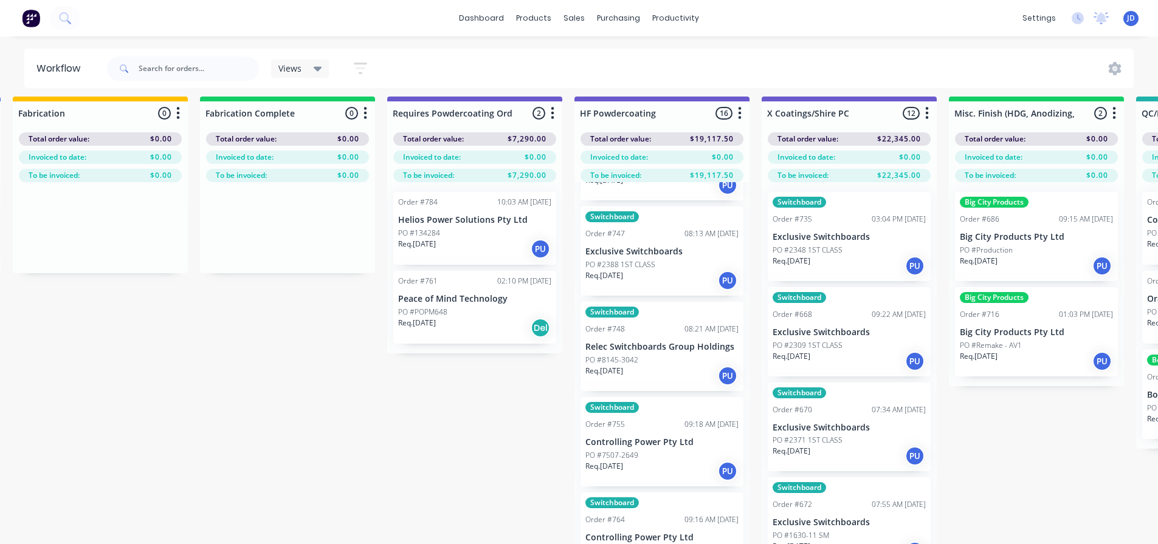
scroll to position [1081, 0]
click at [211, 66] on input "text" at bounding box center [199, 69] width 120 height 24
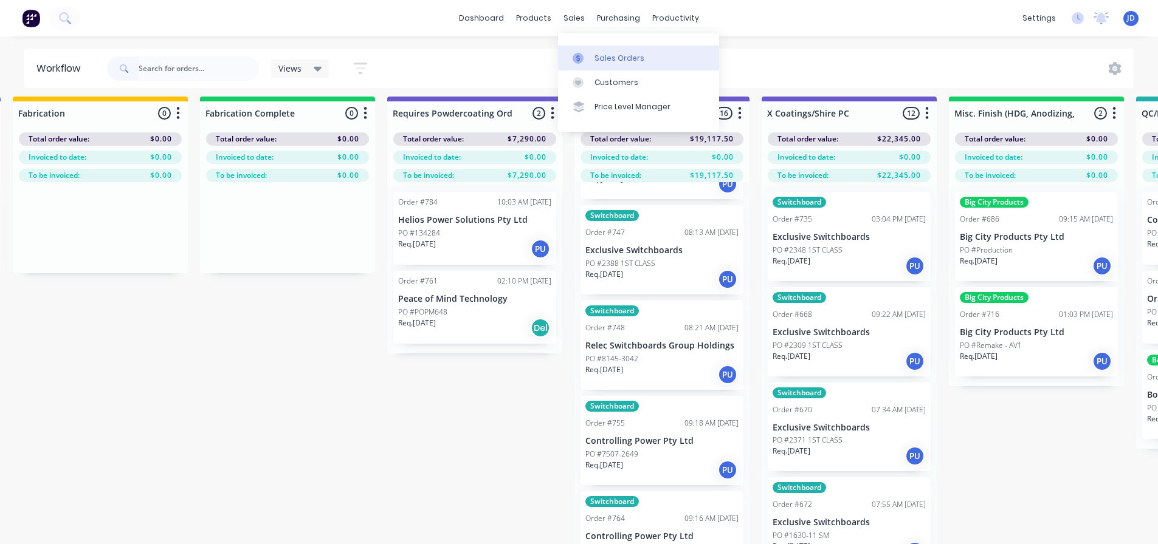
click at [597, 56] on div "Sales Orders" at bounding box center [619, 58] width 50 height 11
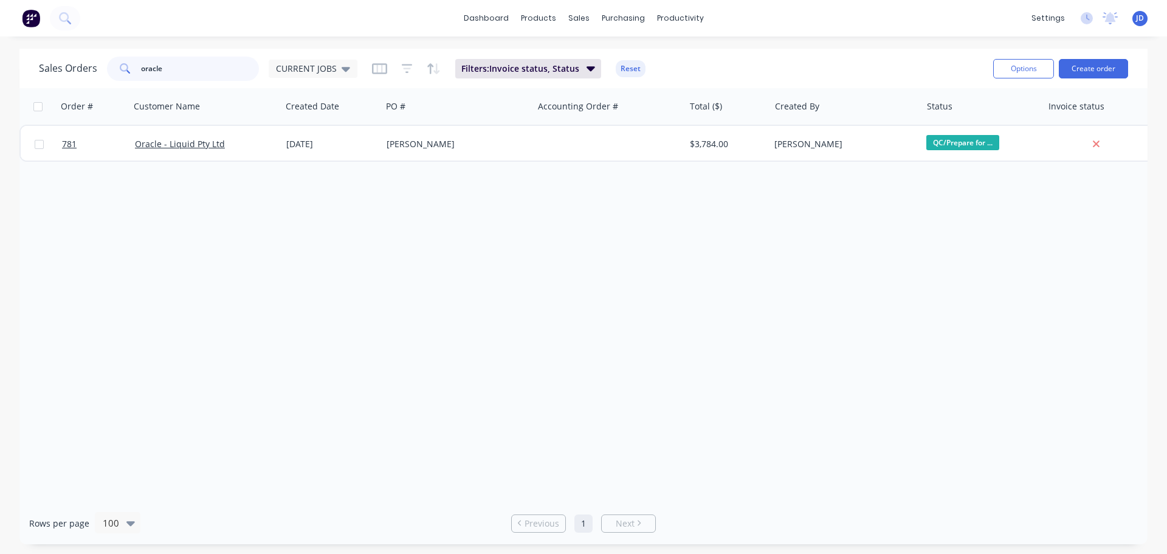
drag, startPoint x: 169, startPoint y: 70, endPoint x: 0, endPoint y: 46, distance: 170.6
click at [43, 69] on div "Sales Orders oracle CURRENT JOBS" at bounding box center [198, 69] width 318 height 24
type input "CONTROLLING"
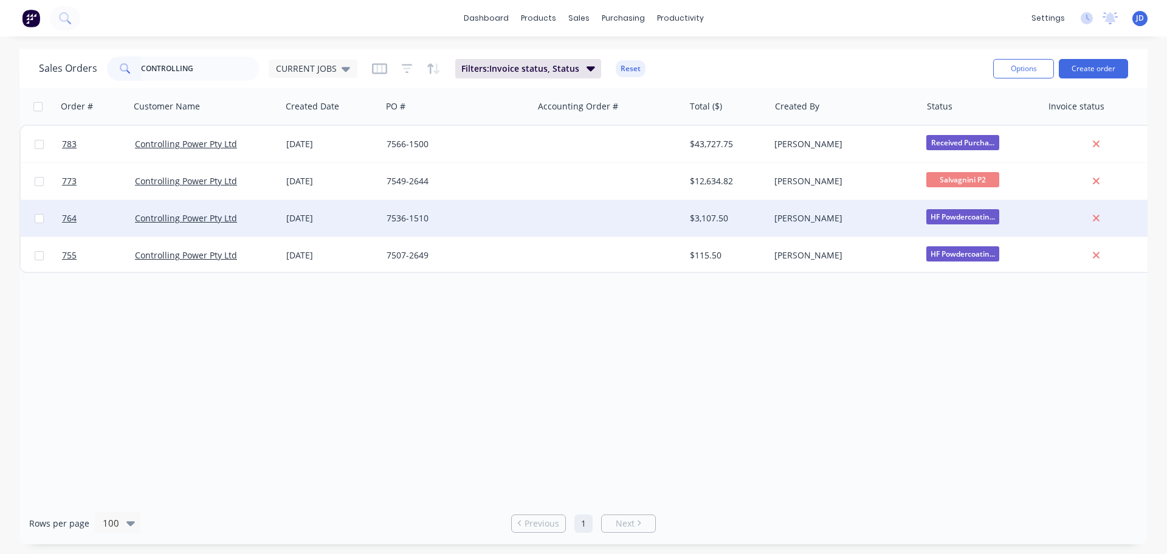
click at [951, 215] on span "HF Powdercoatin..." at bounding box center [962, 216] width 73 height 15
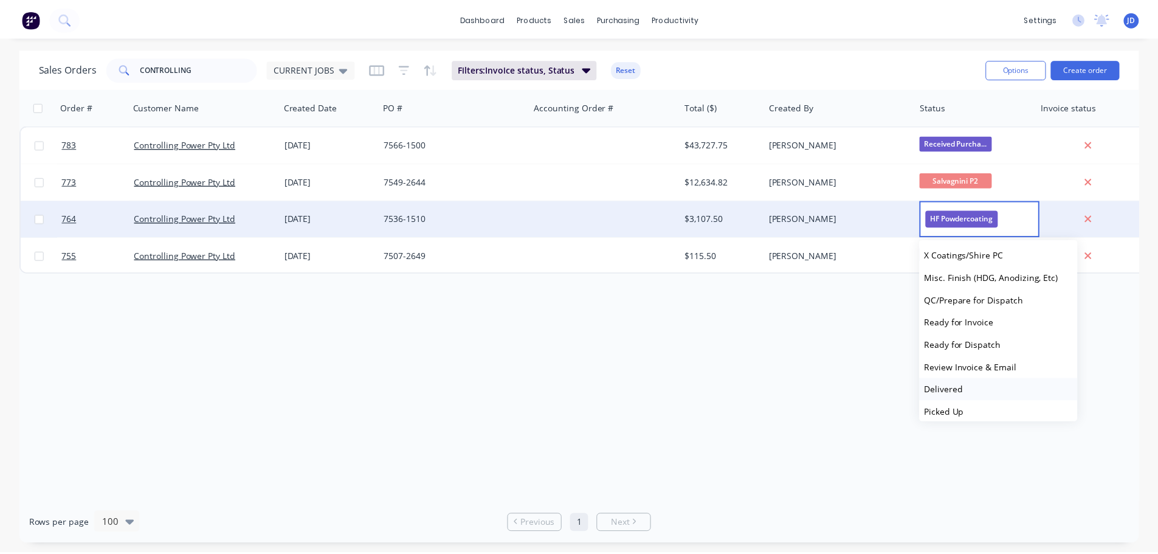
scroll to position [524, 0]
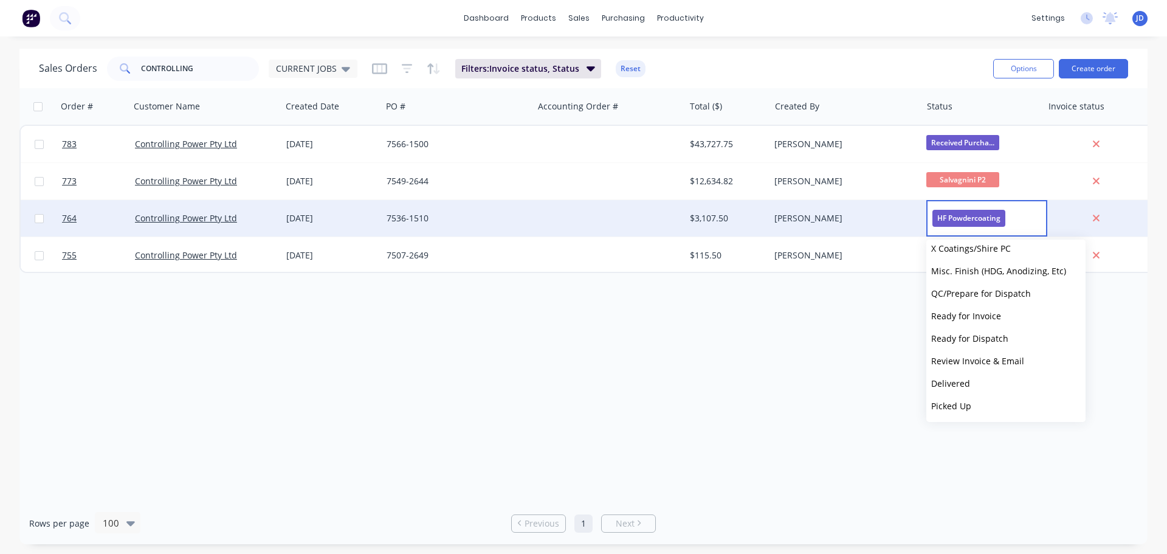
click at [535, 220] on div at bounding box center [608, 218] width 151 height 36
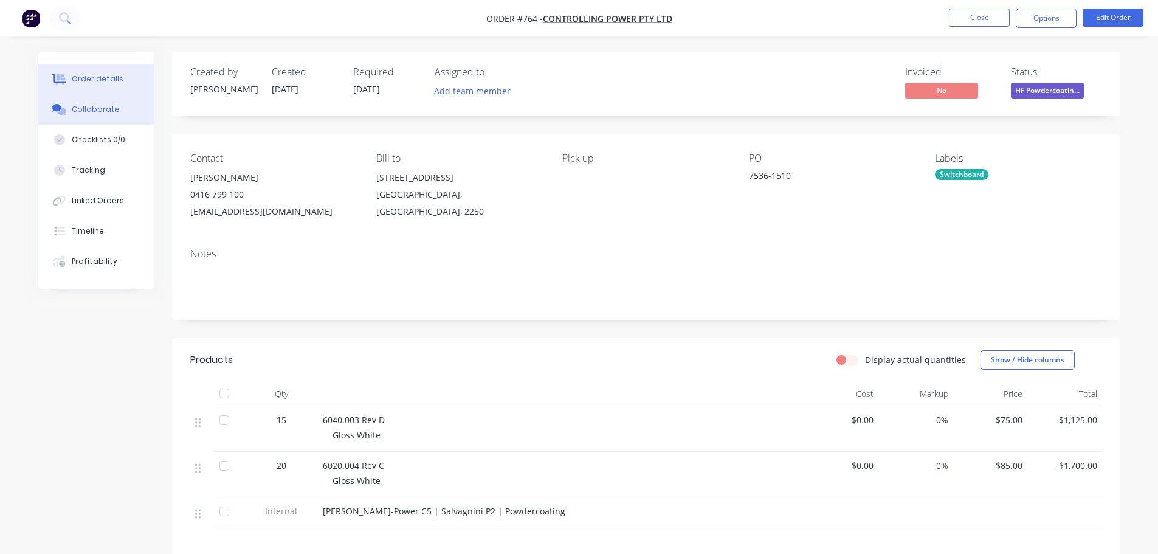
click at [115, 109] on div "Collaborate" at bounding box center [96, 109] width 48 height 11
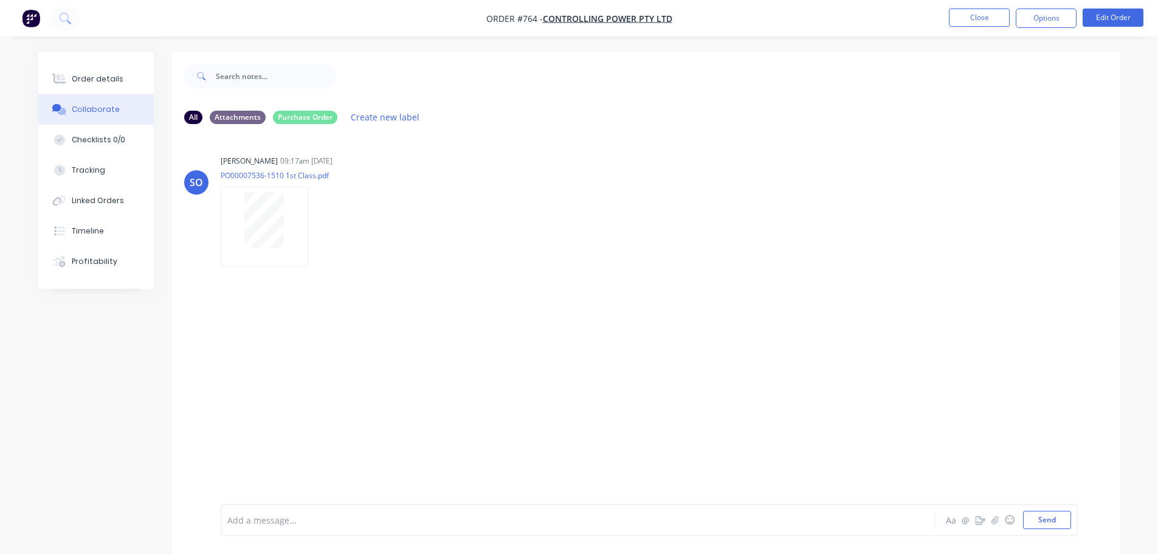
drag, startPoint x: 119, startPoint y: 82, endPoint x: 160, endPoint y: 79, distance: 40.8
click at [120, 81] on button "Order details" at bounding box center [95, 79] width 115 height 30
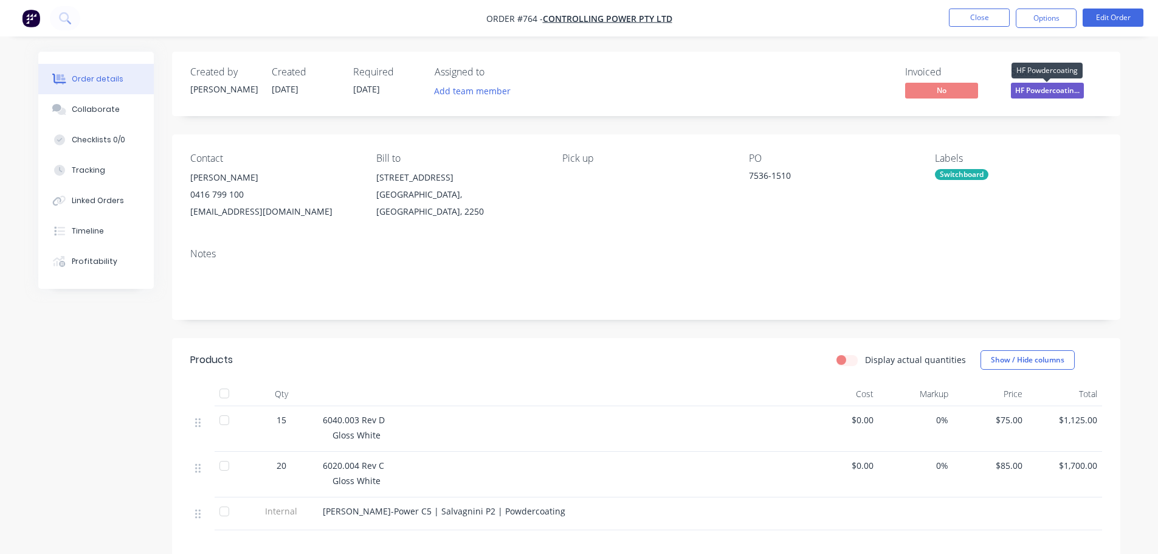
click at [1059, 91] on span "HF Powdercoatin..." at bounding box center [1047, 90] width 73 height 15
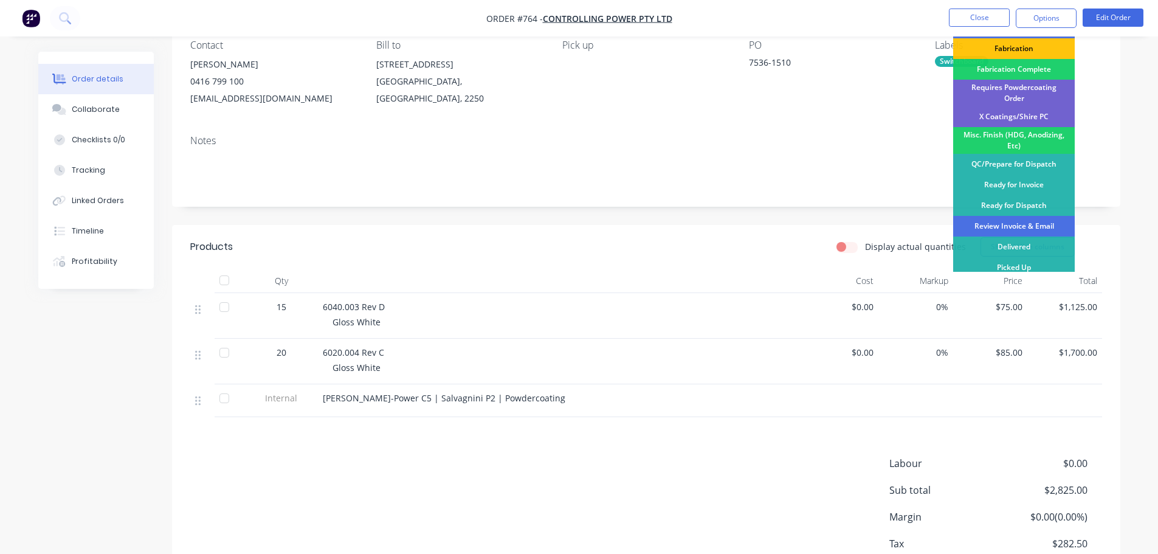
scroll to position [193, 0]
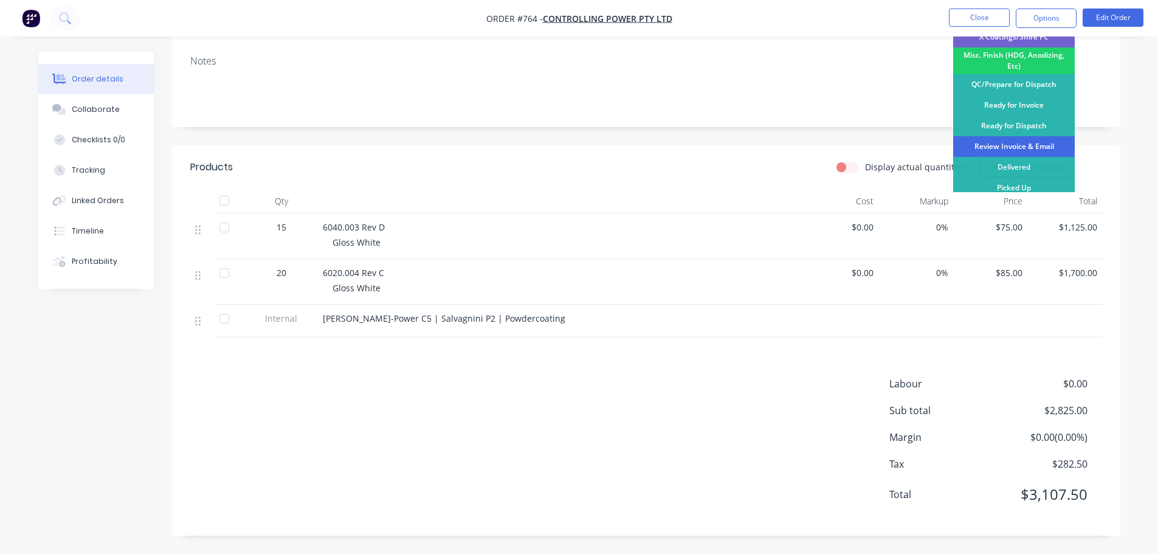
click at [1042, 139] on div "Review Invoice & Email" at bounding box center [1014, 146] width 122 height 21
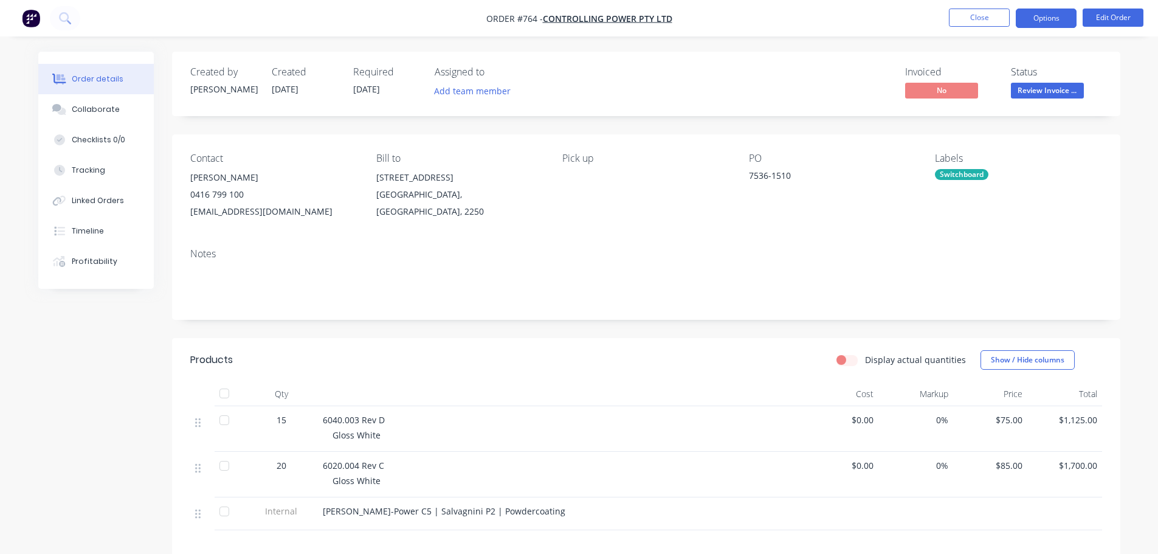
click at [1043, 19] on button "Options" at bounding box center [1045, 18] width 61 height 19
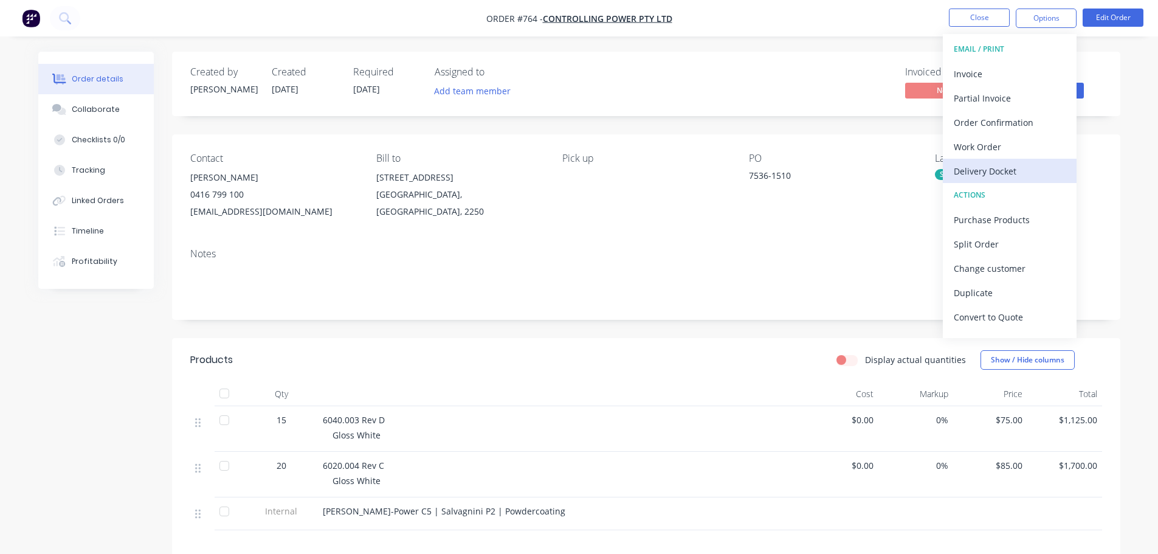
click at [1022, 173] on div "Delivery Docket" at bounding box center [1009, 171] width 112 height 18
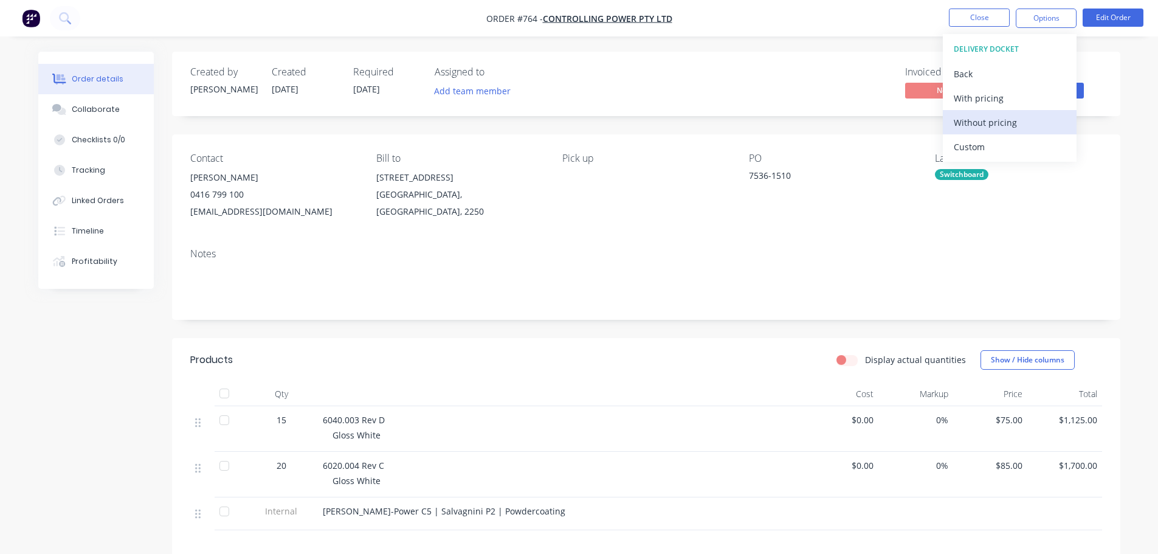
click at [1022, 126] on div "Without pricing" at bounding box center [1009, 123] width 112 height 18
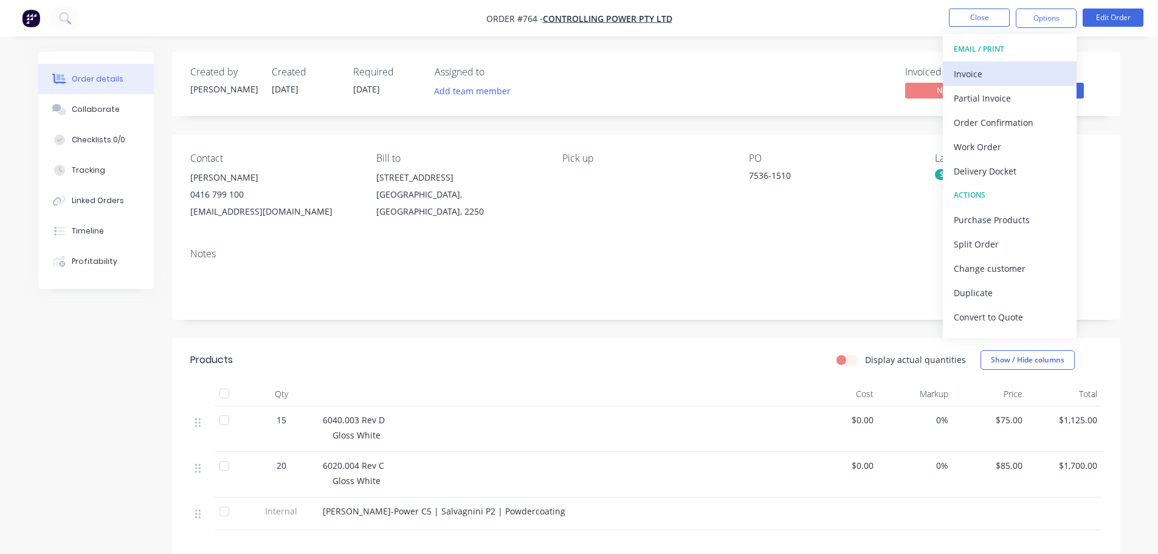
click at [1000, 81] on div "Invoice" at bounding box center [1009, 74] width 112 height 18
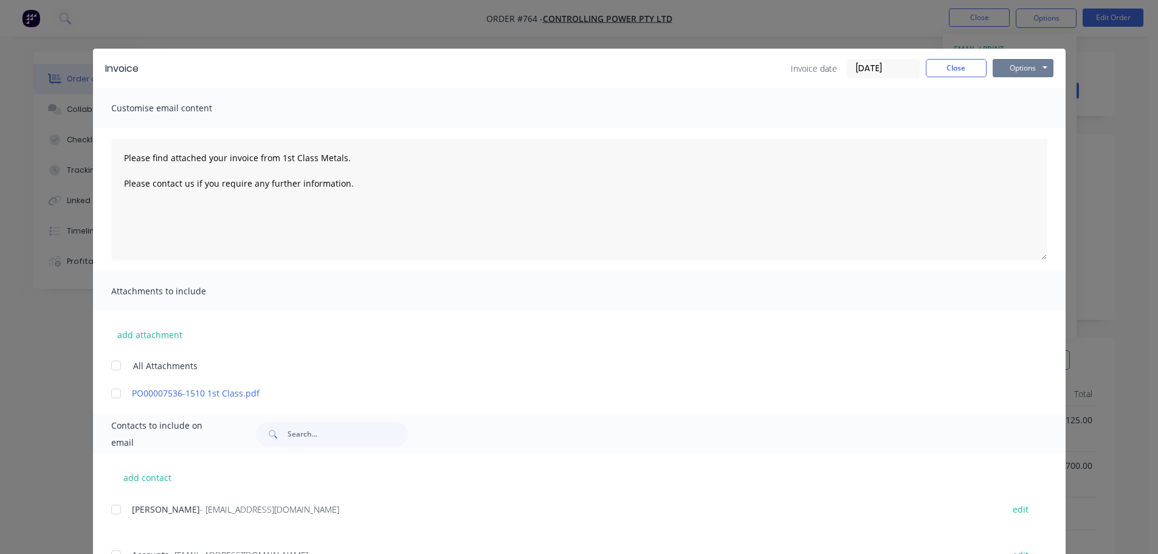
drag, startPoint x: 1037, startPoint y: 67, endPoint x: 1039, endPoint y: 78, distance: 11.0
click at [1037, 74] on button "Options" at bounding box center [1022, 68] width 61 height 18
click at [1028, 111] on button "Print" at bounding box center [1031, 110] width 78 height 20
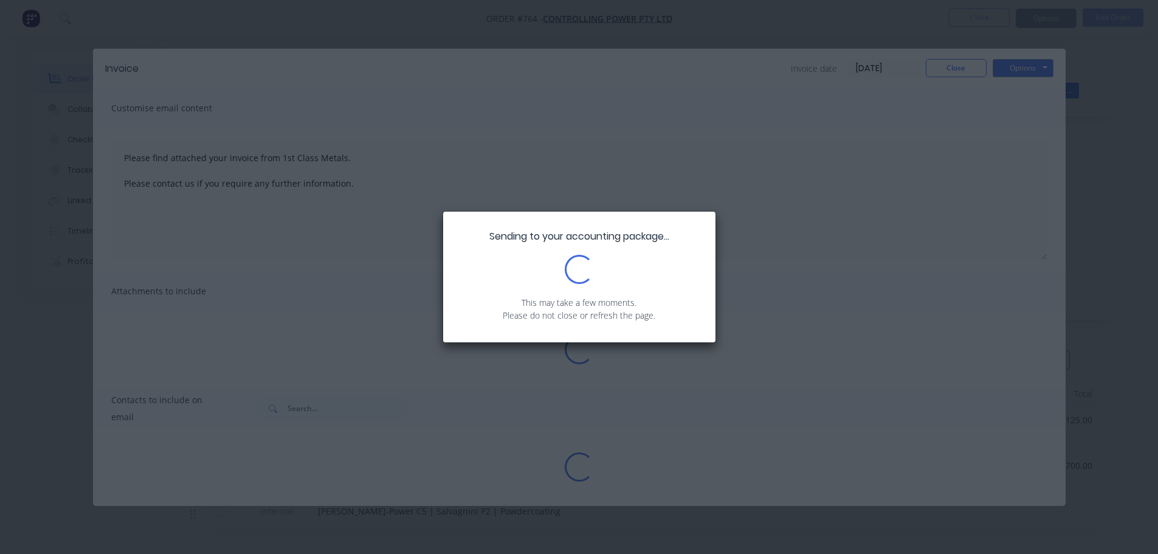
type textarea "Please find attached your invoice from 1st Class Metals. Please contact us if y…"
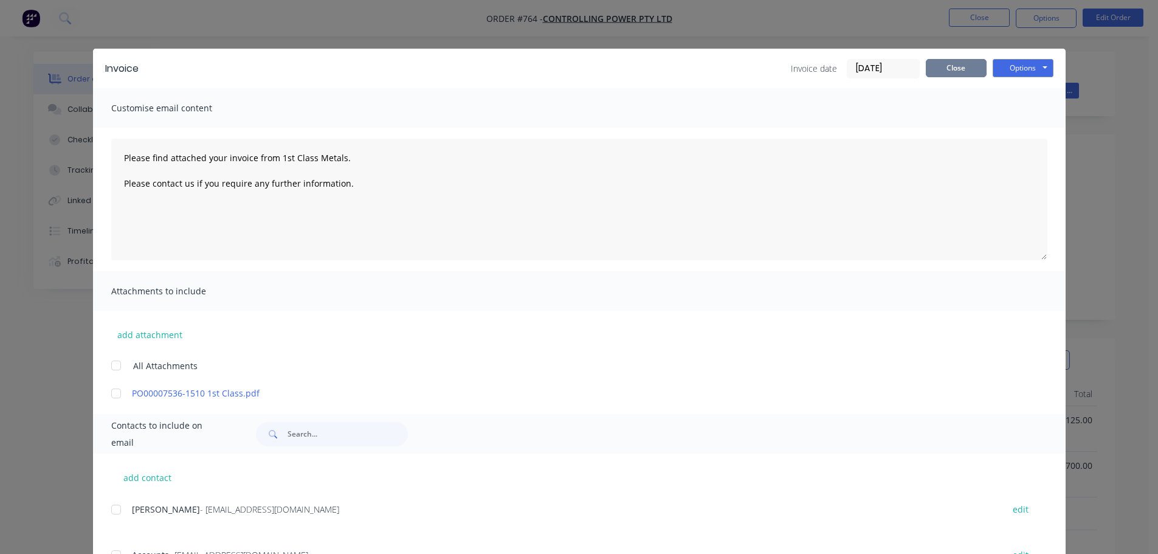
click at [943, 73] on button "Close" at bounding box center [956, 68] width 61 height 18
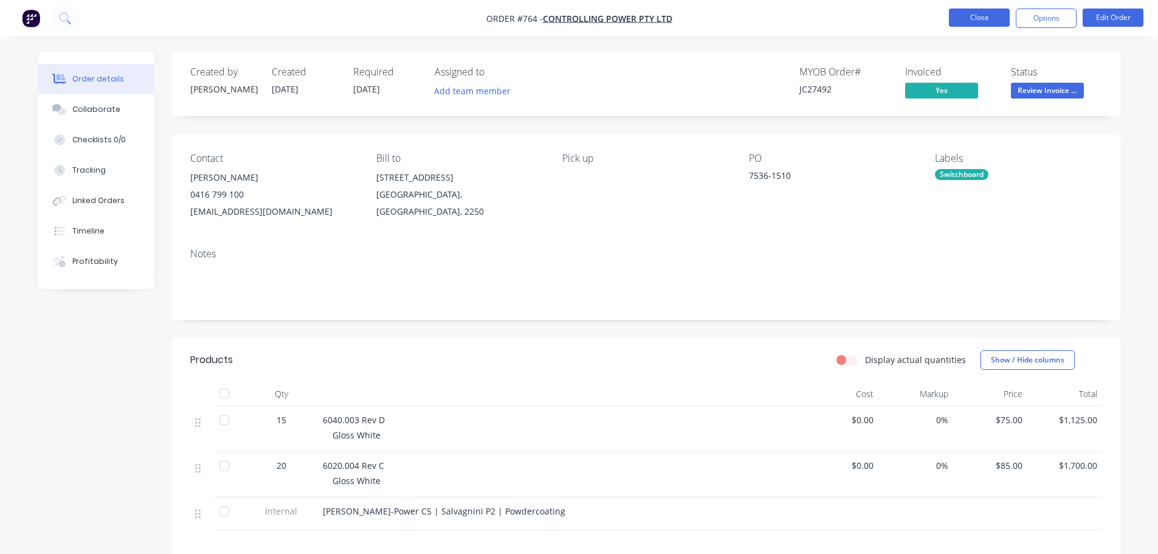
click at [994, 23] on button "Close" at bounding box center [979, 18] width 61 height 18
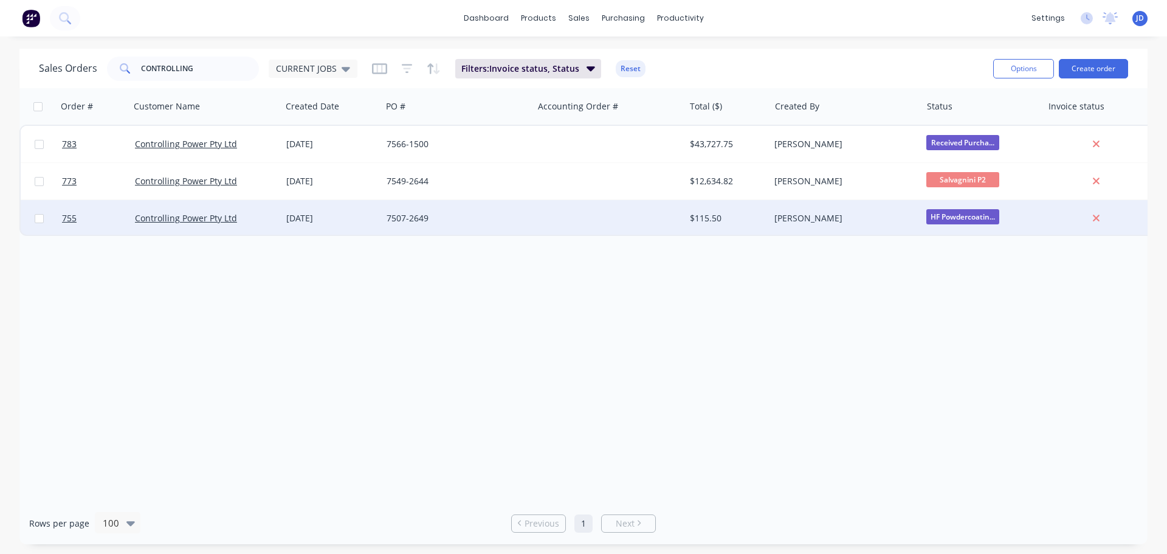
click at [582, 222] on div at bounding box center [608, 218] width 151 height 36
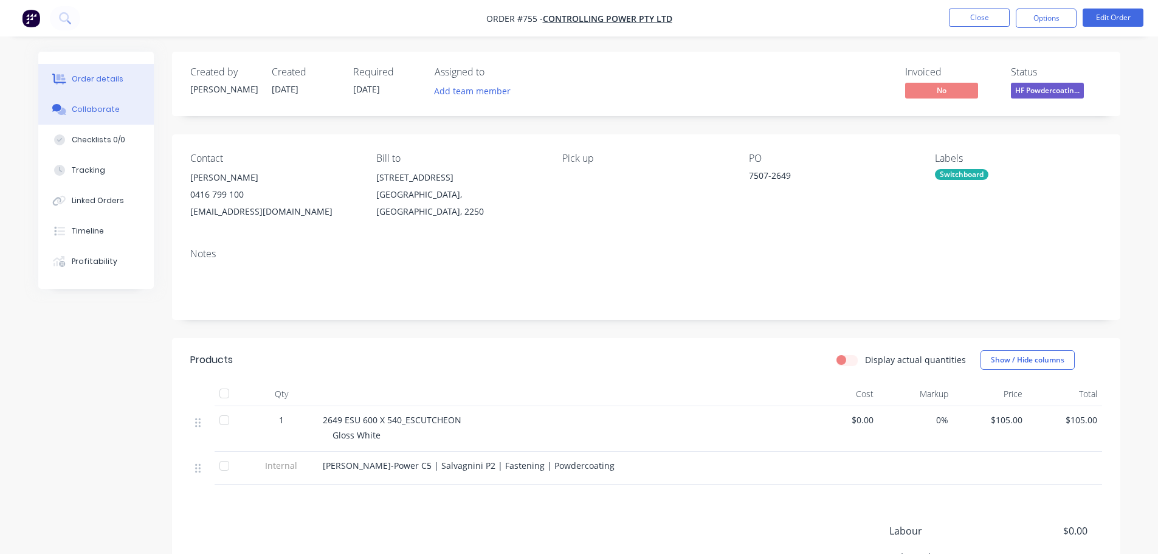
click at [121, 114] on button "Collaborate" at bounding box center [95, 109] width 115 height 30
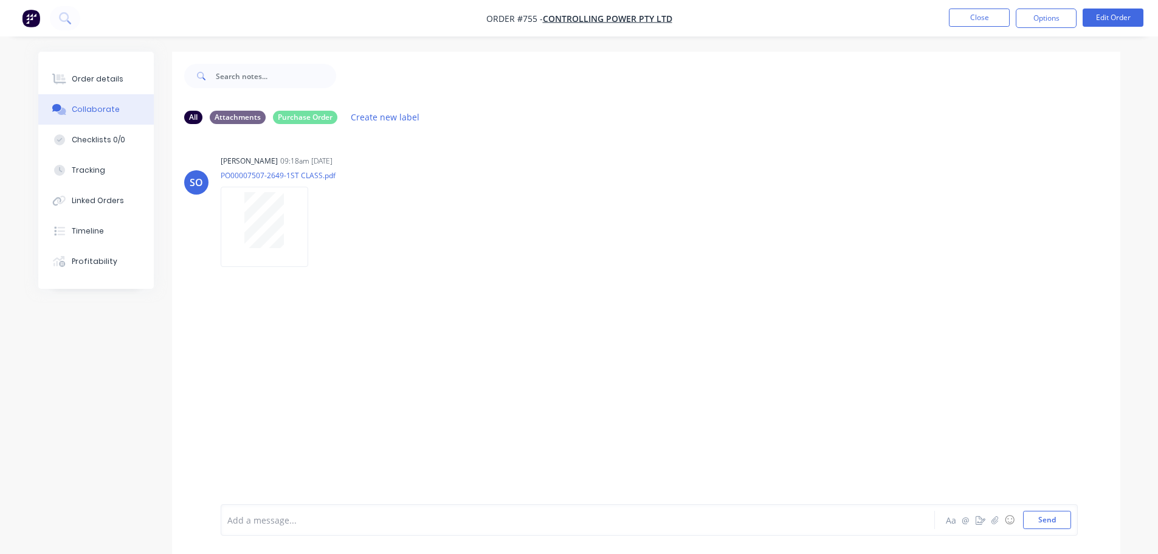
drag, startPoint x: 134, startPoint y: 83, endPoint x: 171, endPoint y: 77, distance: 38.1
click at [136, 81] on button "Order details" at bounding box center [95, 79] width 115 height 30
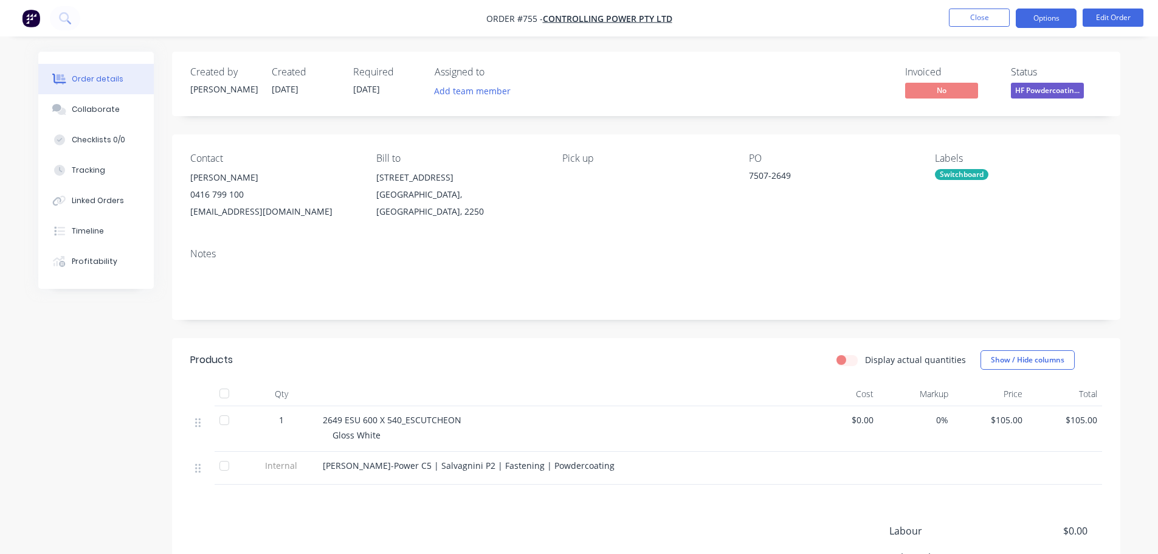
click at [1046, 19] on button "Options" at bounding box center [1045, 18] width 61 height 19
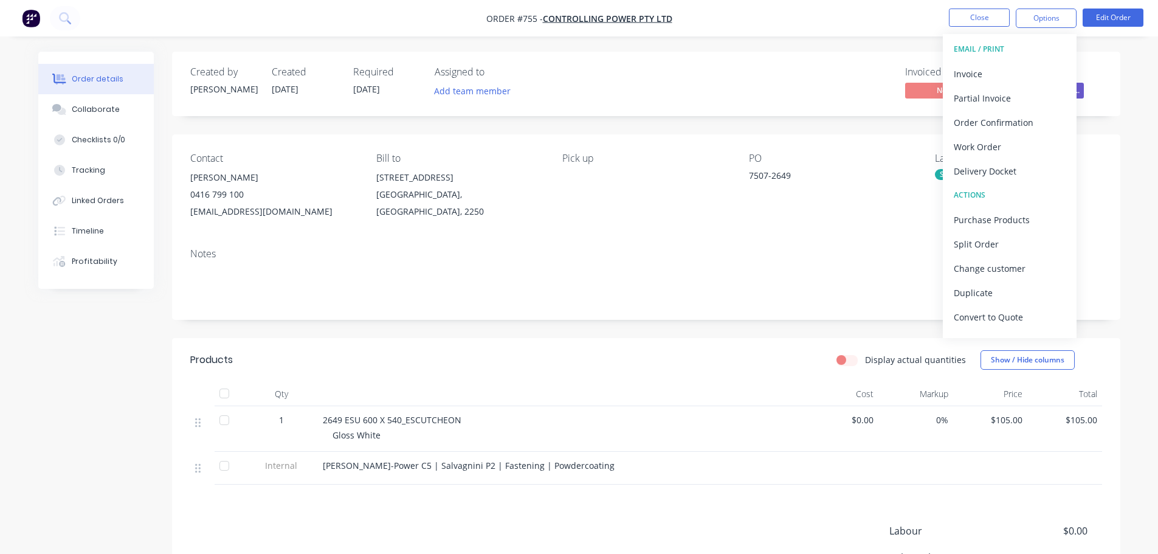
click at [1017, 167] on div "Delivery Docket" at bounding box center [1009, 171] width 112 height 18
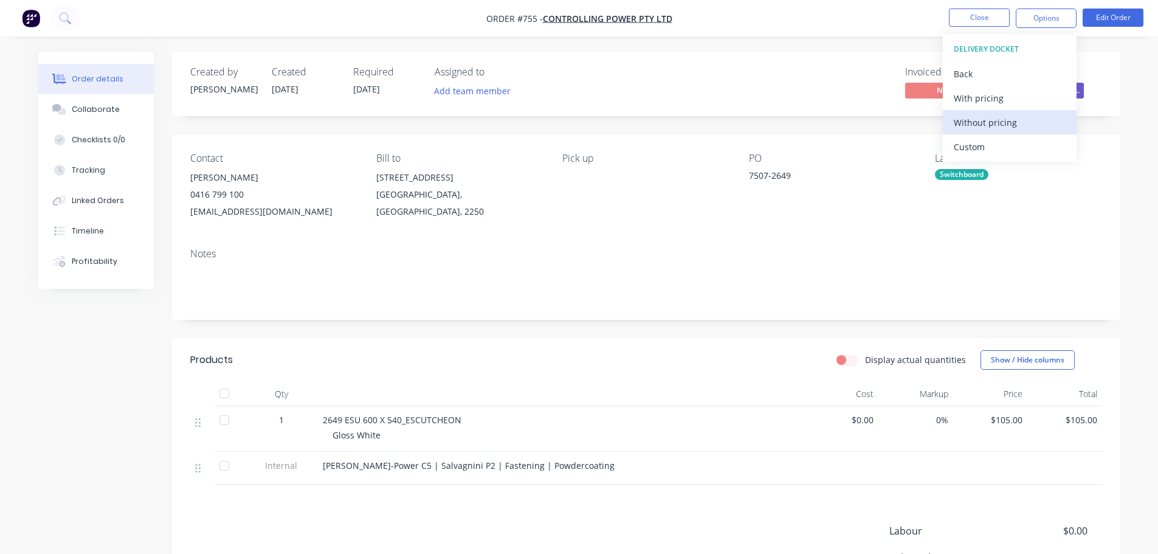
click at [1011, 123] on div "Without pricing" at bounding box center [1009, 123] width 112 height 18
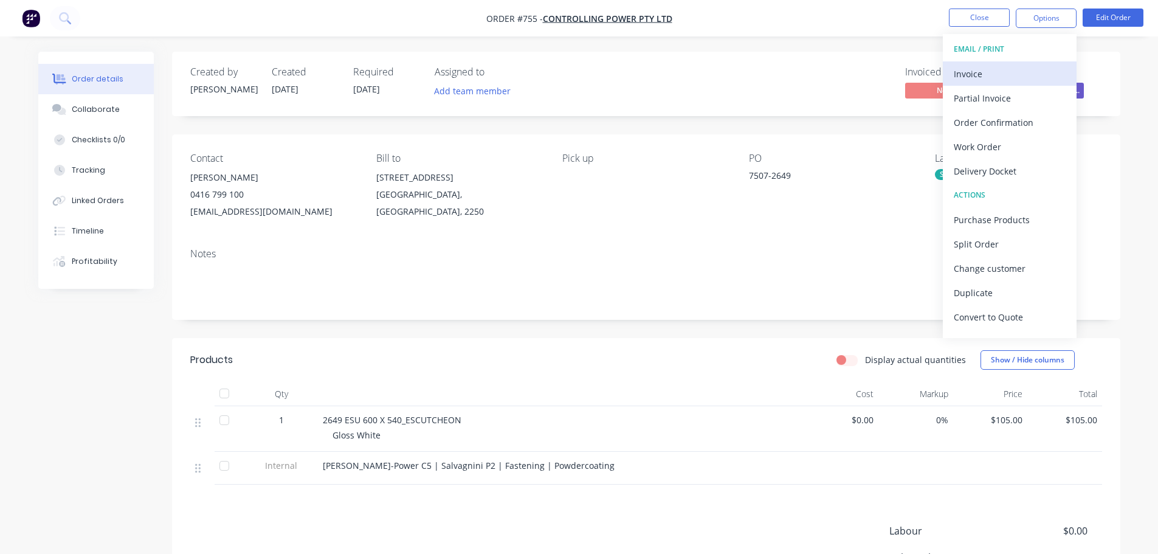
click at [978, 78] on div "Invoice" at bounding box center [1009, 74] width 112 height 18
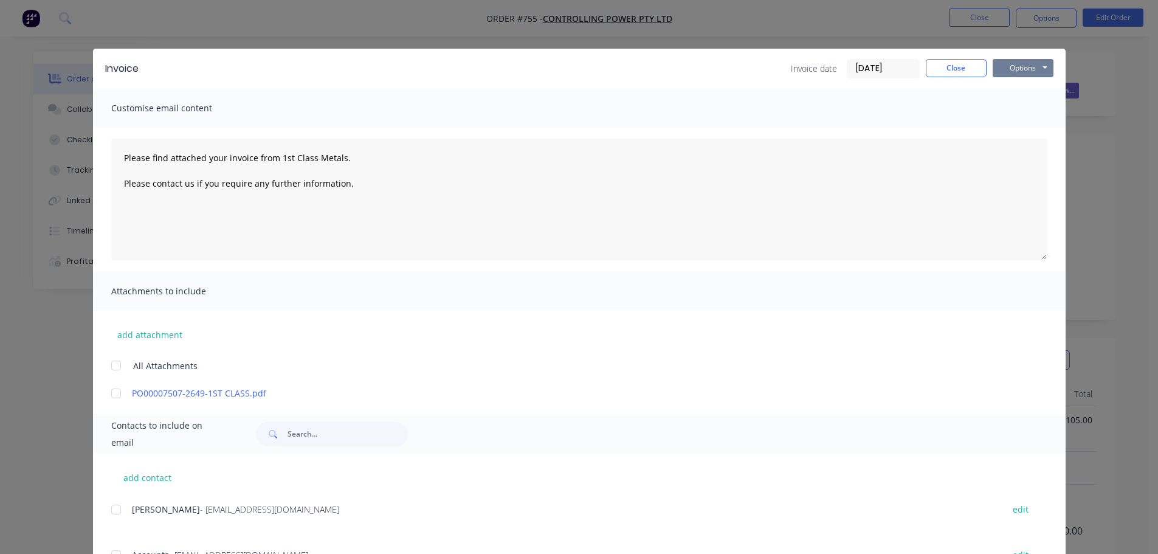
drag, startPoint x: 1011, startPoint y: 69, endPoint x: 1015, endPoint y: 77, distance: 8.2
click at [1012, 69] on button "Options" at bounding box center [1022, 68] width 61 height 18
click at [1020, 115] on button "Print" at bounding box center [1031, 110] width 78 height 20
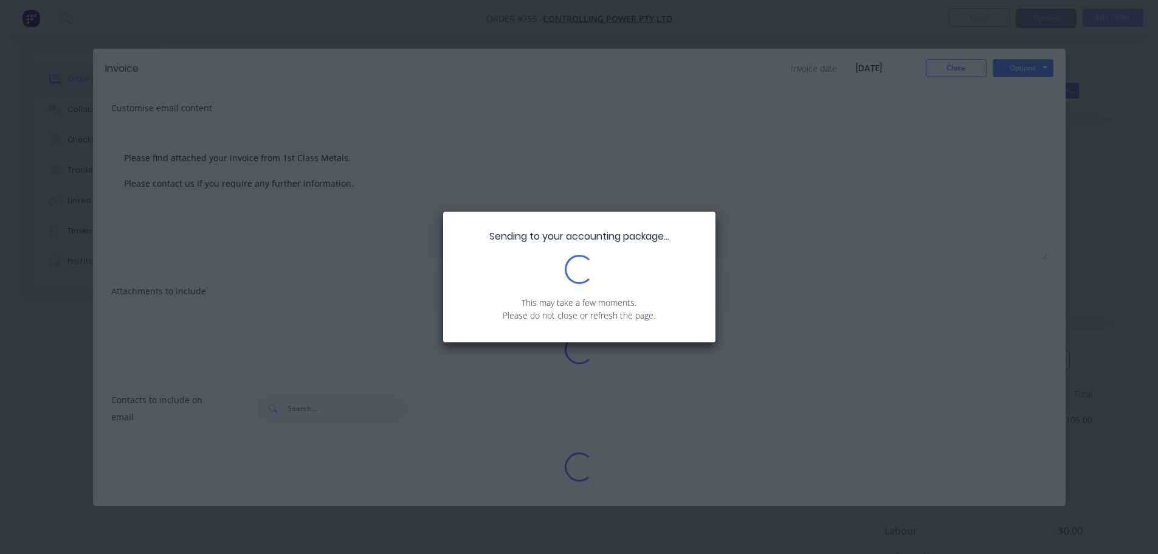
type textarea "Please find attached your invoice from 1st Class Metals. Please contact us if y…"
